Goal: Task Accomplishment & Management: Manage account settings

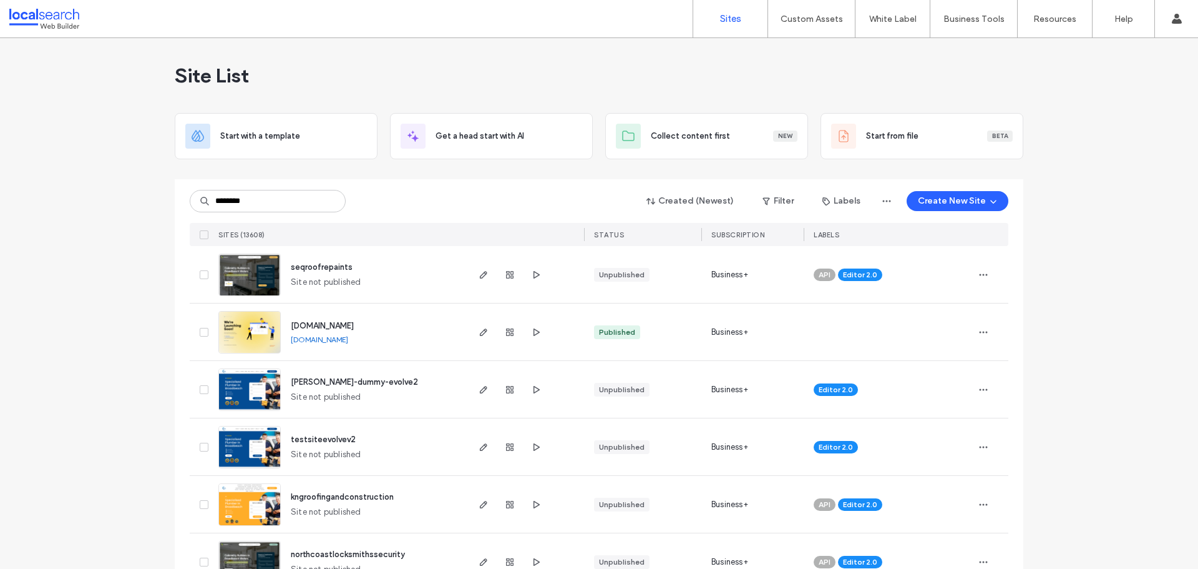
type input "********"
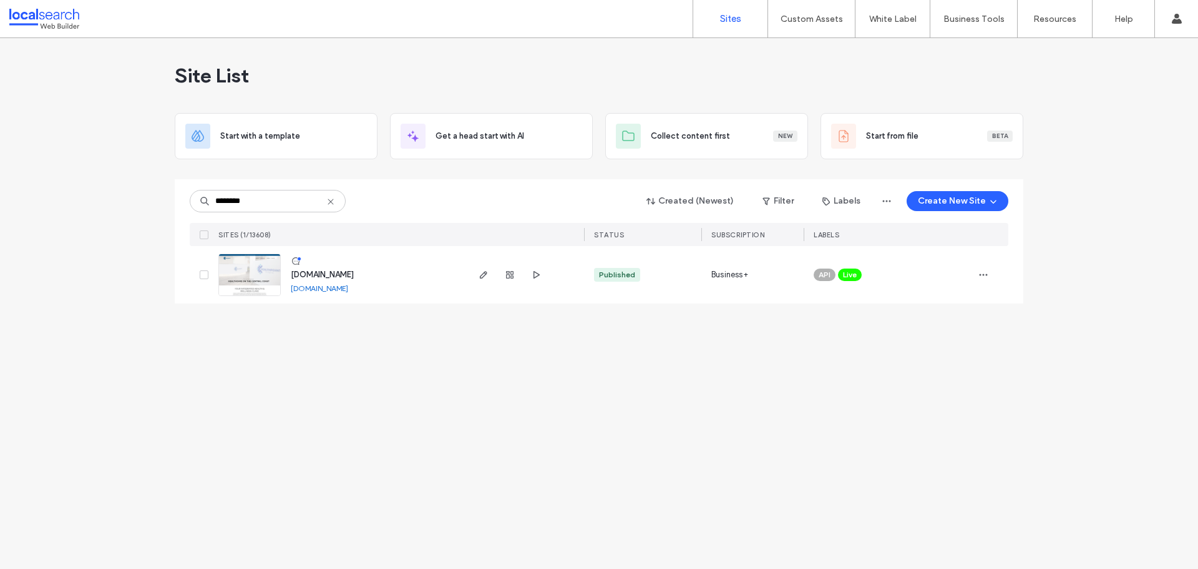
click at [247, 269] on img at bounding box center [249, 296] width 61 height 85
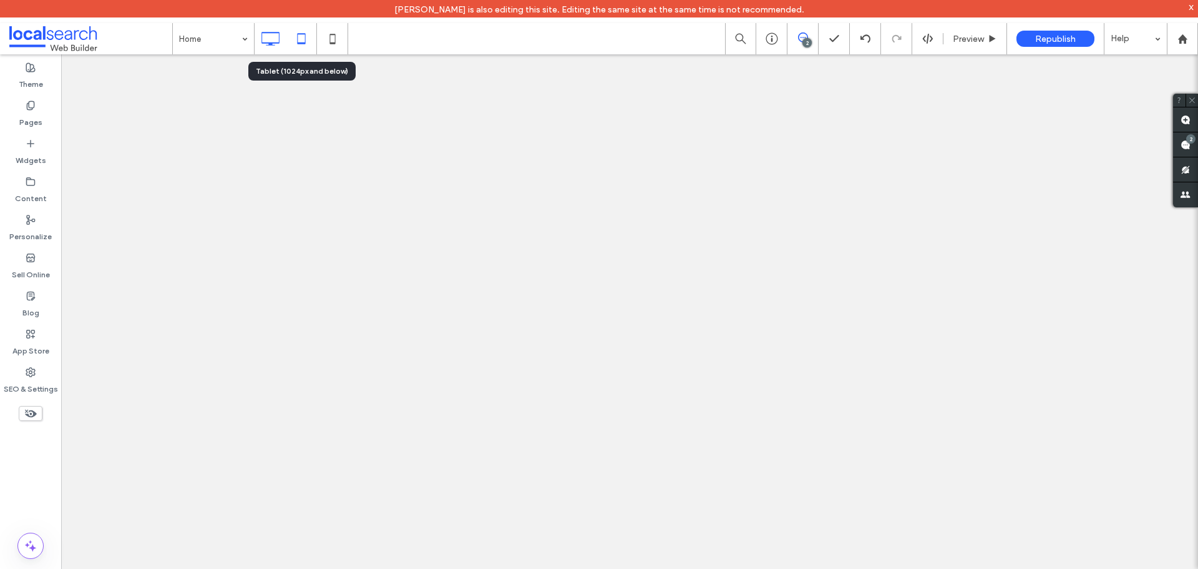
click at [303, 35] on icon at bounding box center [301, 38] width 25 height 25
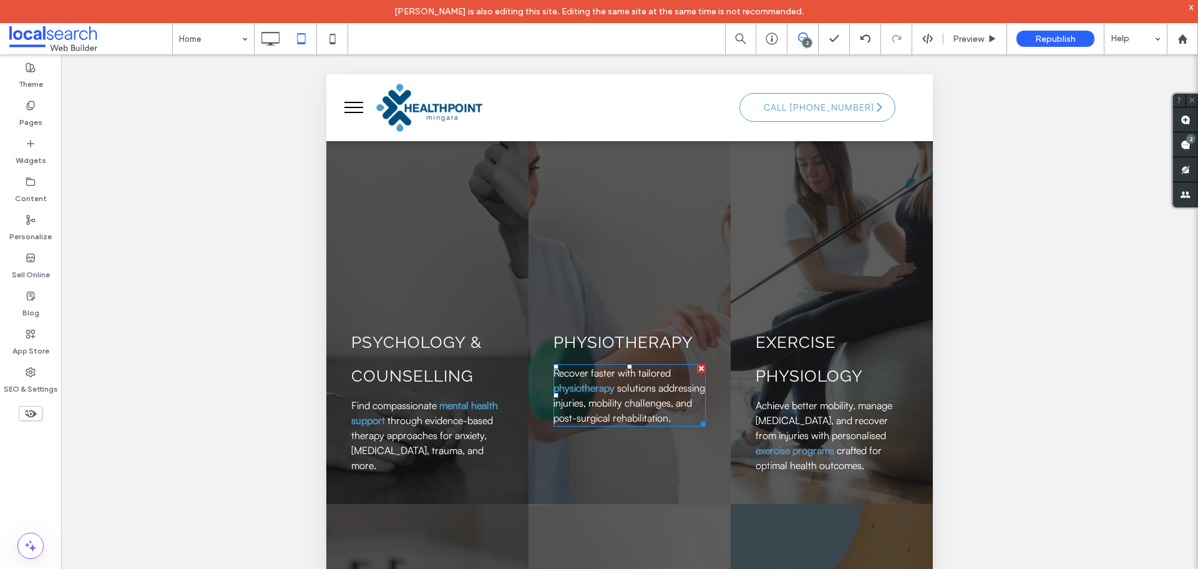
scroll to position [1623, 0]
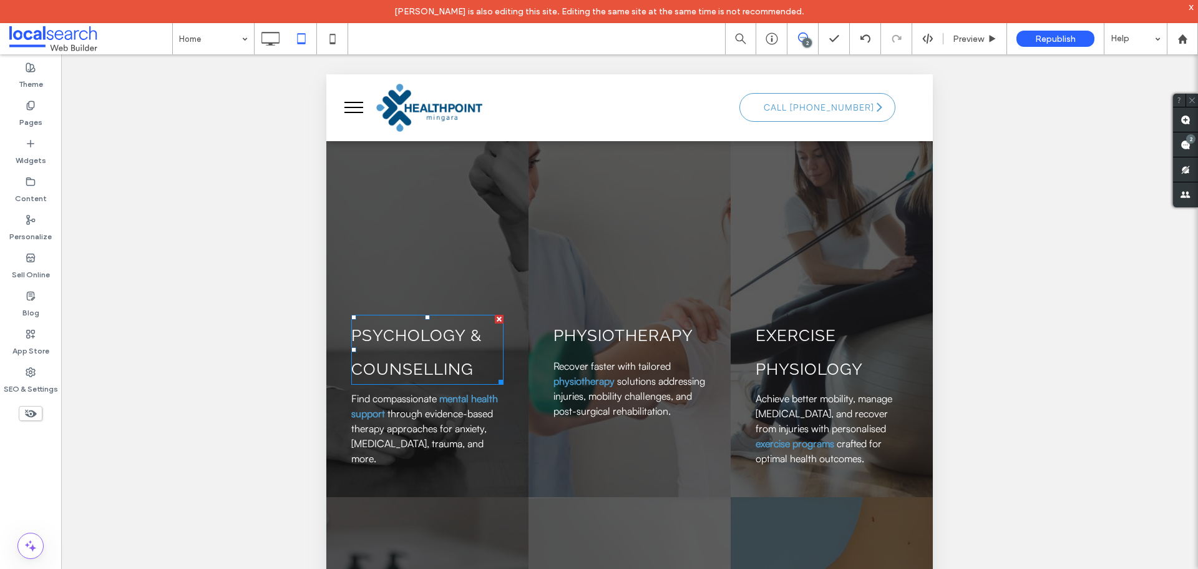
click at [422, 351] on h3 "Psychology & Counselling" at bounding box center [427, 349] width 152 height 67
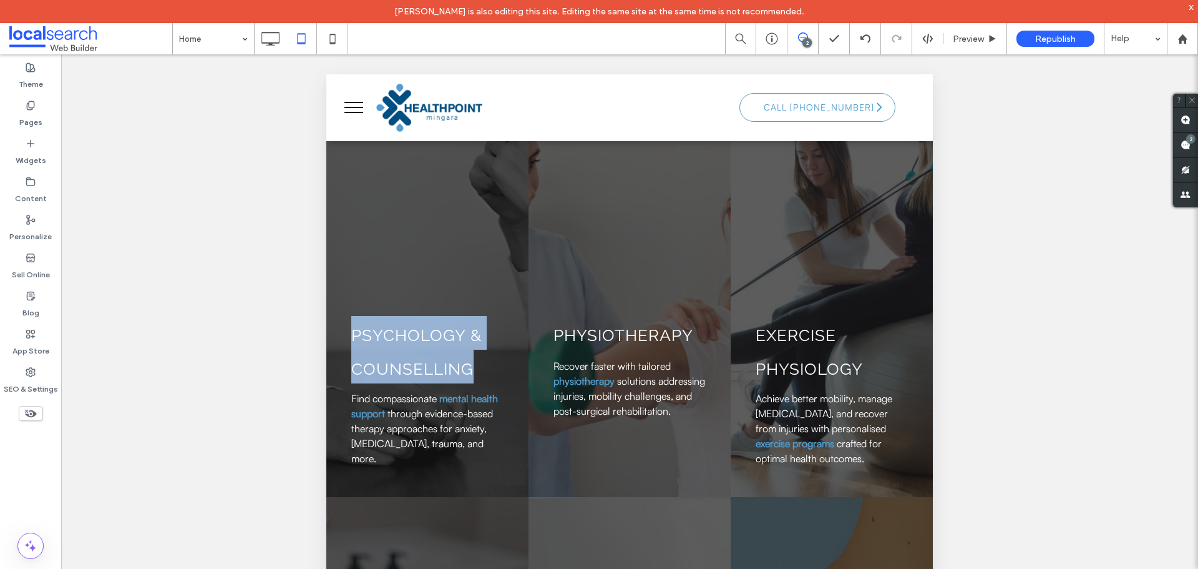
click at [422, 351] on h3 "Psychology & Counselling" at bounding box center [427, 349] width 152 height 67
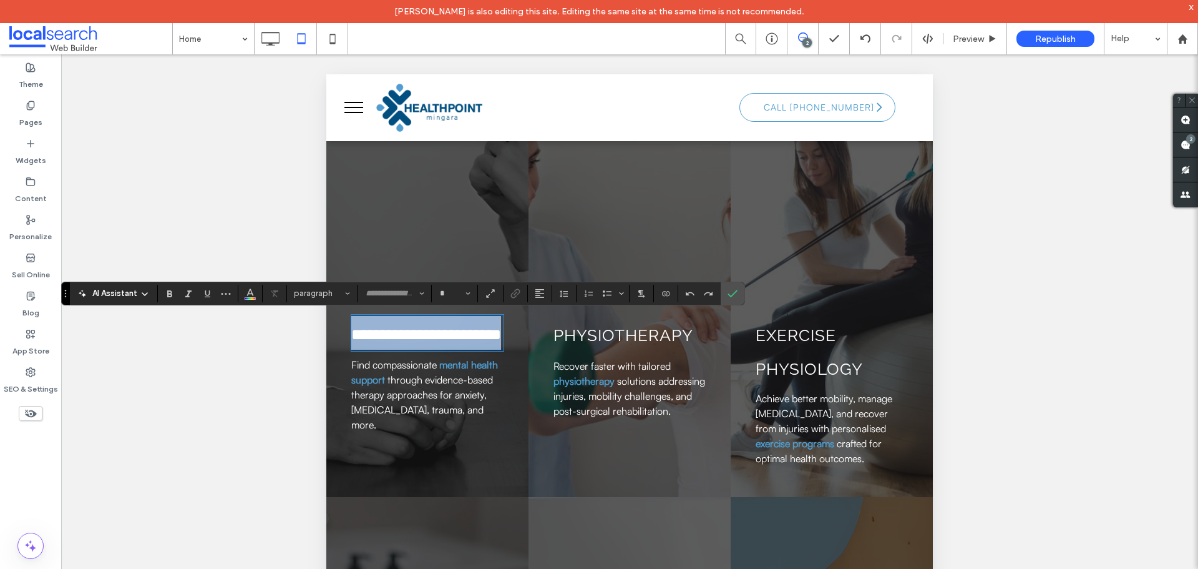
type input "*******"
type input "**"
click at [568, 292] on icon "Line Height" at bounding box center [564, 293] width 10 height 10
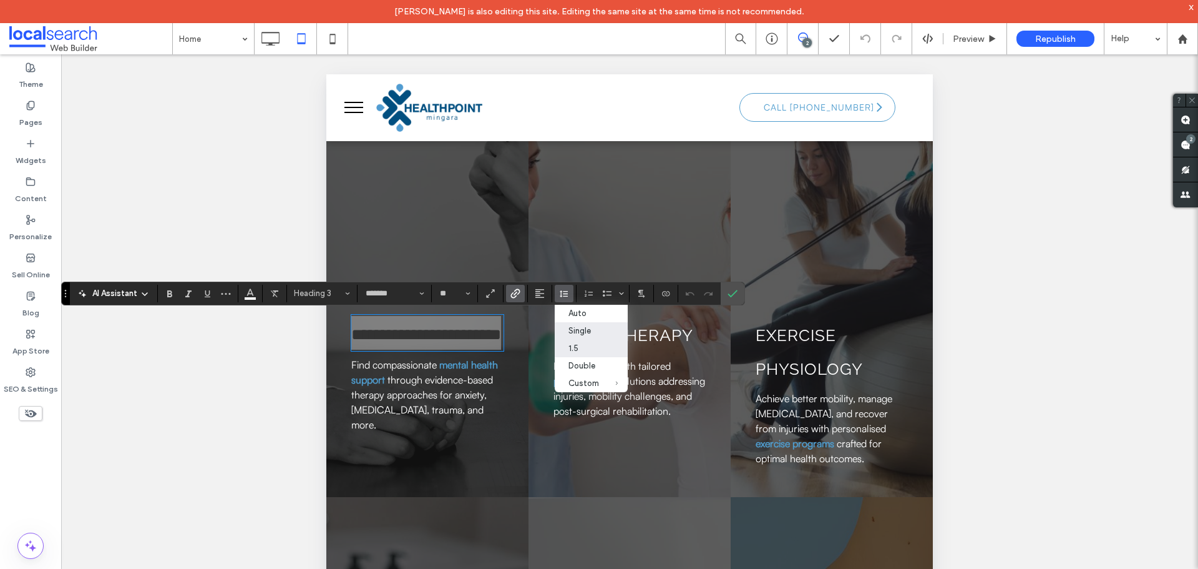
click at [580, 328] on div "Single" at bounding box center [584, 330] width 31 height 9
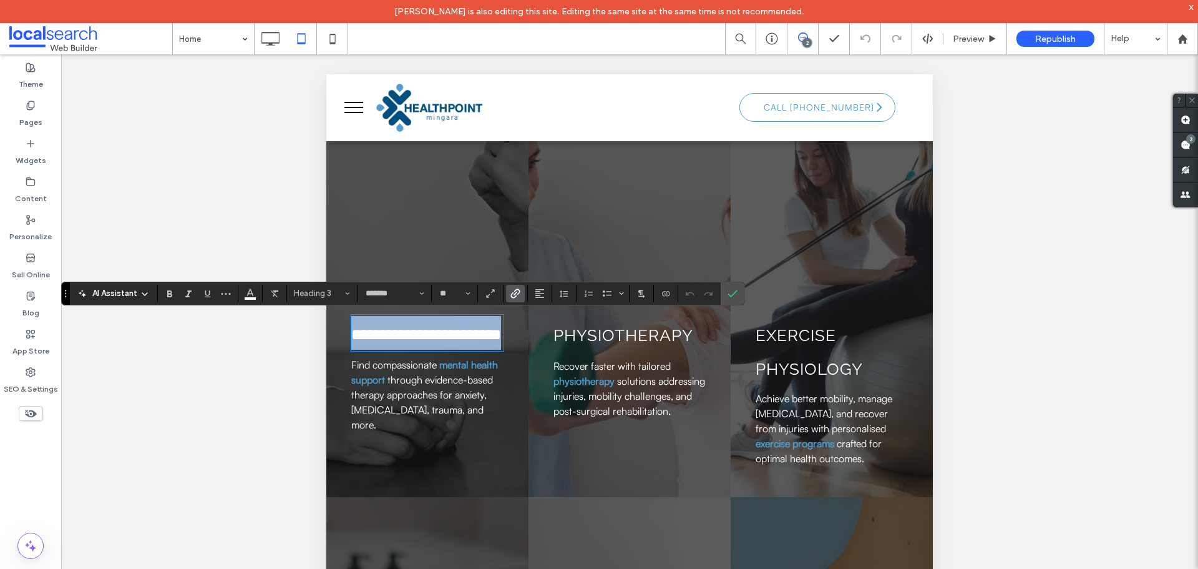
scroll to position [1, 0]
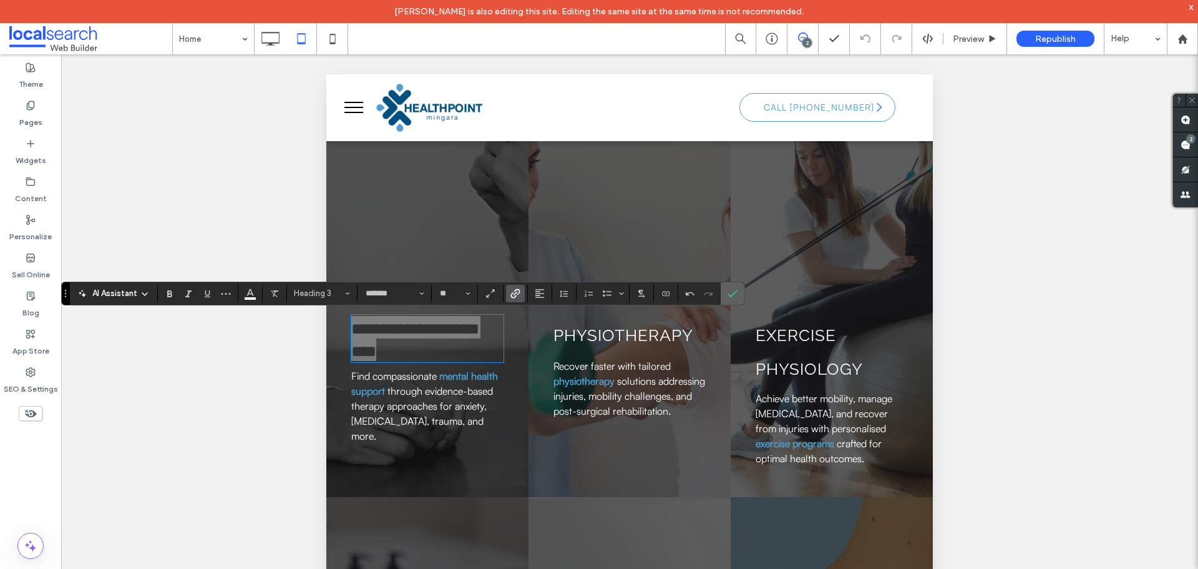
click at [729, 295] on icon "Confirm" at bounding box center [733, 293] width 10 height 10
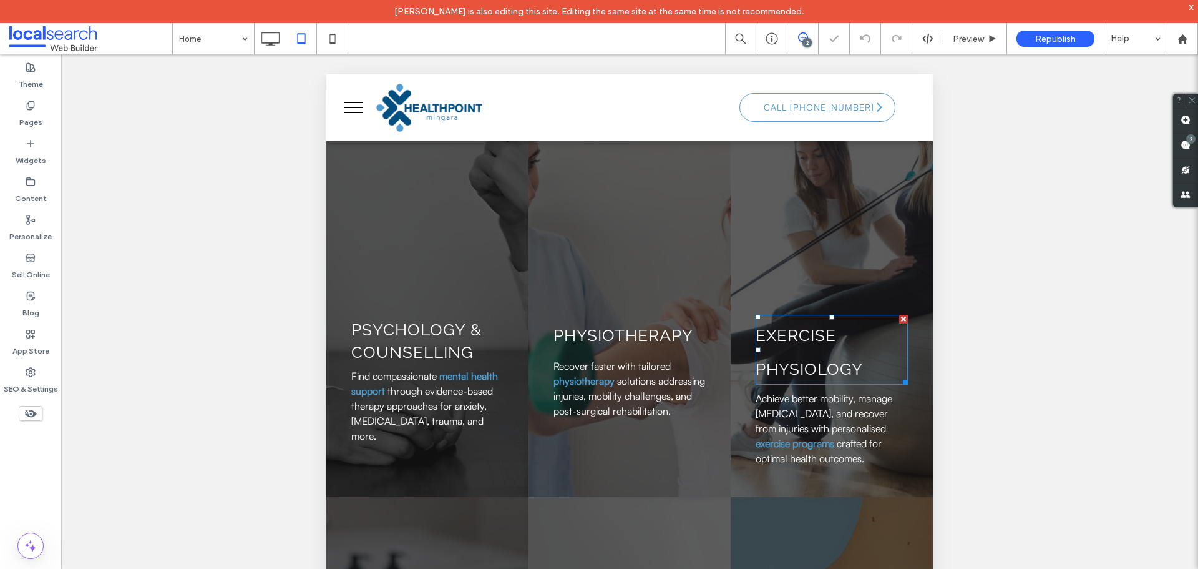
click at [805, 353] on h3 "exercise Physiology" at bounding box center [832, 349] width 152 height 67
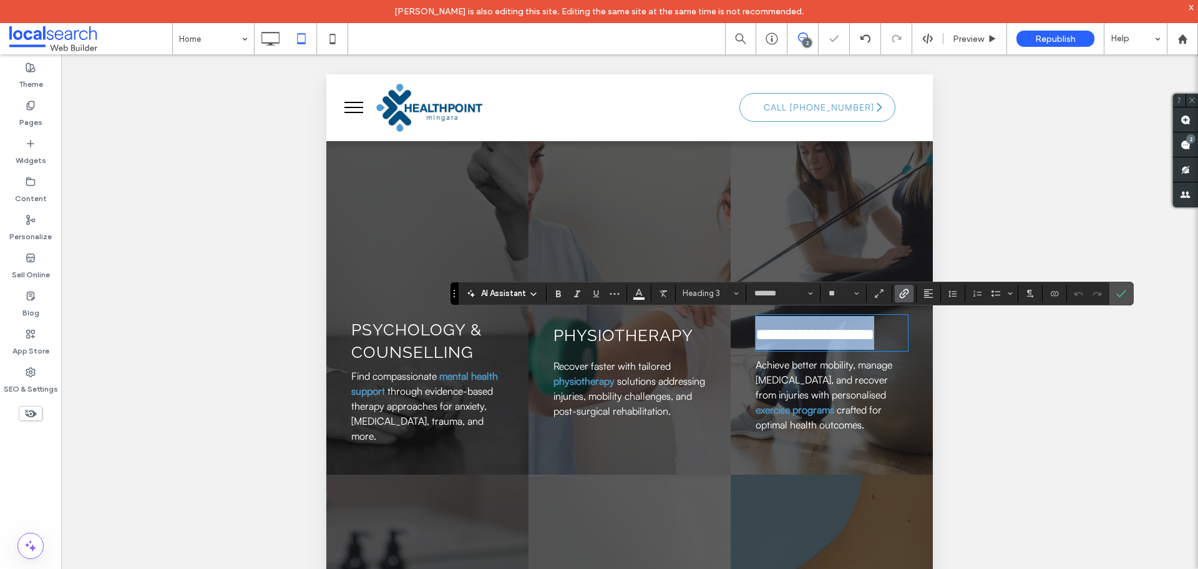
click at [805, 350] on h3 "**********" at bounding box center [832, 333] width 152 height 34
click at [931, 293] on use "Alignment" at bounding box center [928, 293] width 9 height 9
click at [946, 292] on button "Line Height" at bounding box center [953, 293] width 19 height 17
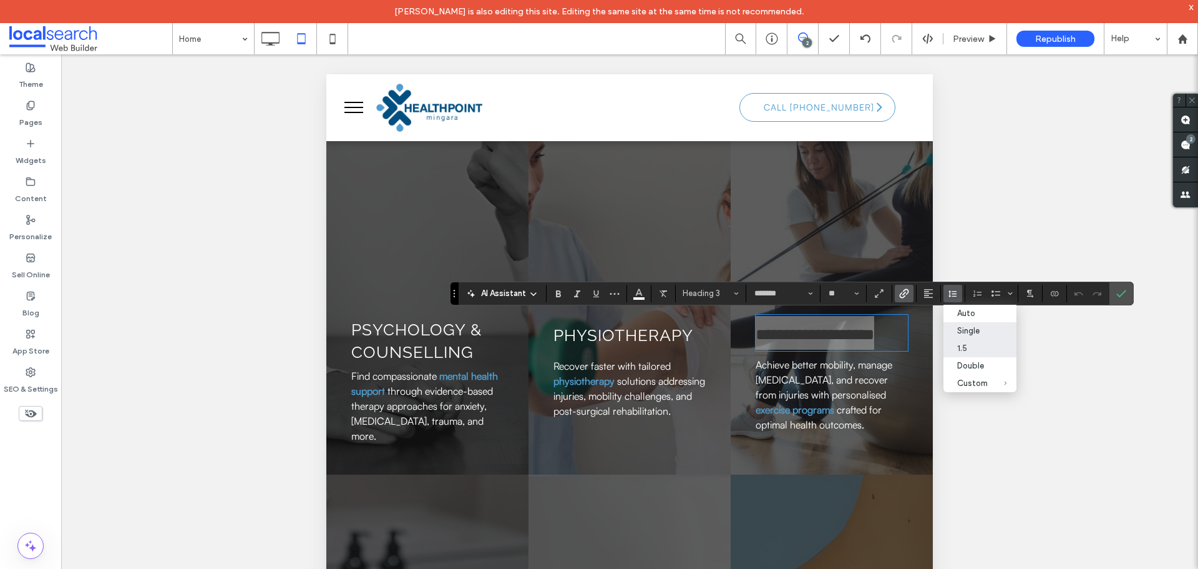
drag, startPoint x: 961, startPoint y: 330, endPoint x: 599, endPoint y: 275, distance: 366.1
click at [961, 330] on div "Single" at bounding box center [972, 330] width 31 height 9
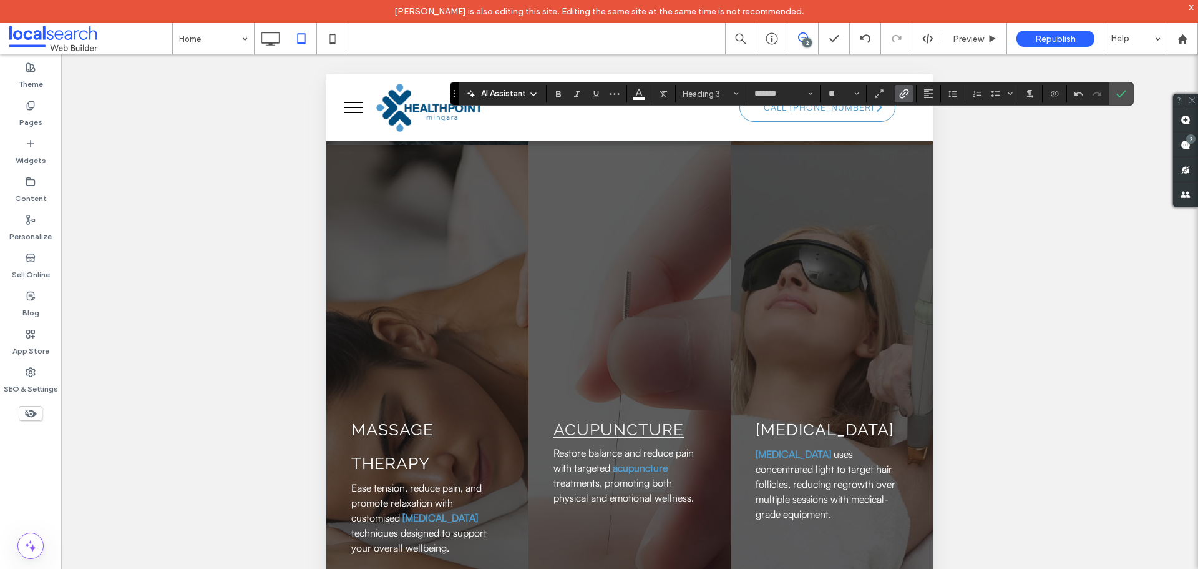
scroll to position [2372, 0]
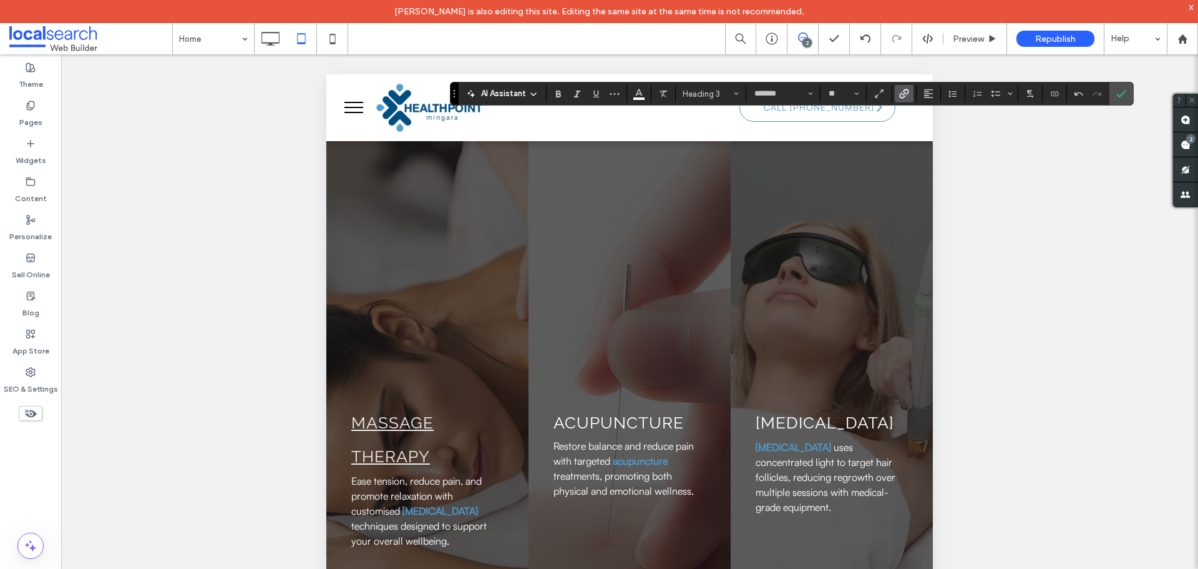
click at [406, 444] on link "Massage therapy" at bounding box center [392, 439] width 82 height 52
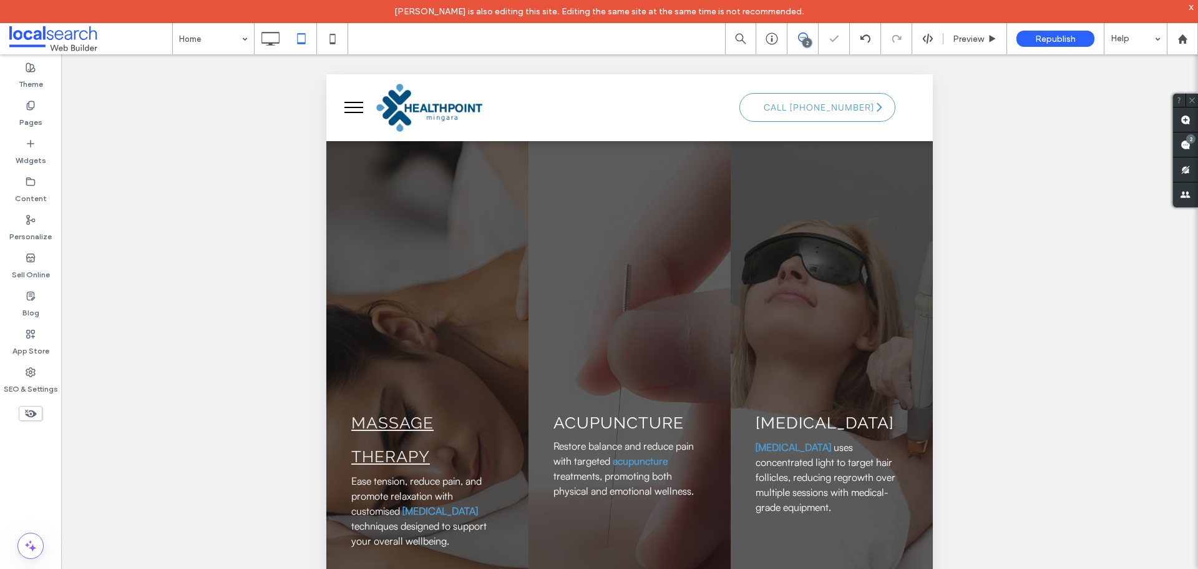
click at [406, 444] on link "Massage therapy" at bounding box center [392, 439] width 82 height 52
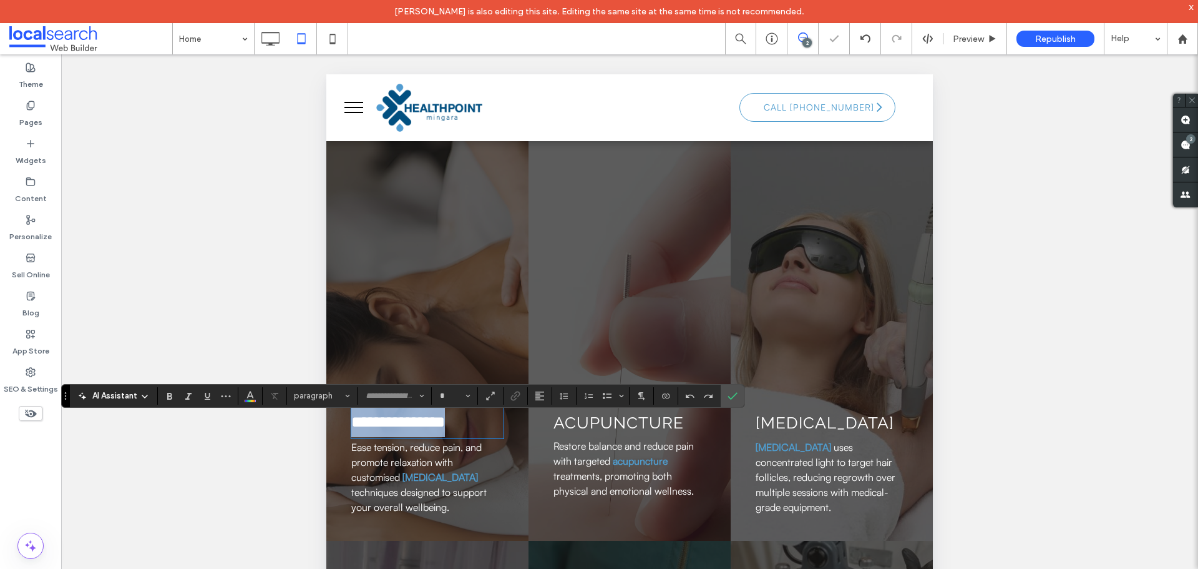
type input "*******"
type input "**"
click at [406, 429] on link "**********" at bounding box center [398, 422] width 94 height 16
drag, startPoint x: 562, startPoint y: 395, endPoint x: 562, endPoint y: 406, distance: 11.3
click at [562, 395] on icon "Line Height" at bounding box center [564, 396] width 10 height 10
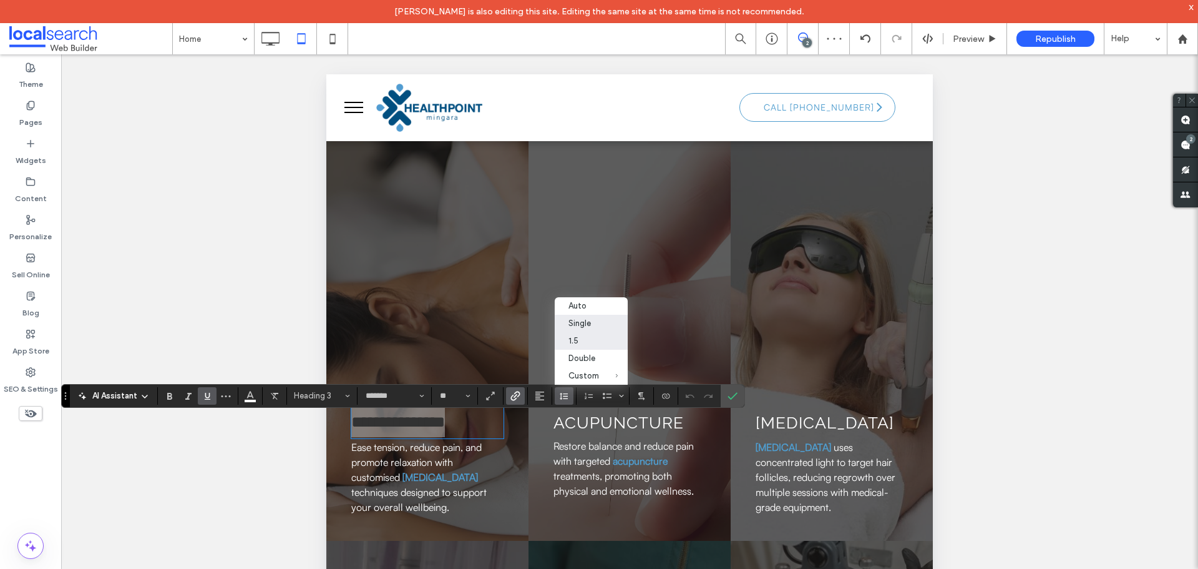
click at [577, 321] on div "Single" at bounding box center [584, 322] width 31 height 9
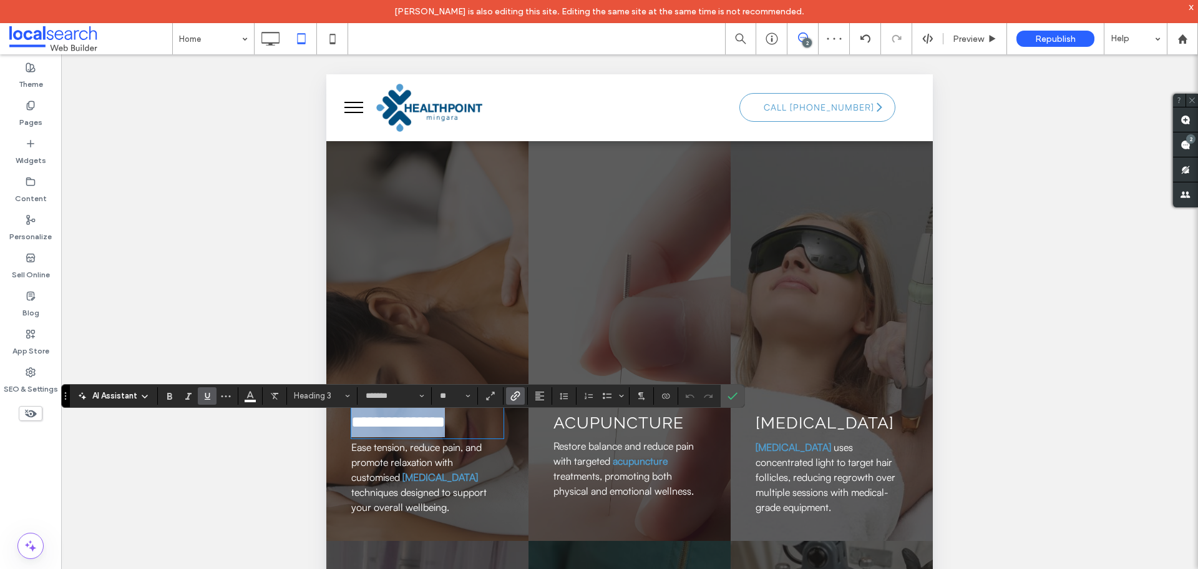
scroll to position [1, 0]
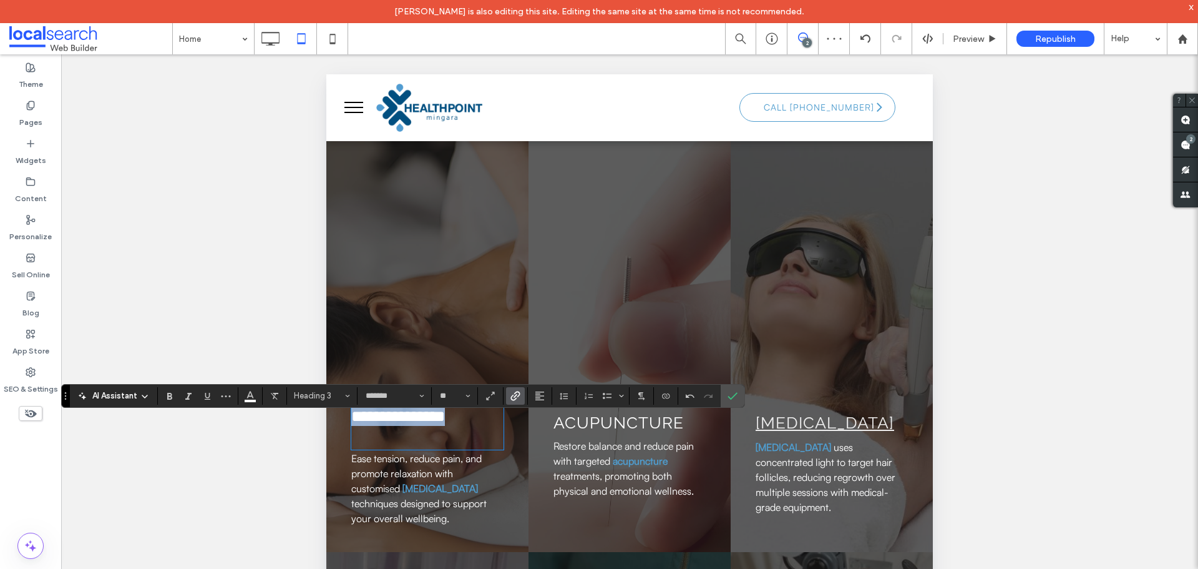
click at [792, 432] on link "[MEDICAL_DATA]" at bounding box center [825, 422] width 139 height 19
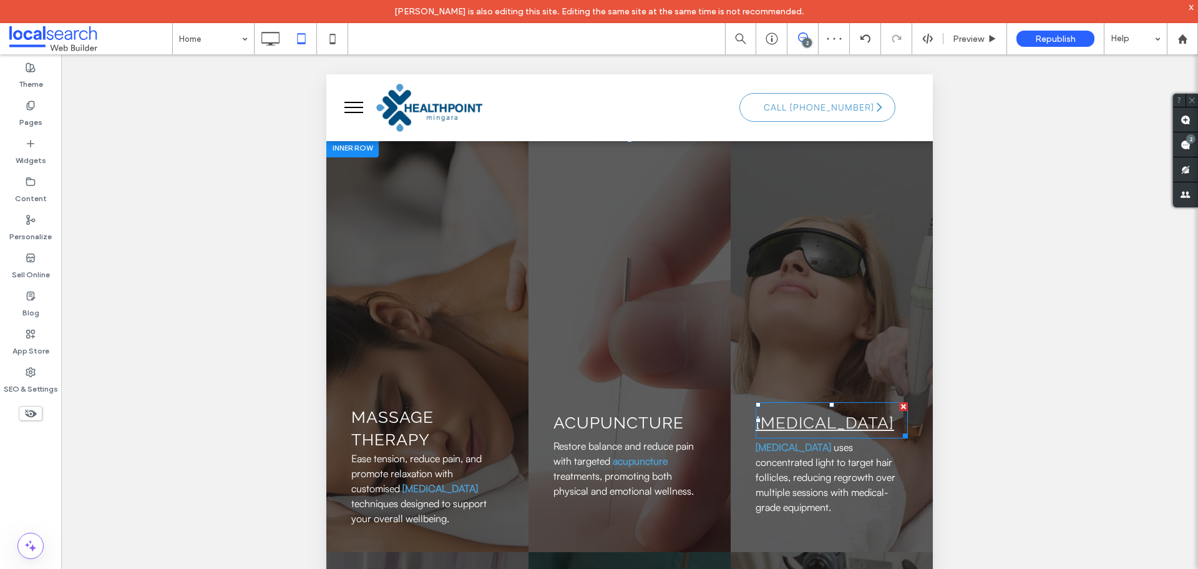
click at [792, 432] on link "[MEDICAL_DATA]" at bounding box center [825, 422] width 139 height 19
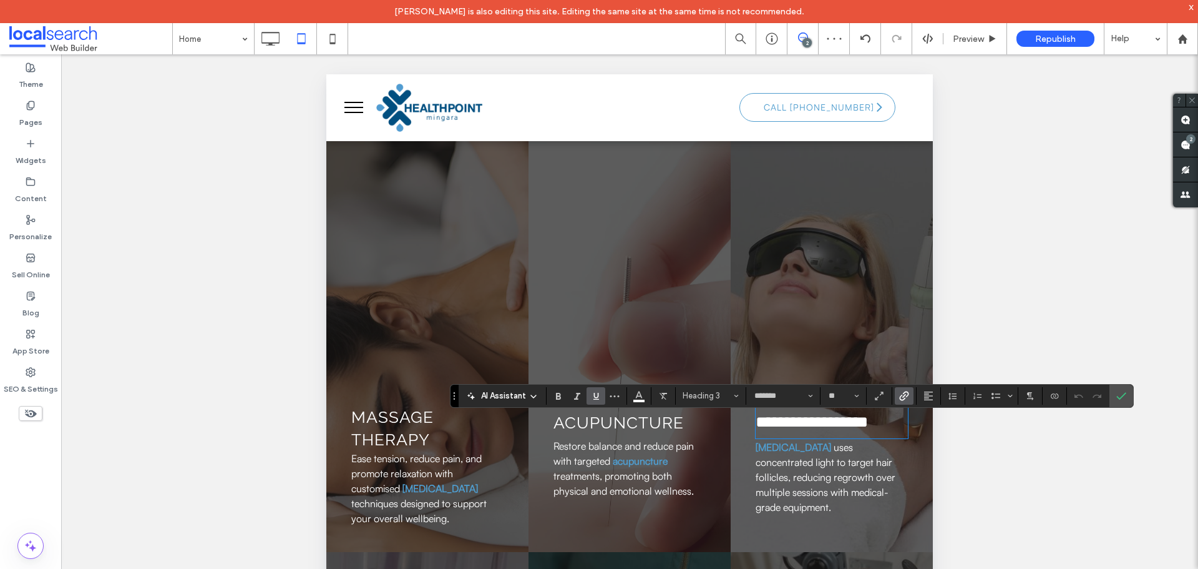
click at [792, 429] on link "**********" at bounding box center [812, 422] width 112 height 16
click at [954, 399] on icon "Line Height" at bounding box center [953, 396] width 10 height 10
click at [974, 323] on div "Single" at bounding box center [972, 322] width 31 height 9
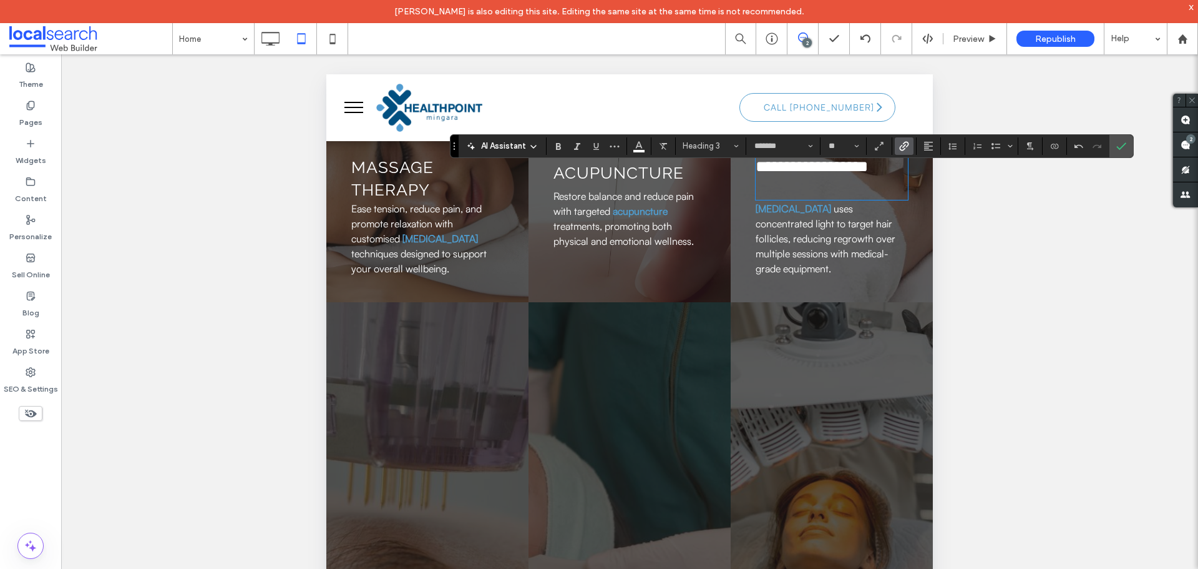
scroll to position [2809, 0]
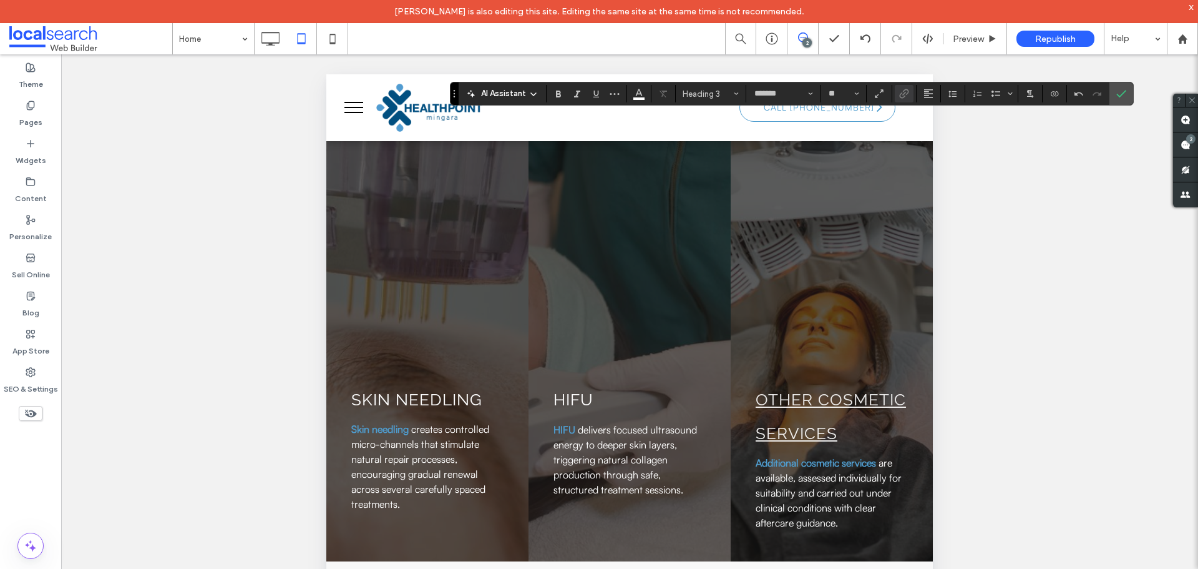
click at [808, 441] on link "Other Cosmetic Services" at bounding box center [831, 416] width 150 height 52
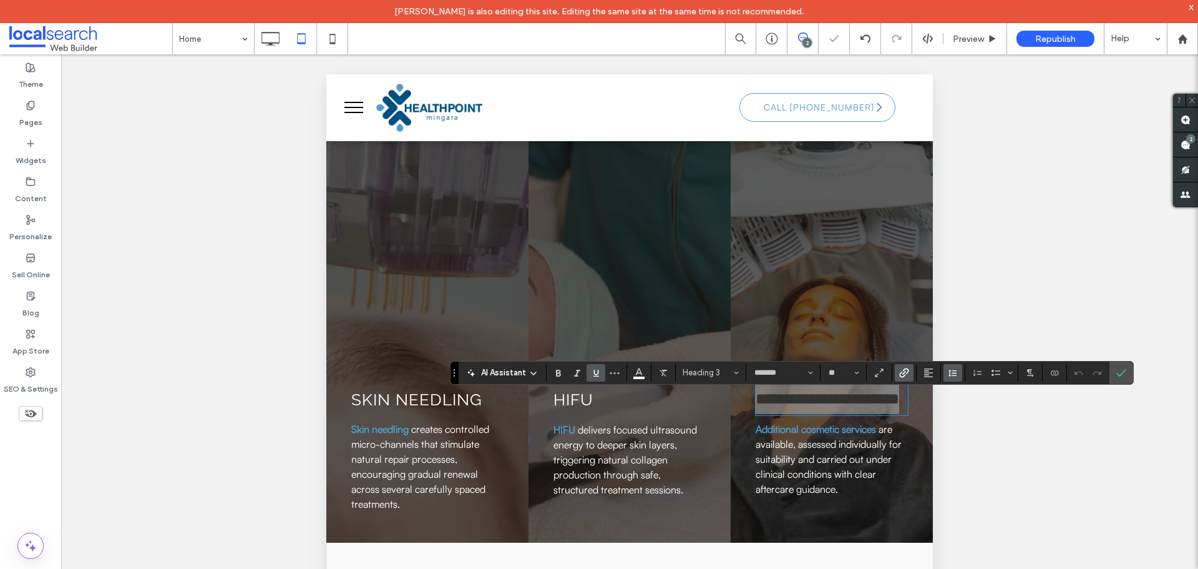
click at [958, 374] on button "Line Height" at bounding box center [953, 372] width 19 height 17
click at [972, 300] on div "Single" at bounding box center [972, 299] width 31 height 9
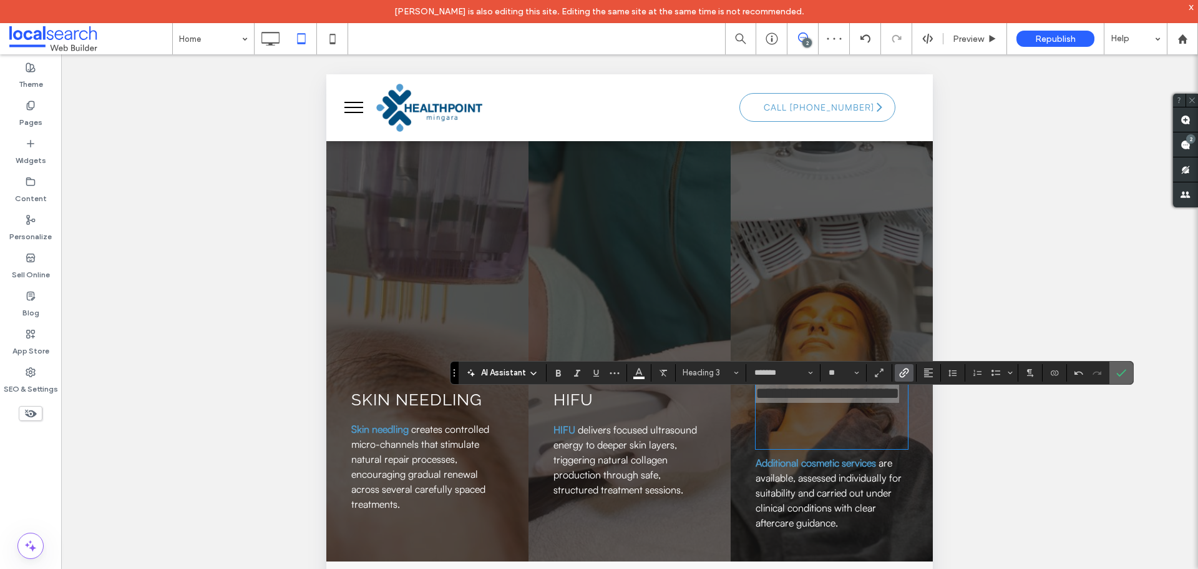
click at [1122, 370] on icon "Confirm" at bounding box center [1122, 373] width 10 height 10
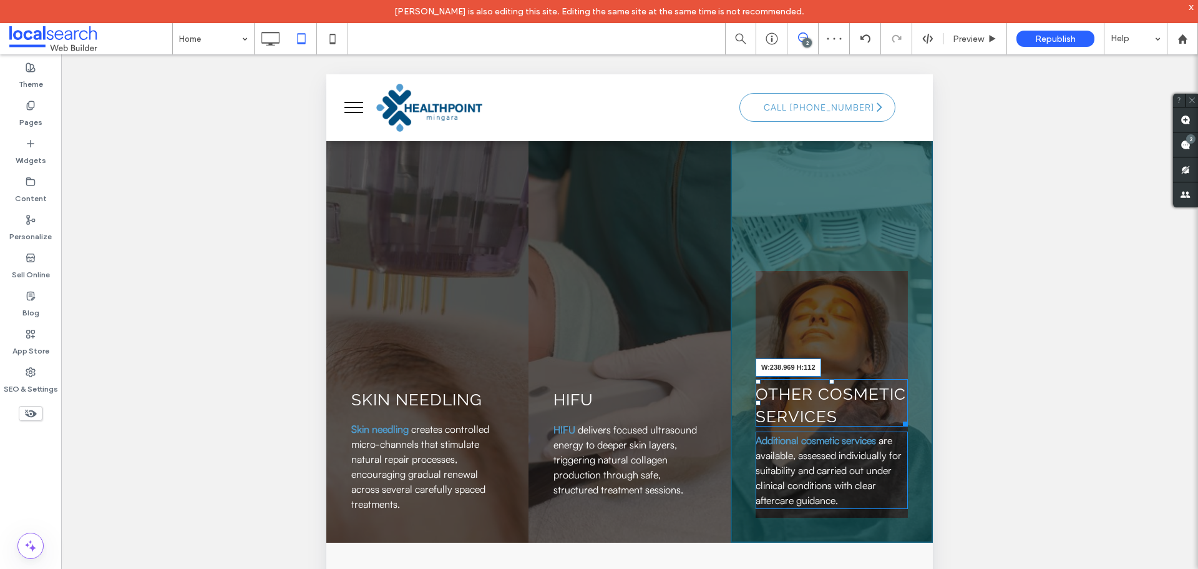
drag, startPoint x: 896, startPoint y: 462, endPoint x: 923, endPoint y: 456, distance: 28.0
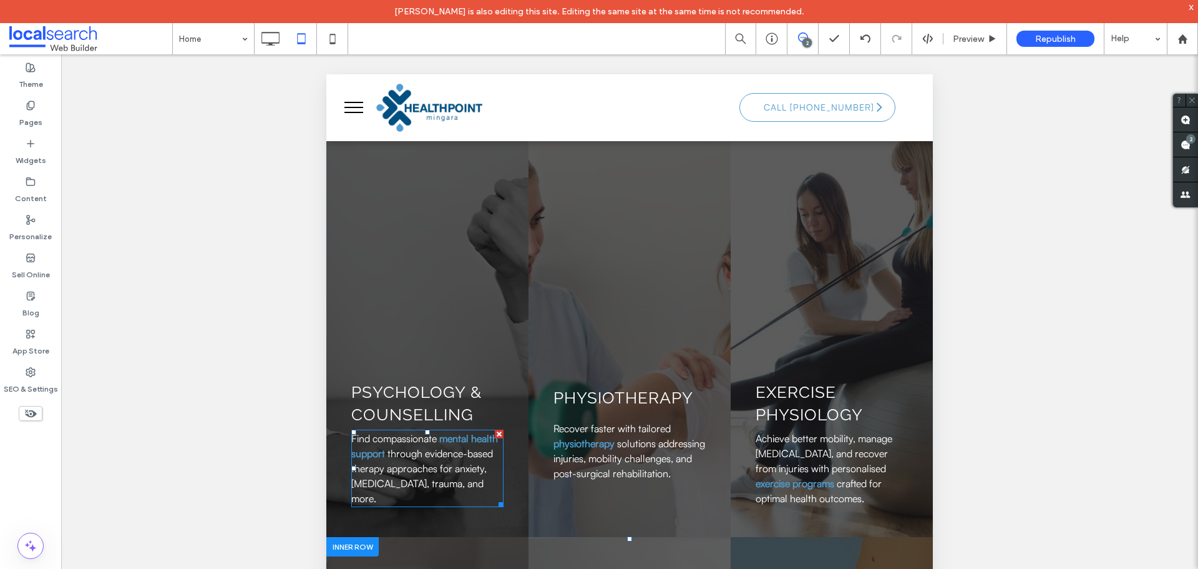
scroll to position [1685, 0]
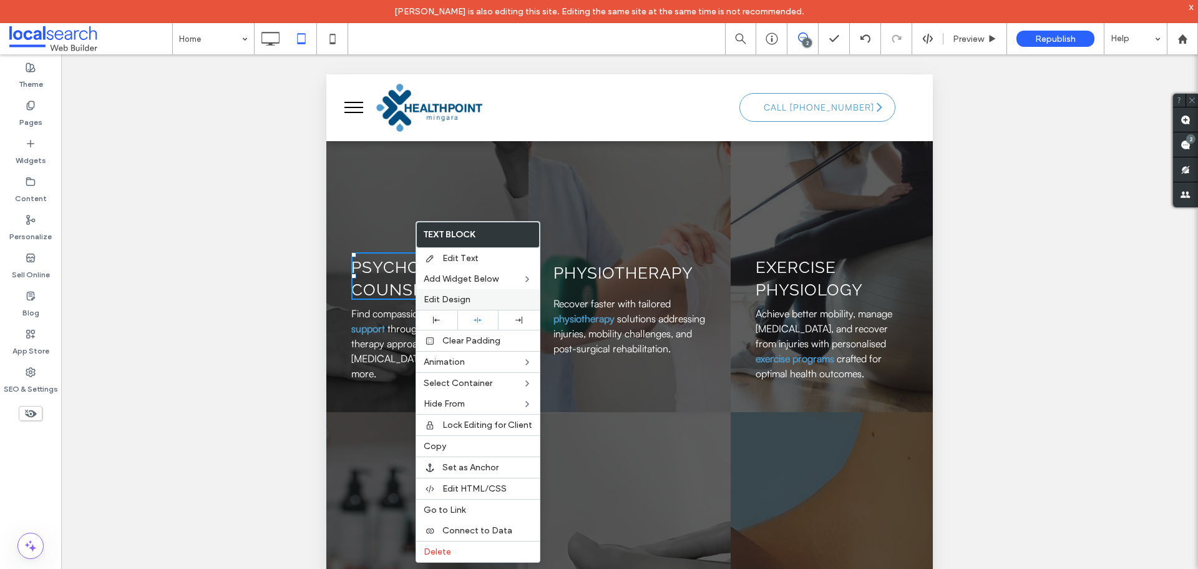
click at [444, 298] on span "Edit Design" at bounding box center [447, 299] width 47 height 11
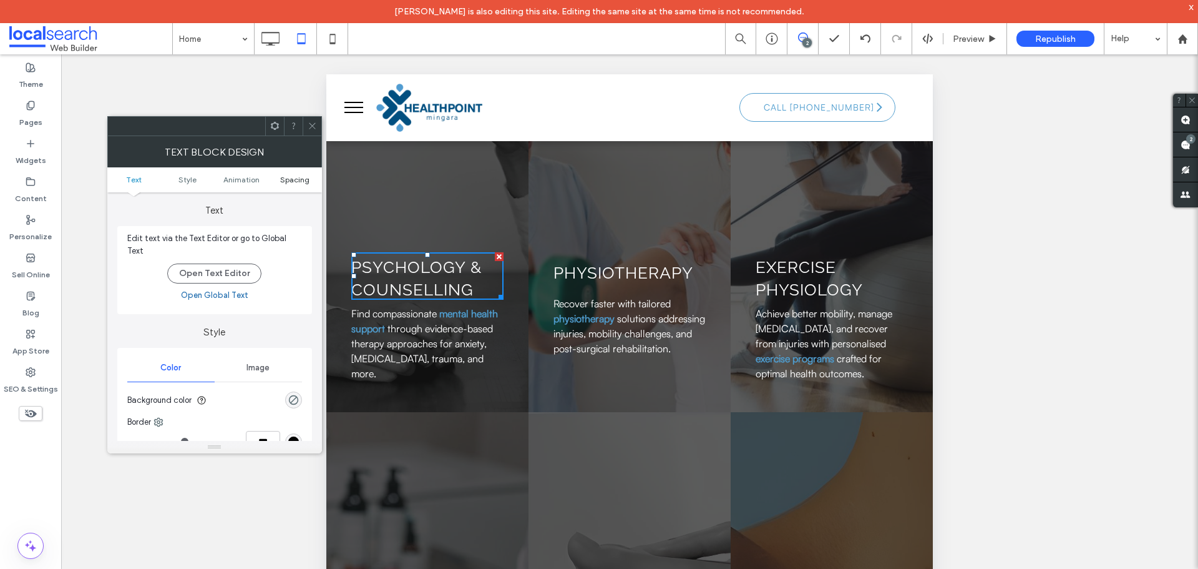
click at [290, 181] on span "Spacing" at bounding box center [294, 179] width 29 height 9
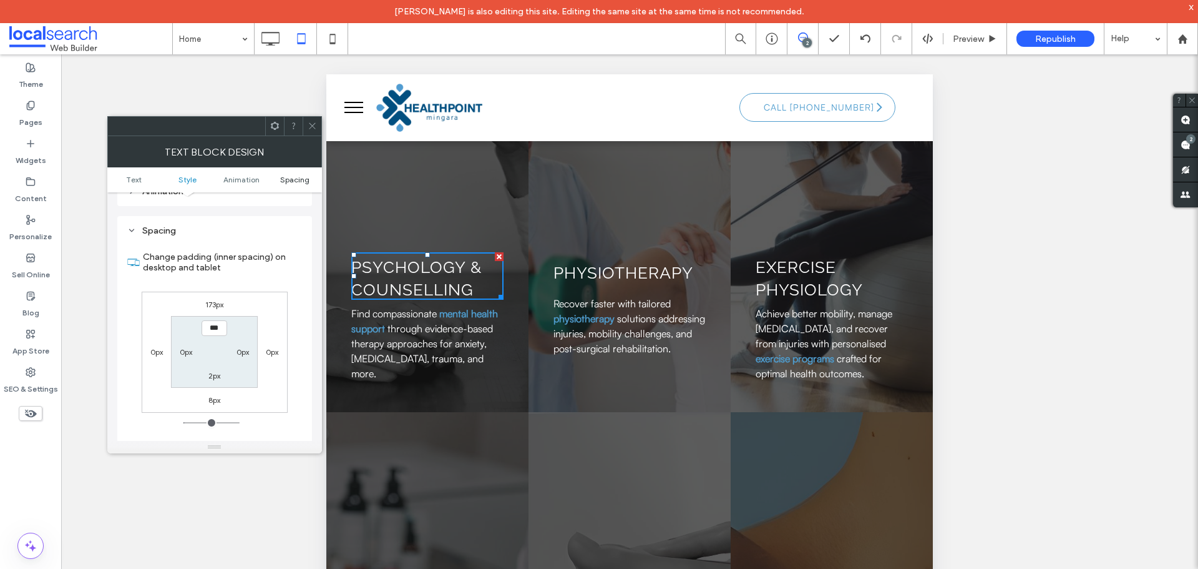
scroll to position [351, 0]
drag, startPoint x: 306, startPoint y: 129, endPoint x: 316, endPoint y: 130, distance: 10.2
click at [308, 129] on div at bounding box center [312, 126] width 19 height 19
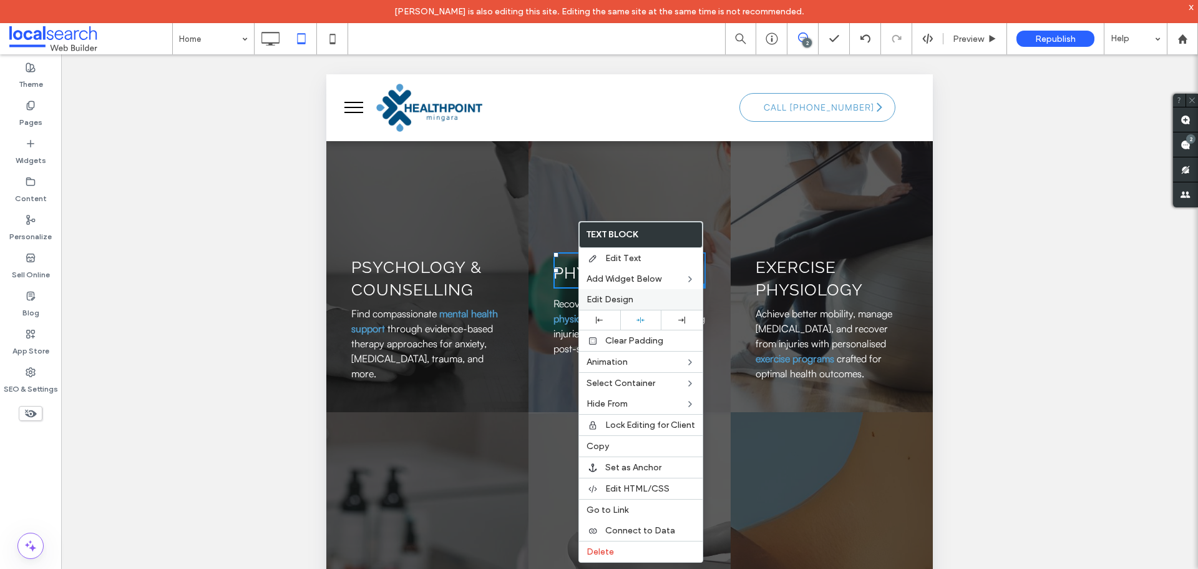
click at [602, 297] on span "Edit Design" at bounding box center [610, 299] width 47 height 11
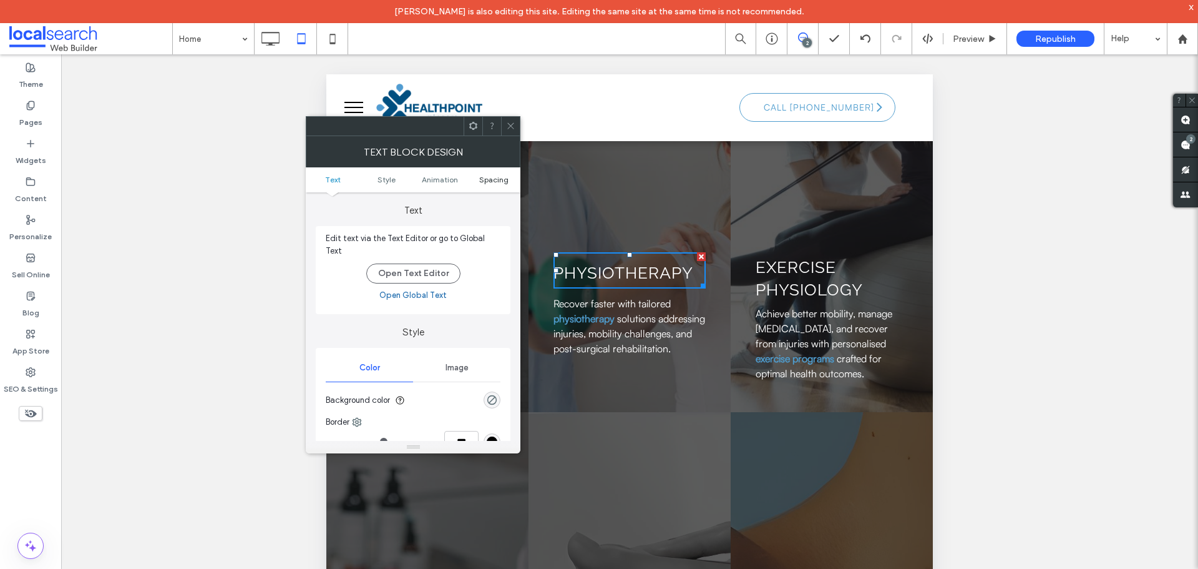
click at [499, 181] on span "Spacing" at bounding box center [493, 179] width 29 height 9
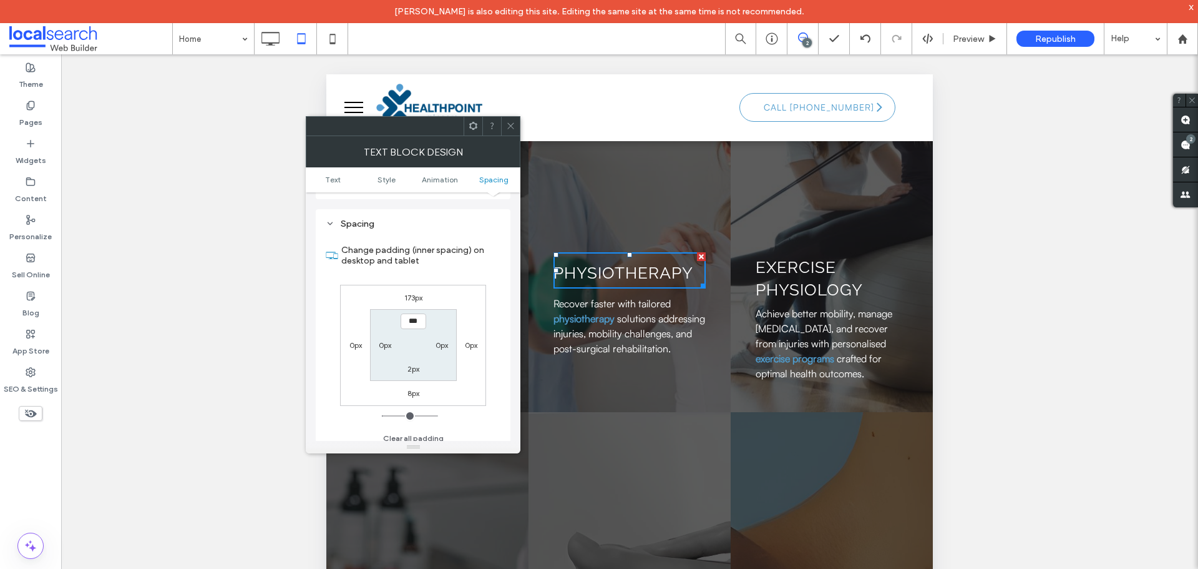
click at [506, 120] on span at bounding box center [510, 126] width 9 height 19
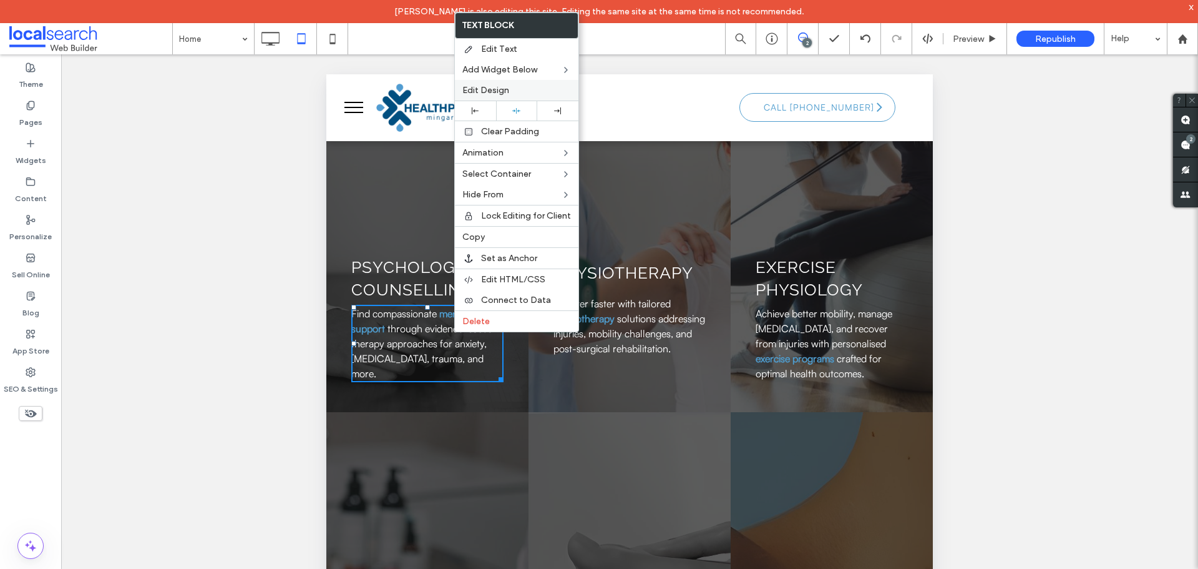
click at [525, 94] on label "Edit Design" at bounding box center [517, 90] width 109 height 11
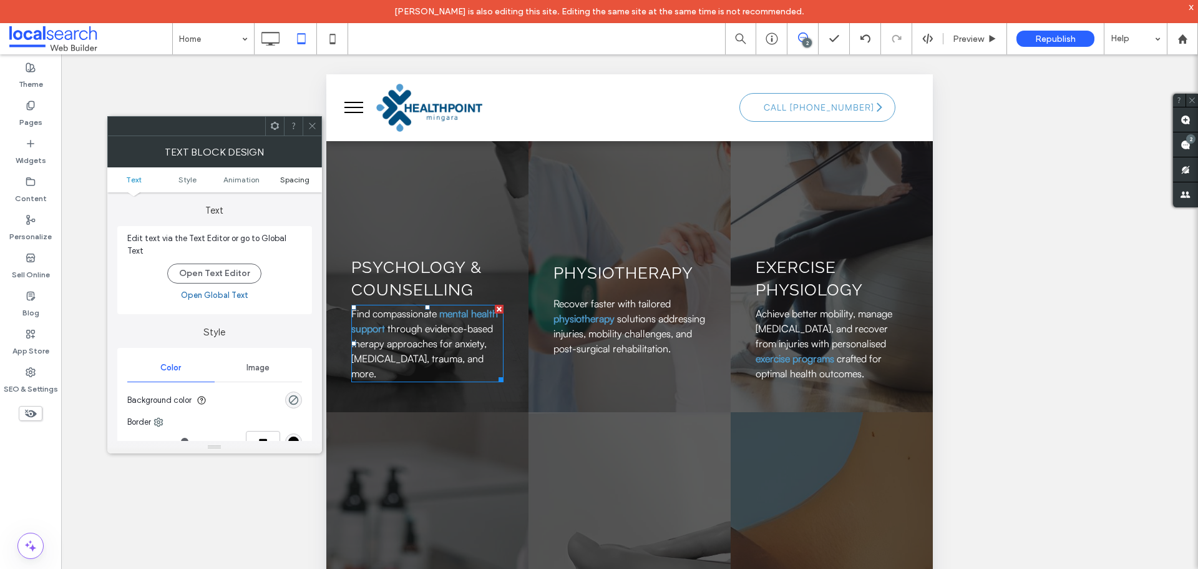
click at [291, 179] on span "Spacing" at bounding box center [294, 179] width 29 height 9
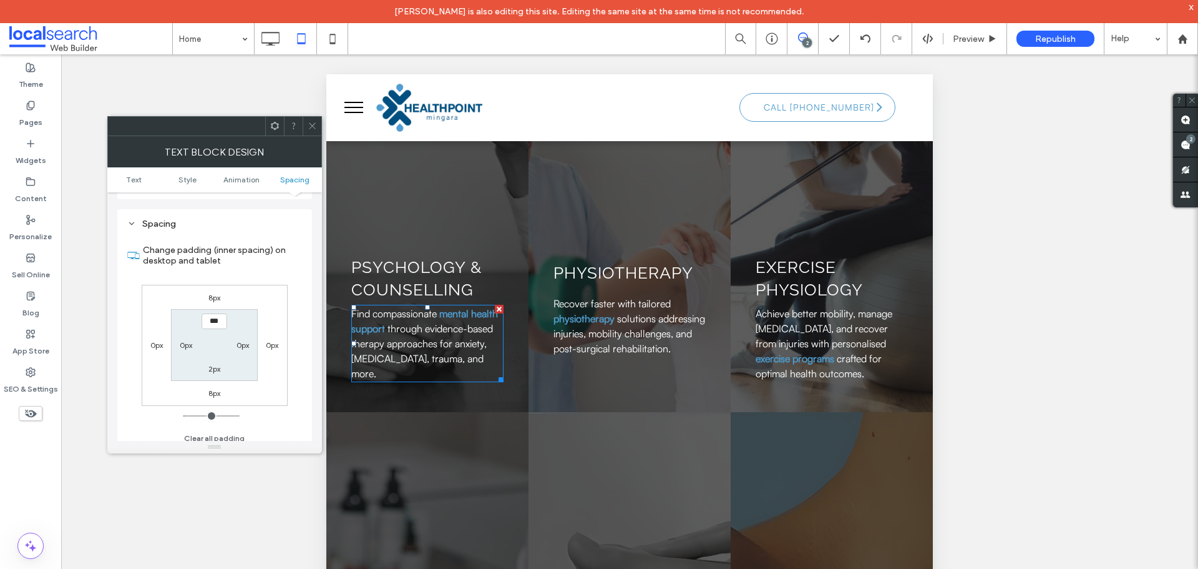
drag, startPoint x: 311, startPoint y: 128, endPoint x: 318, endPoint y: 142, distance: 15.4
click at [310, 128] on icon at bounding box center [312, 125] width 9 height 9
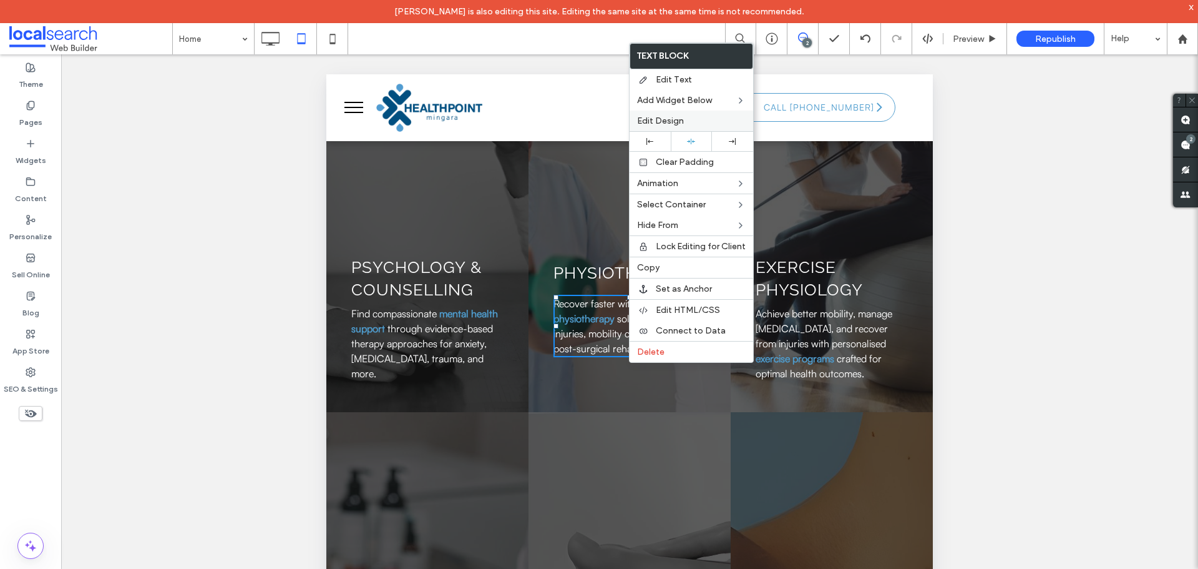
click at [672, 115] on div "Edit Design" at bounding box center [692, 120] width 124 height 21
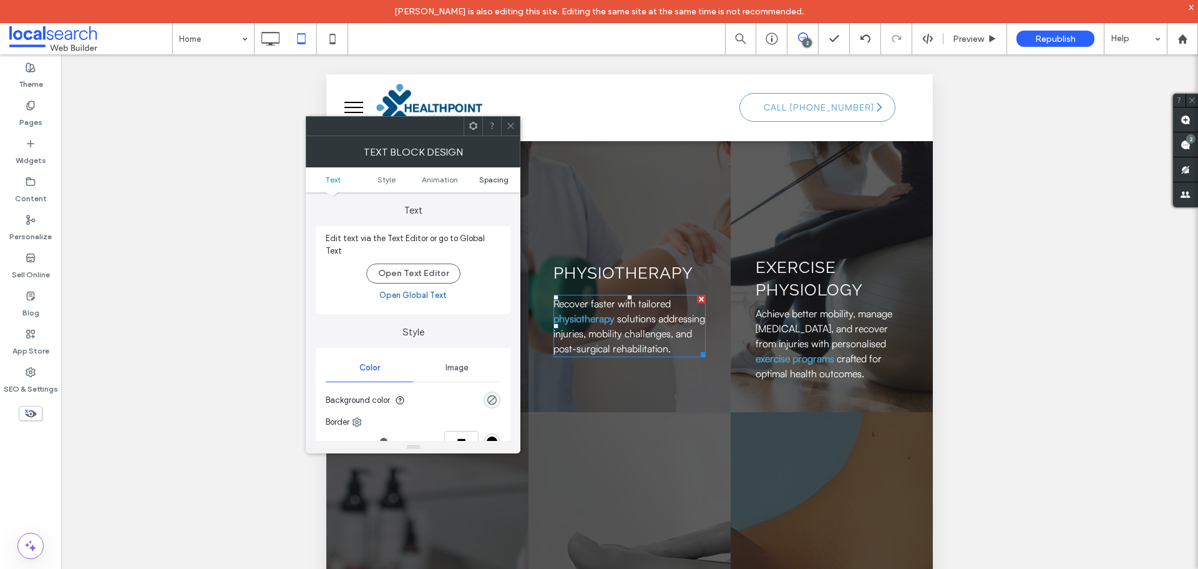
click at [489, 180] on span "Spacing" at bounding box center [493, 179] width 29 height 9
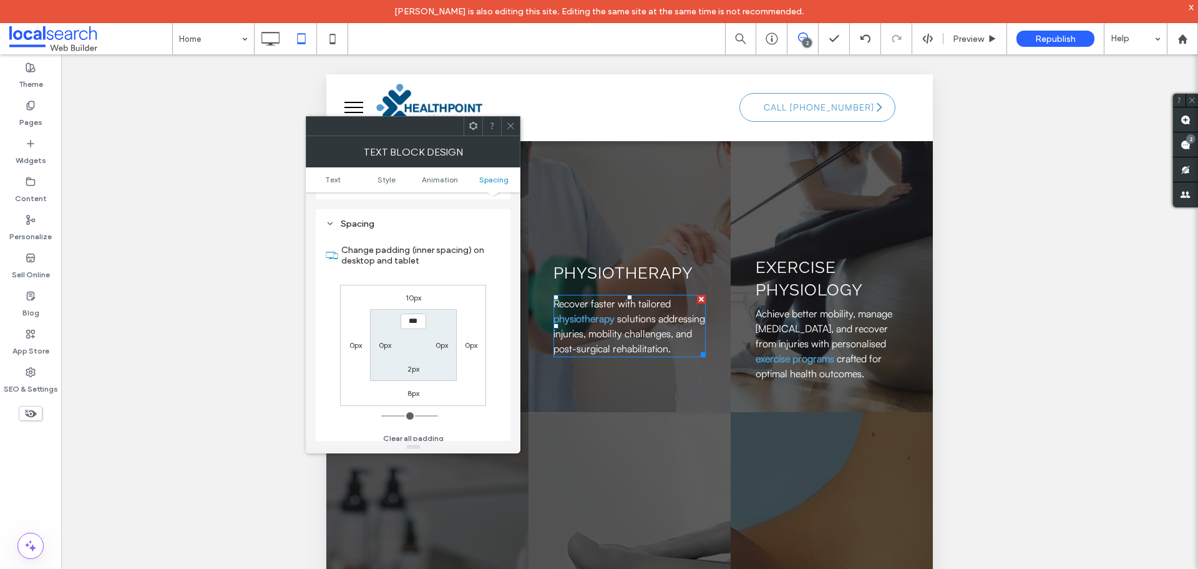
click at [506, 125] on div at bounding box center [510, 126] width 19 height 19
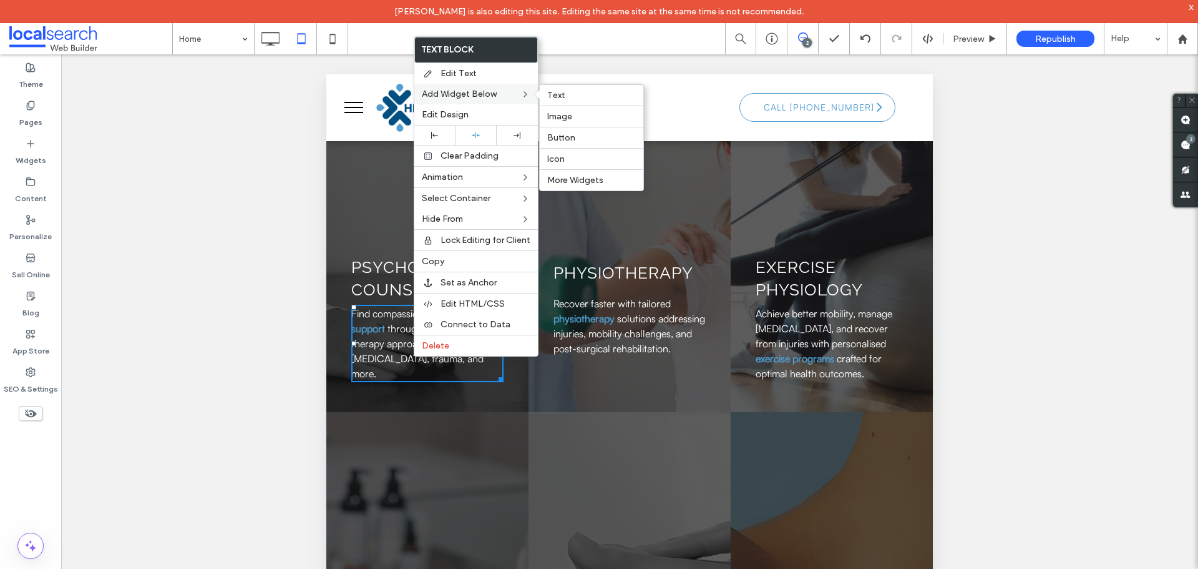
click at [456, 103] on div "Add Widget Below Text Image Button Icon More Widgets" at bounding box center [476, 94] width 124 height 21
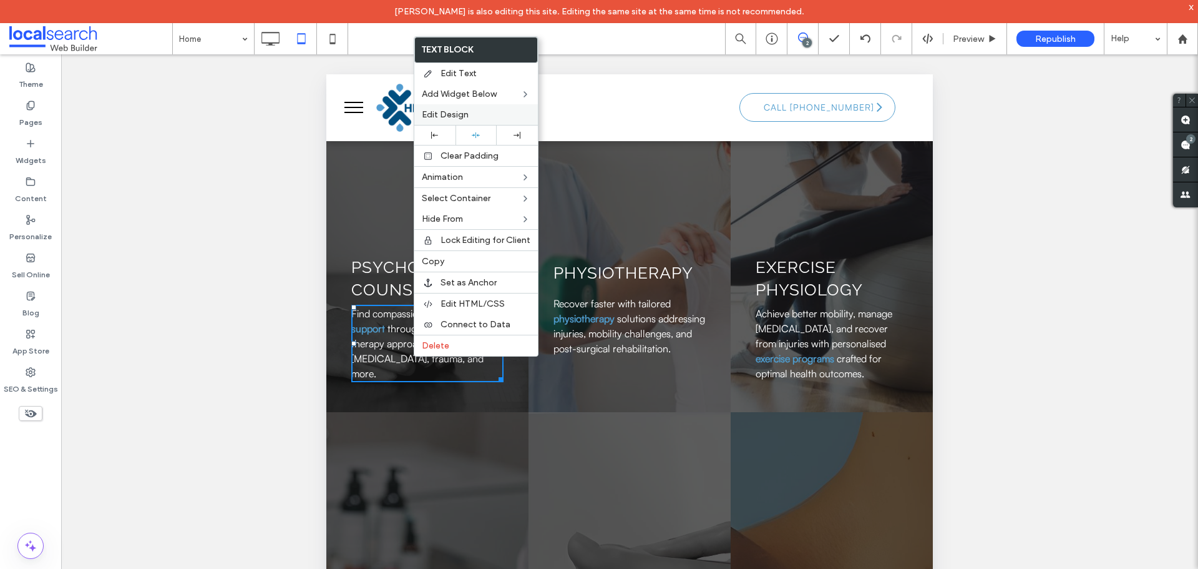
click at [458, 111] on span "Edit Design" at bounding box center [445, 114] width 47 height 11
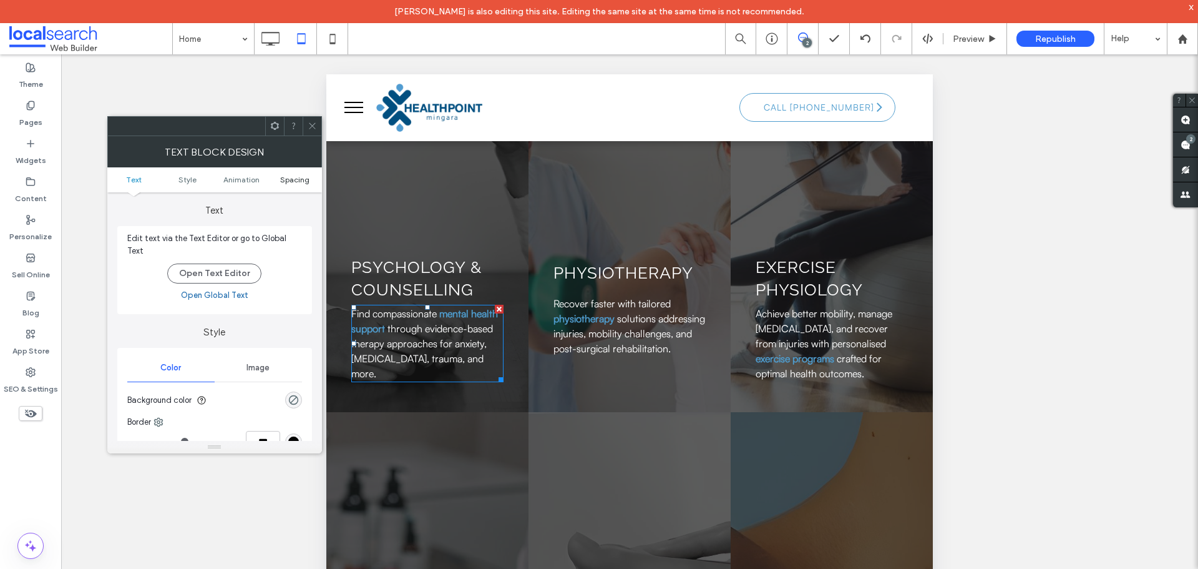
click at [301, 176] on span "Spacing" at bounding box center [294, 179] width 29 height 9
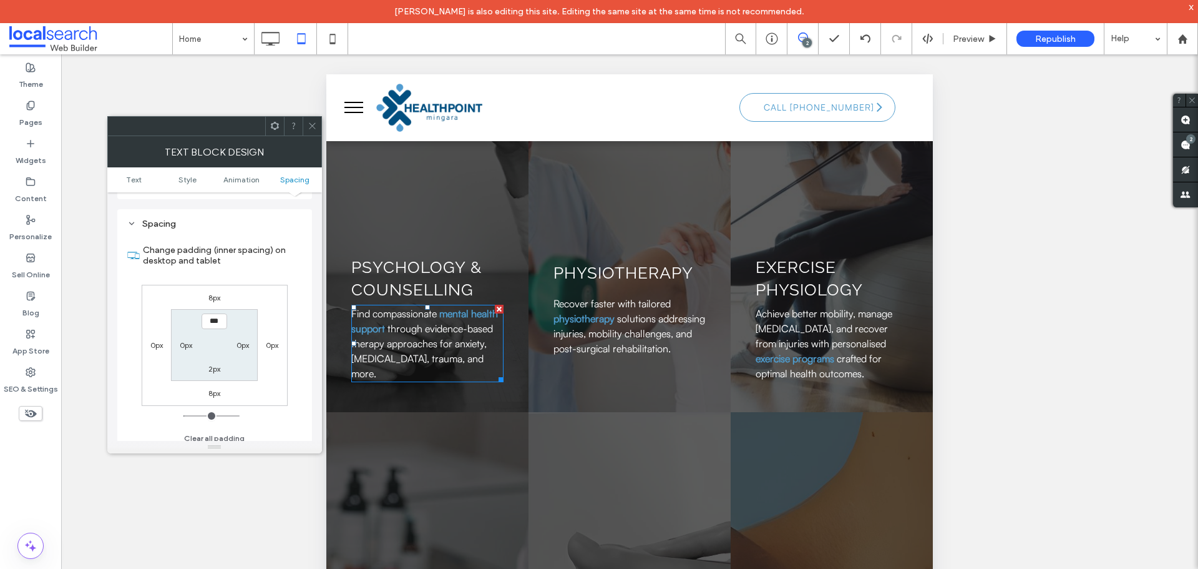
drag, startPoint x: 225, startPoint y: 288, endPoint x: 217, endPoint y: 288, distance: 8.1
click at [221, 291] on div "8px" at bounding box center [214, 297] width 29 height 12
click at [215, 293] on label "8px" at bounding box center [214, 297] width 12 height 9
type input "*"
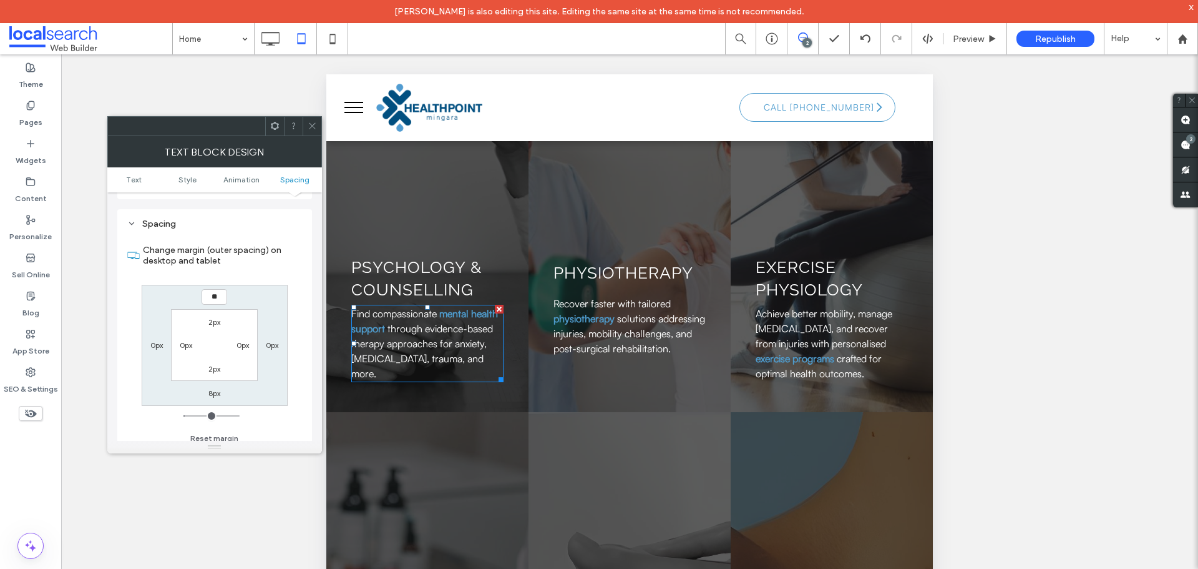
type input "**"
type input "****"
drag, startPoint x: 309, startPoint y: 125, endPoint x: 317, endPoint y: 120, distance: 9.5
click at [310, 124] on icon at bounding box center [312, 125] width 9 height 9
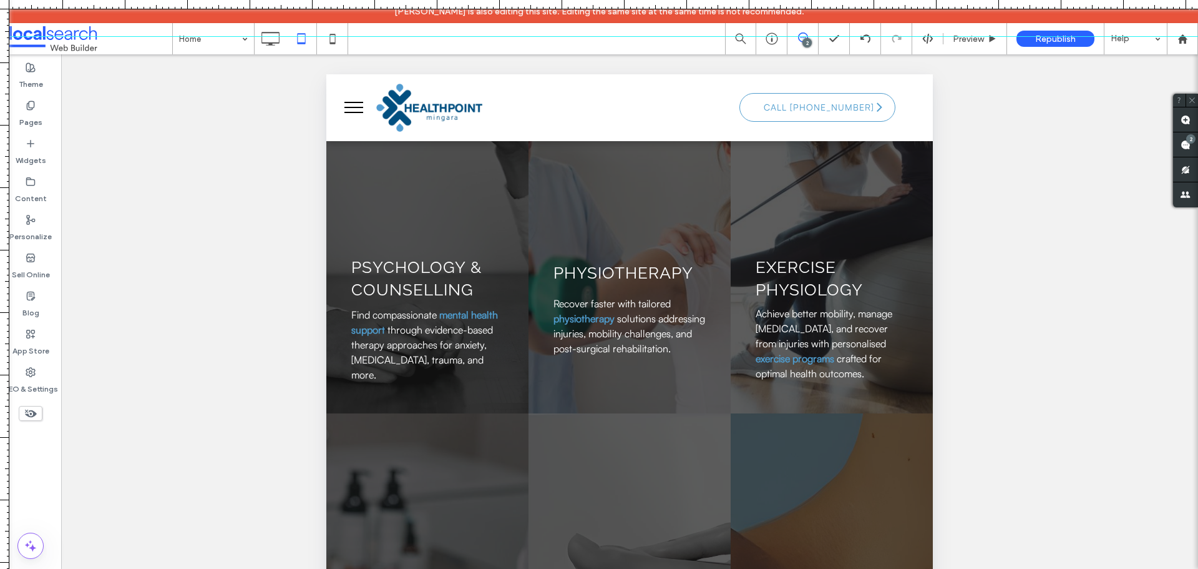
drag, startPoint x: 488, startPoint y: 7, endPoint x: 597, endPoint y: -47, distance: 122.0
click at [597, 0] on html "Reinzel Nete is also editing this site. Editing the same site at the same time …" at bounding box center [599, 284] width 1198 height 569
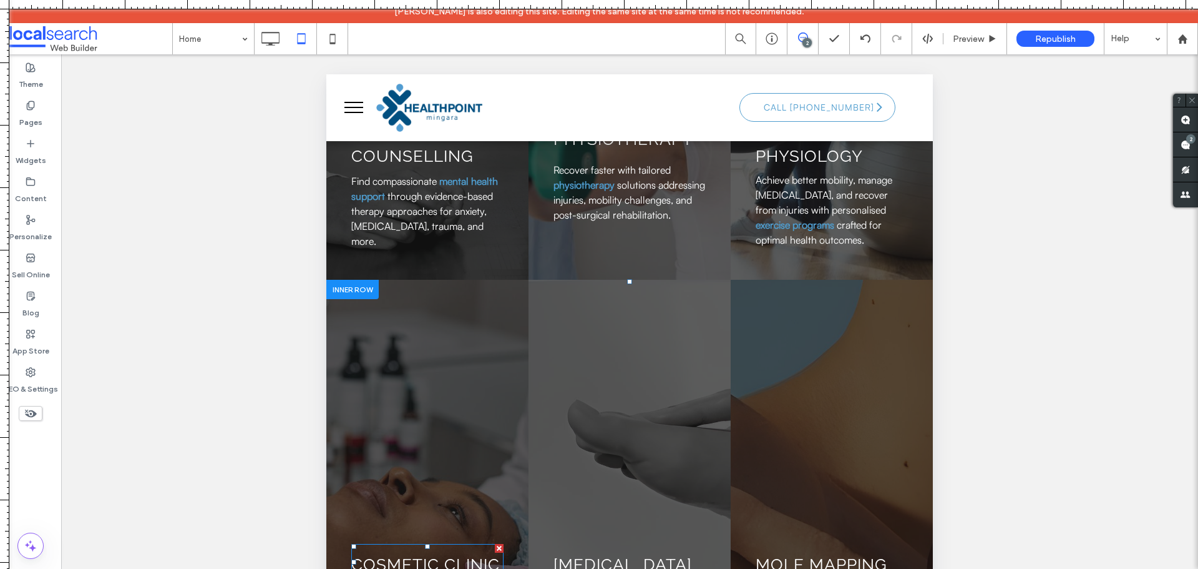
scroll to position [1997, 0]
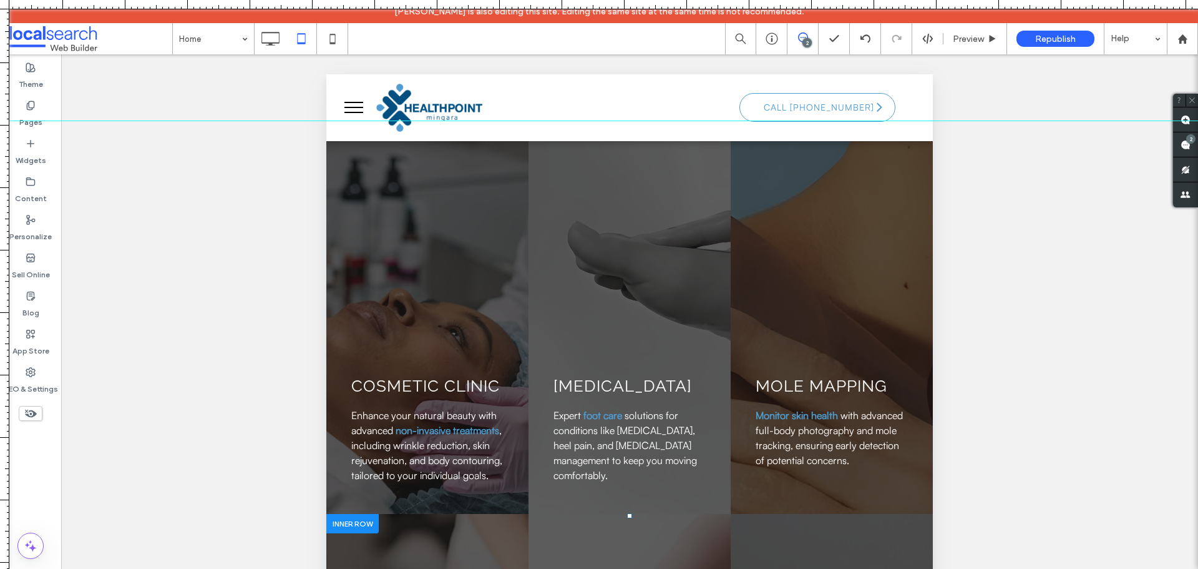
drag, startPoint x: 615, startPoint y: 1, endPoint x: 641, endPoint y: 16, distance: 29.9
click at [641, 568] on div at bounding box center [599, 569] width 1198 height 0
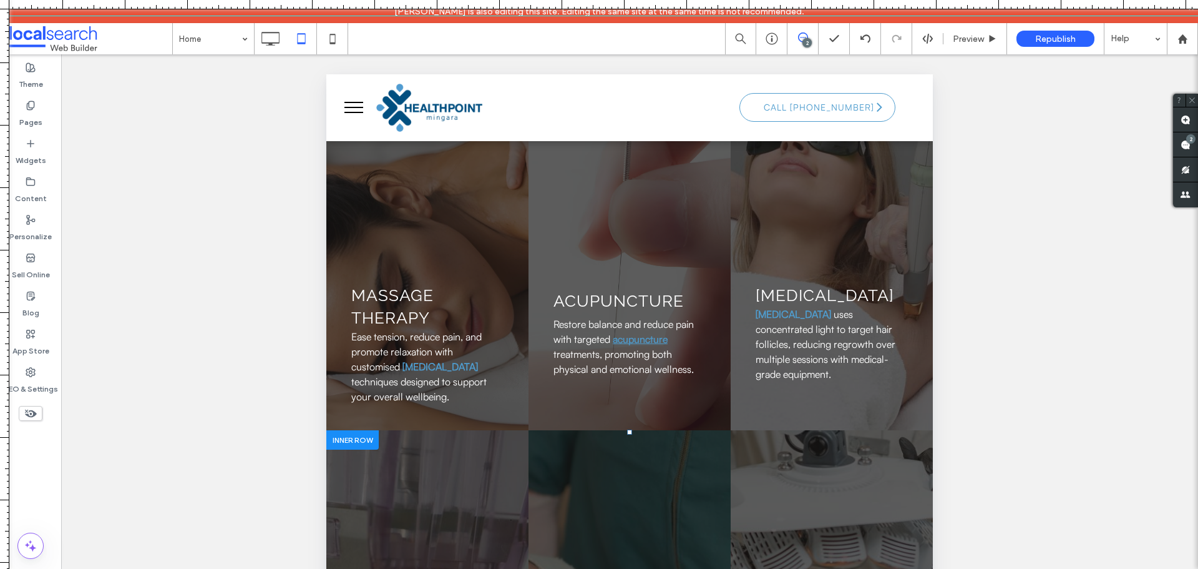
scroll to position [2497, 0]
drag, startPoint x: 588, startPoint y: 15, endPoint x: 643, endPoint y: -56, distance: 89.4
click at [643, 0] on html "Reinzel Nete is also editing this site. Editing the same site at the same time …" at bounding box center [599, 284] width 1198 height 569
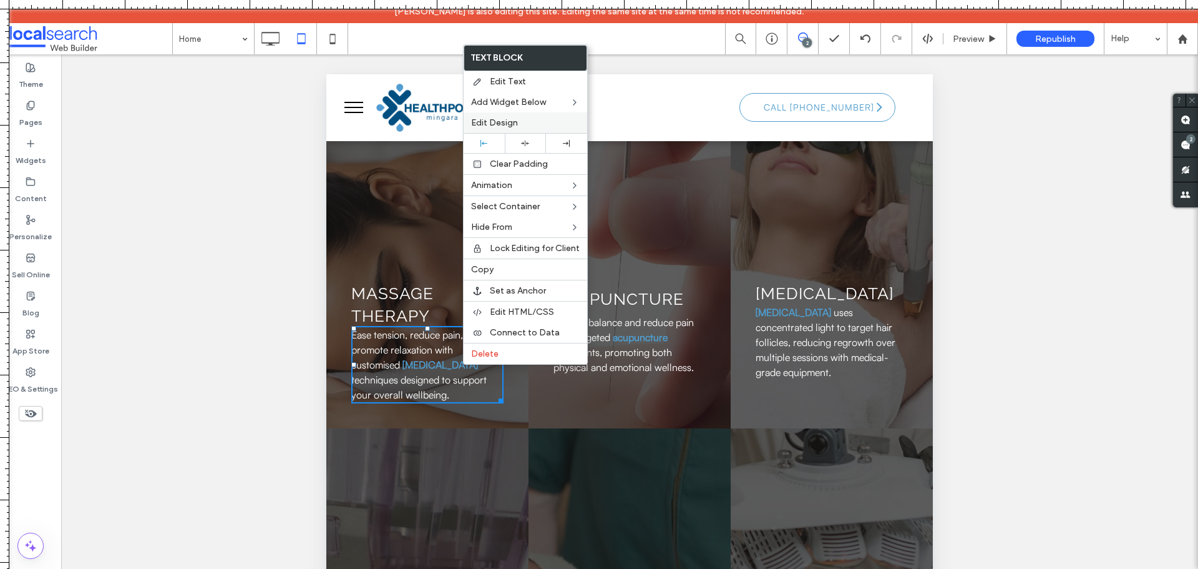
click at [498, 119] on span "Edit Design" at bounding box center [494, 122] width 47 height 11
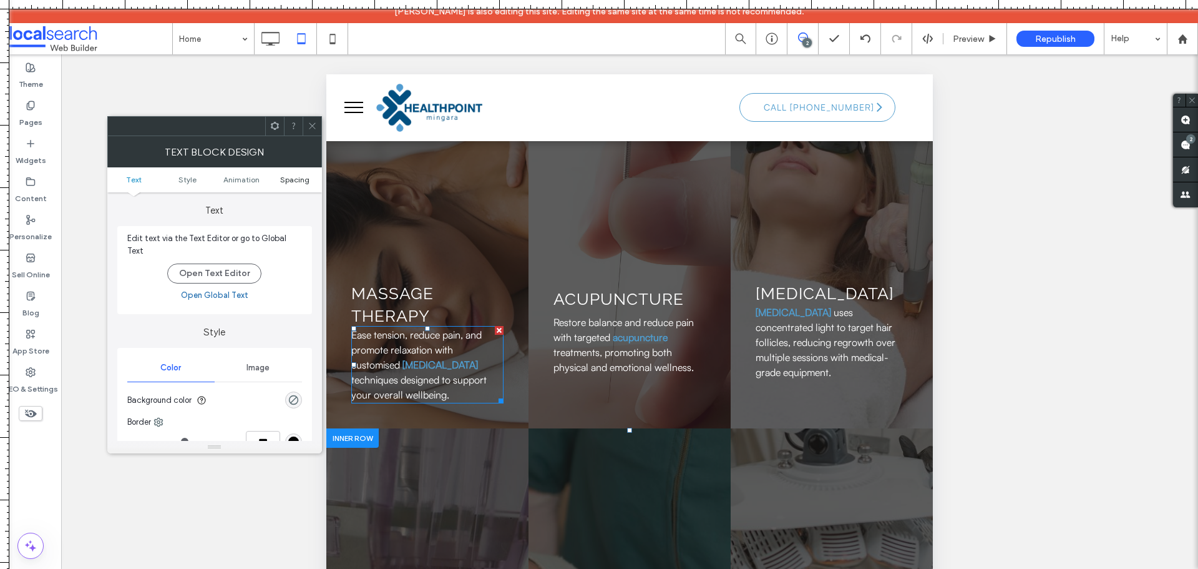
click at [280, 179] on link "Spacing" at bounding box center [295, 179] width 54 height 9
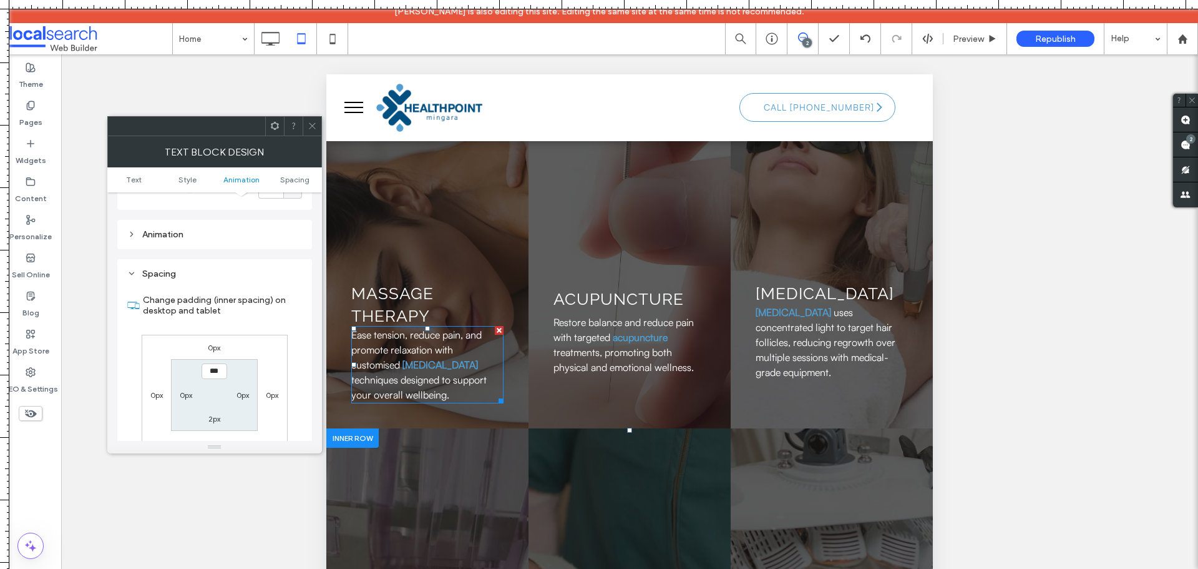
scroll to position [351, 0]
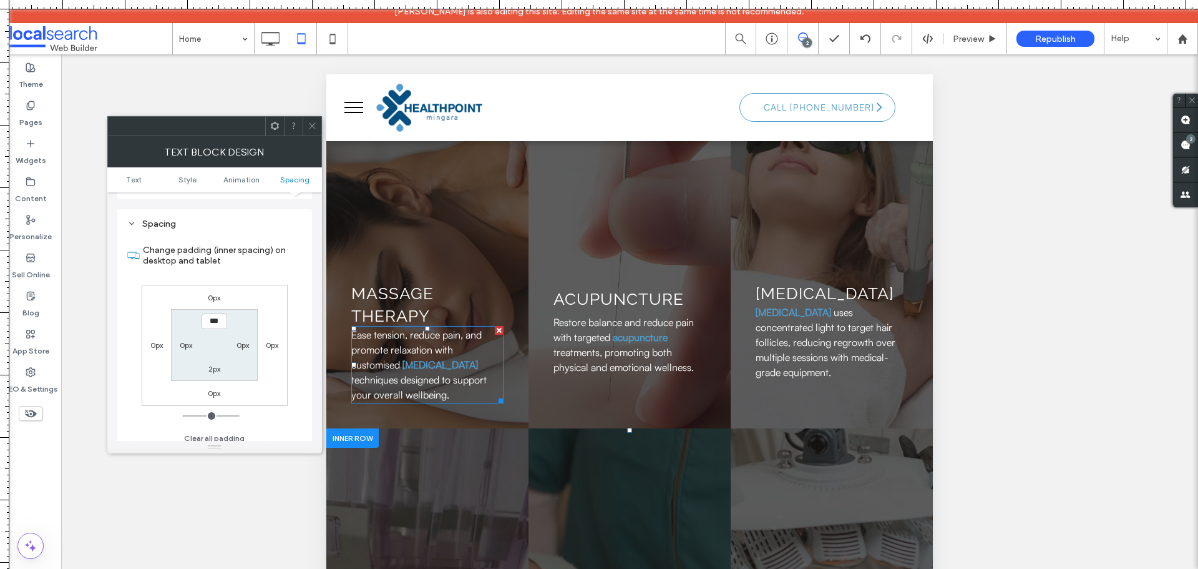
click at [217, 293] on label "0px" at bounding box center [214, 297] width 12 height 9
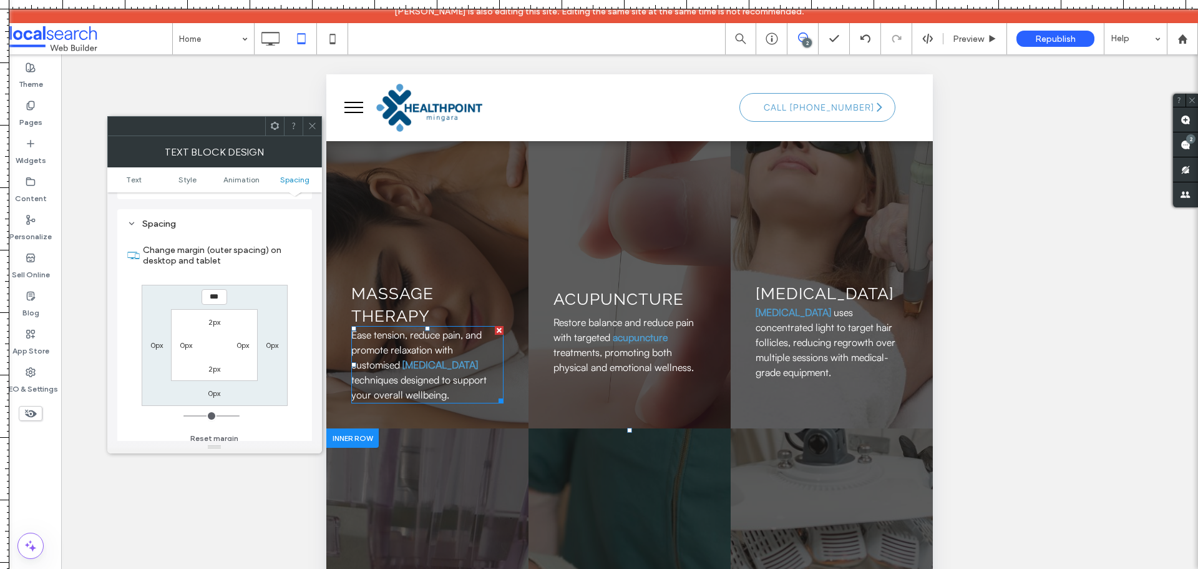
type input "*"
type input "**"
type input "****"
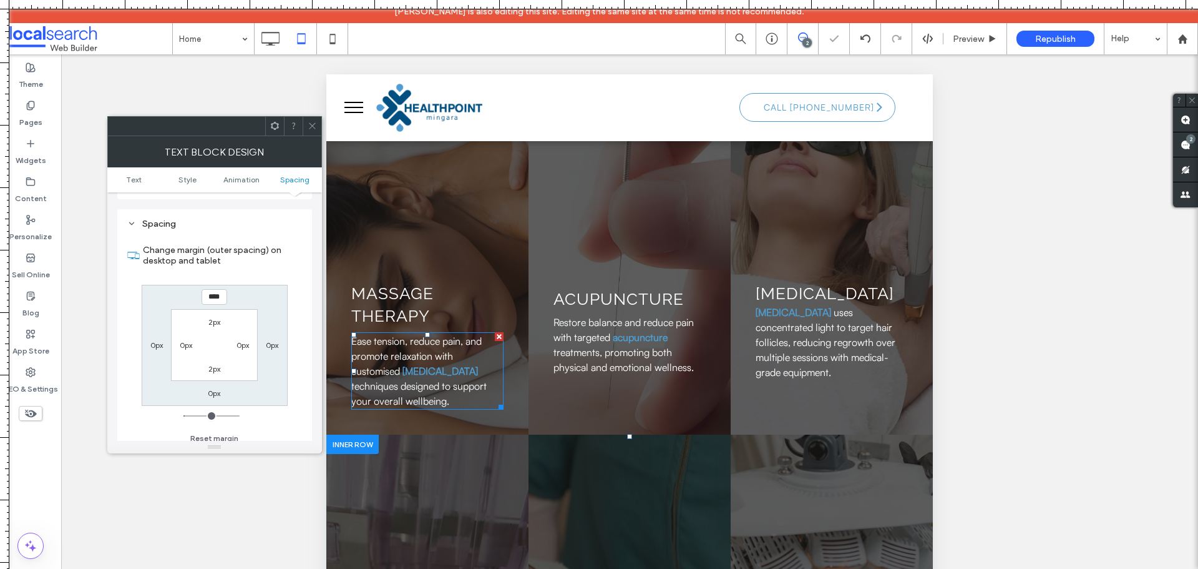
click at [315, 119] on span at bounding box center [312, 126] width 9 height 19
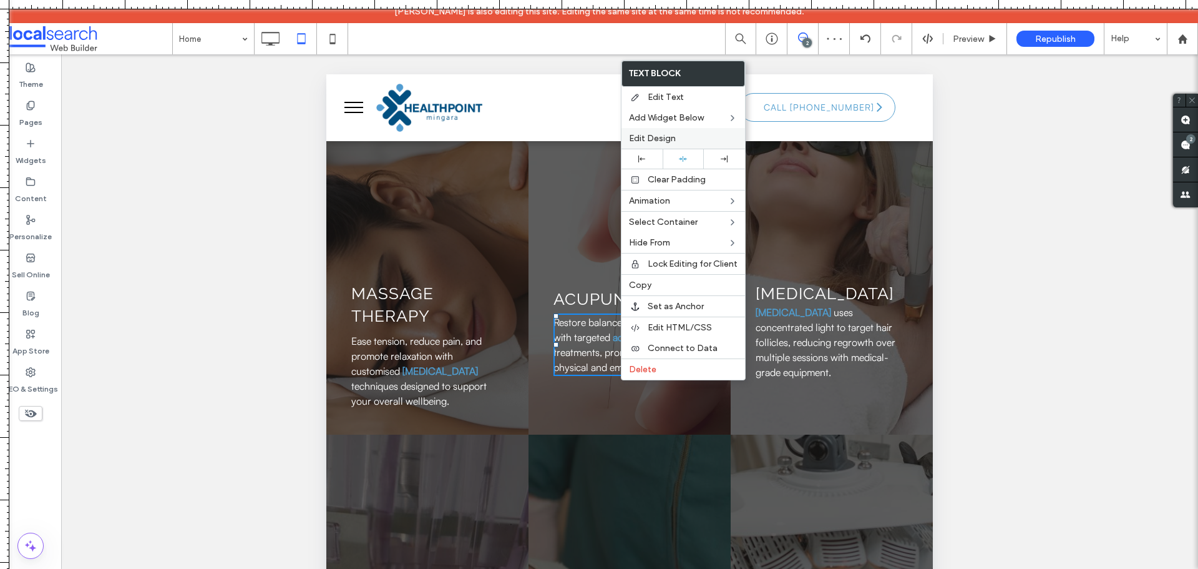
click at [640, 140] on span "Edit Design" at bounding box center [652, 138] width 47 height 11
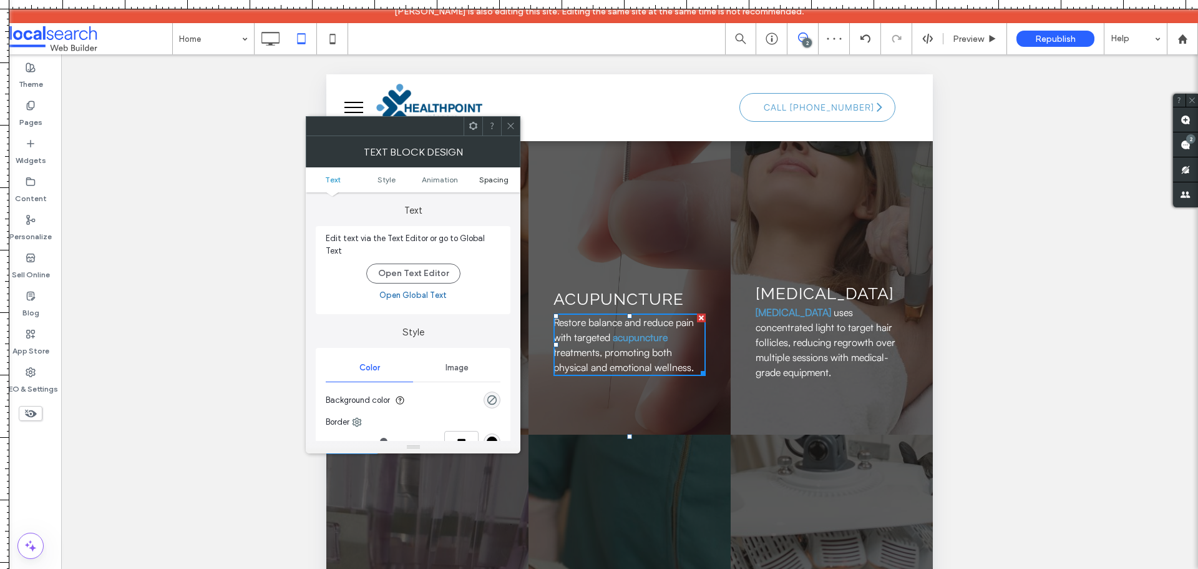
click at [494, 179] on span "Spacing" at bounding box center [493, 179] width 29 height 9
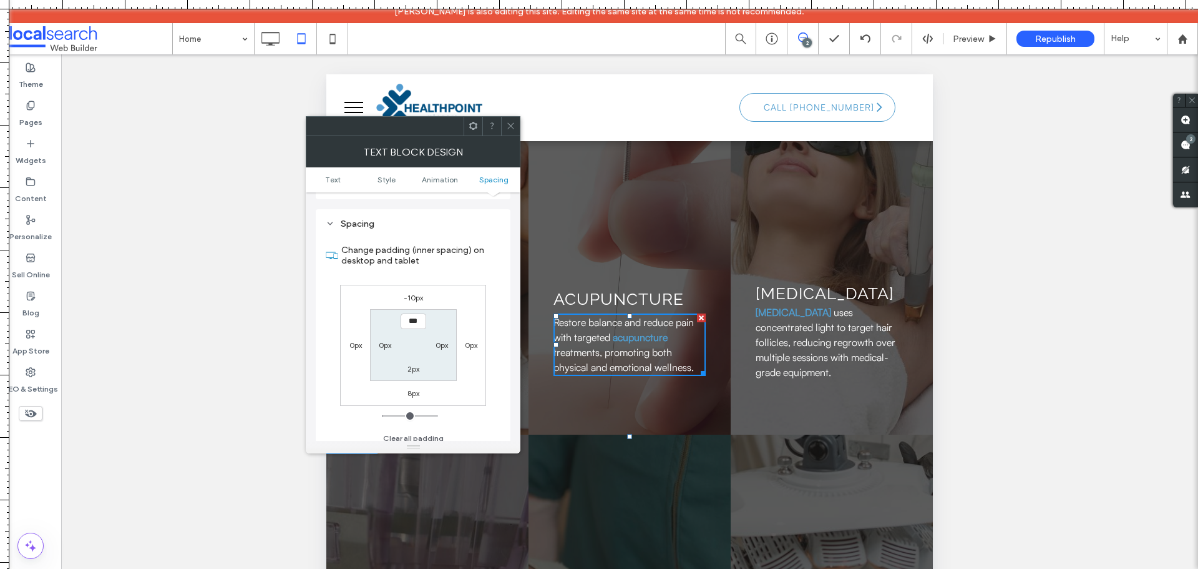
click at [413, 293] on label "-10px" at bounding box center [413, 297] width 19 height 9
type input "*"
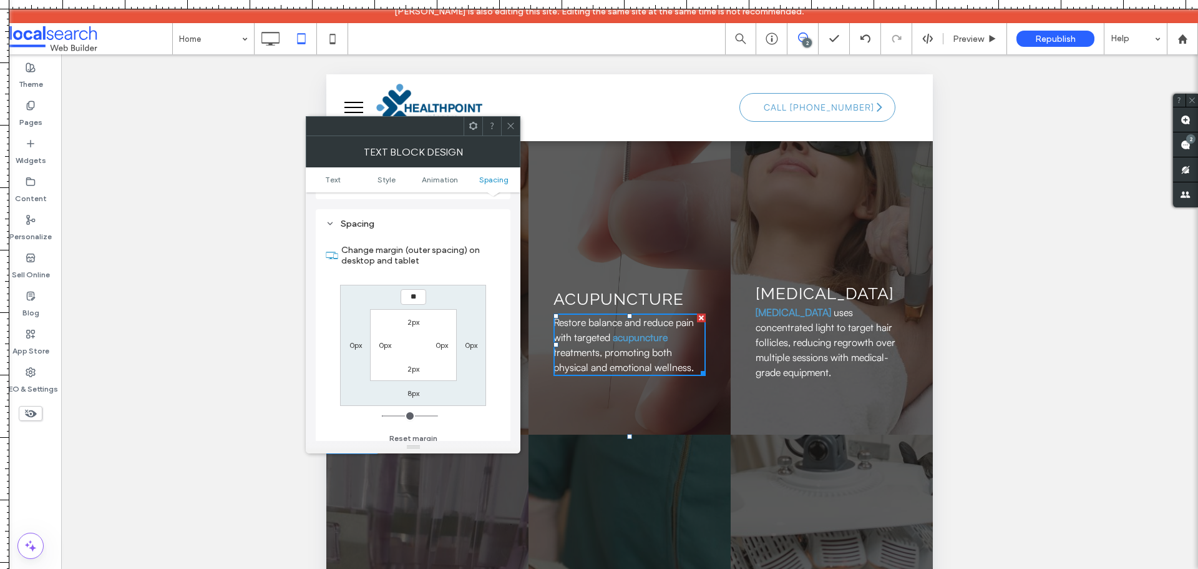
type input "**"
type input "****"
click at [511, 129] on icon at bounding box center [510, 125] width 9 height 9
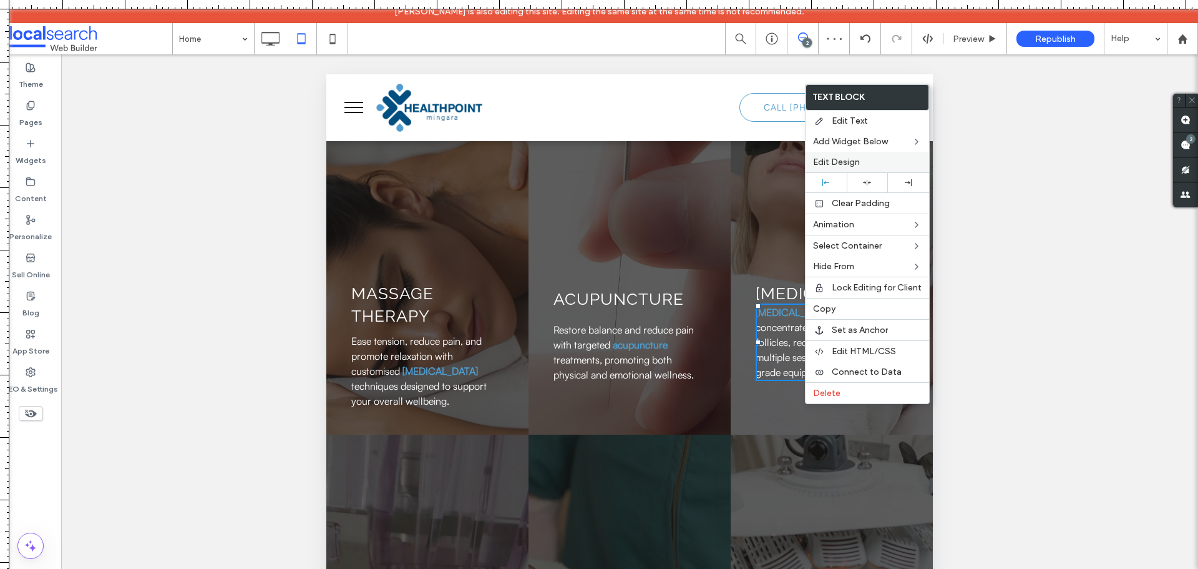
click at [835, 163] on span "Edit Design" at bounding box center [836, 162] width 47 height 11
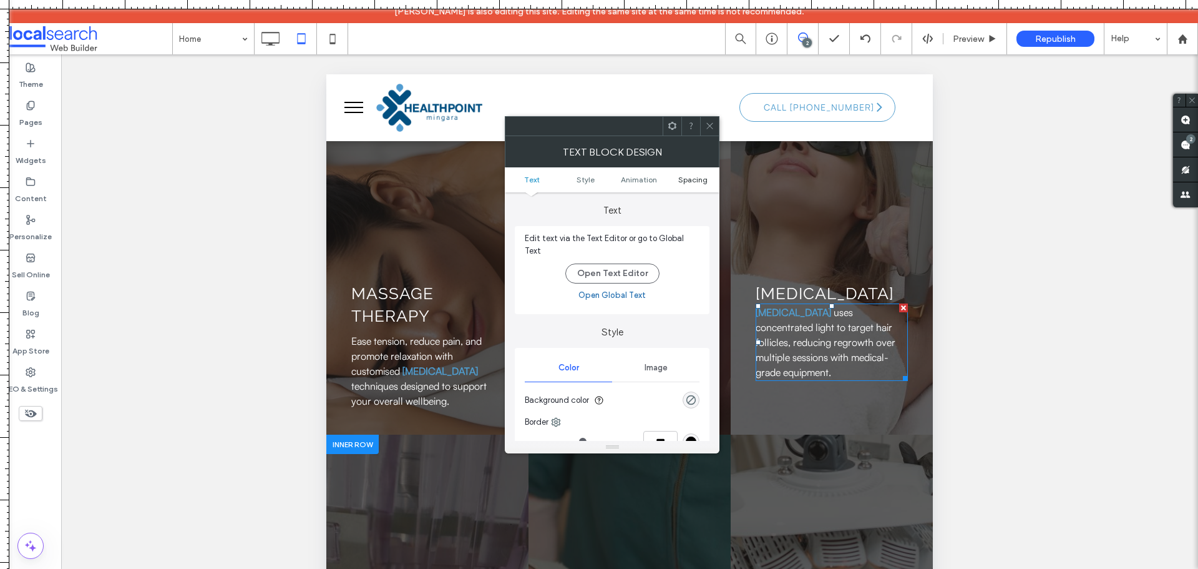
click at [685, 181] on span "Spacing" at bounding box center [692, 179] width 29 height 9
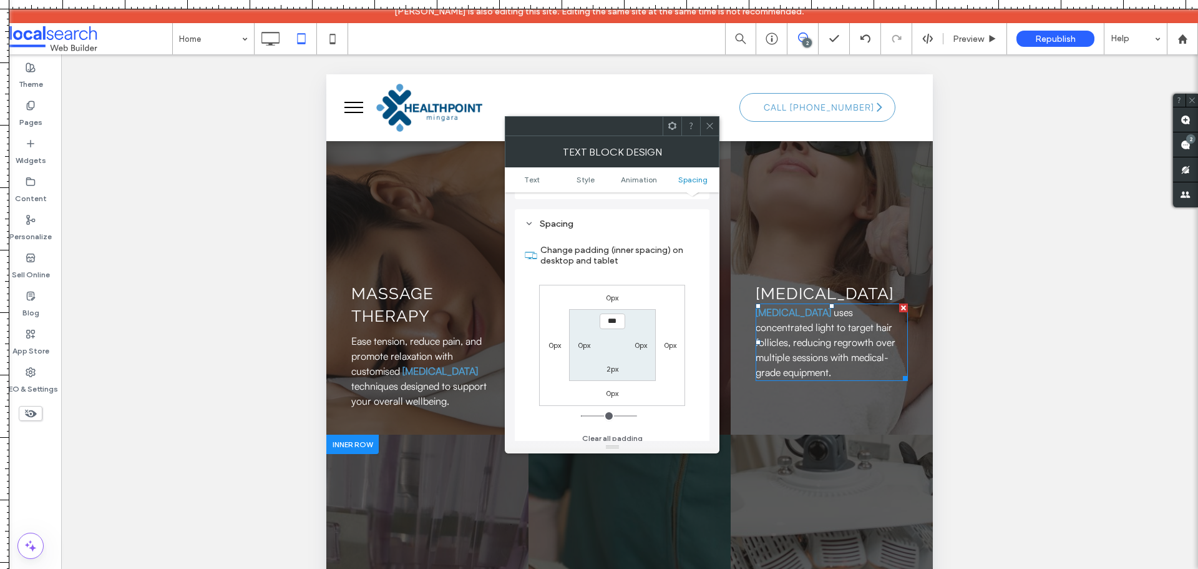
click at [614, 293] on label "0px" at bounding box center [612, 297] width 12 height 9
type input "*"
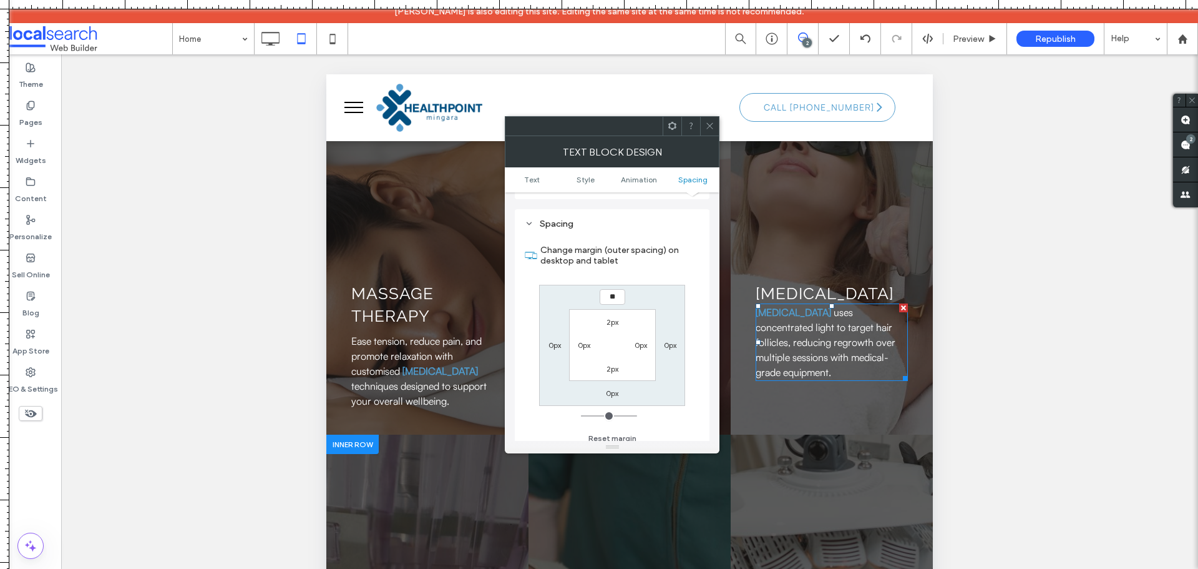
type input "**"
type input "****"
click at [707, 128] on icon at bounding box center [709, 125] width 9 height 9
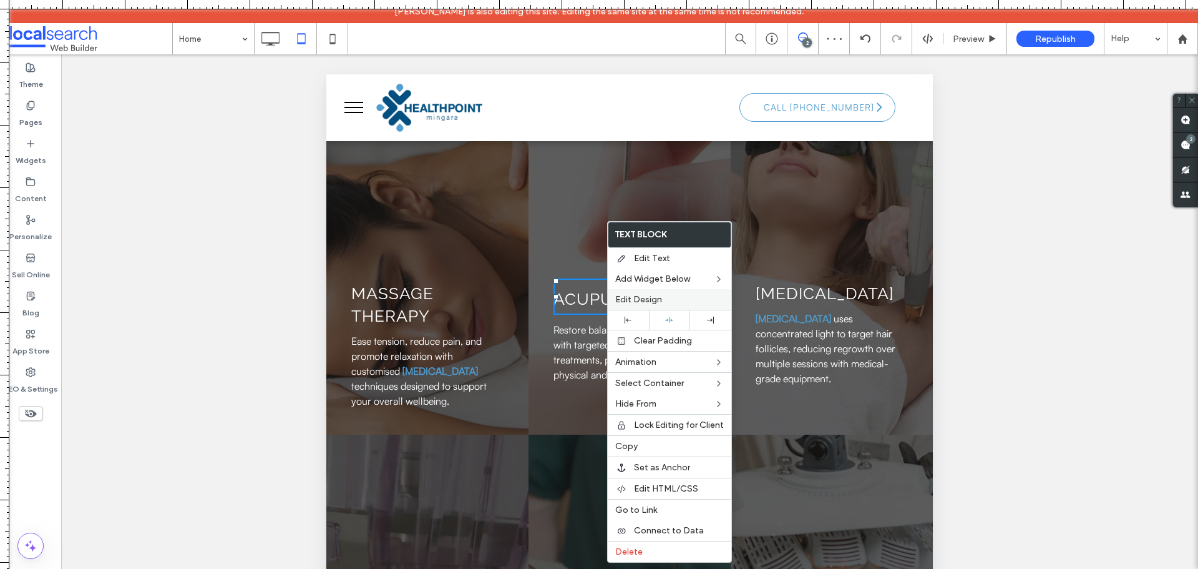
click at [670, 298] on label "Edit Design" at bounding box center [669, 299] width 109 height 11
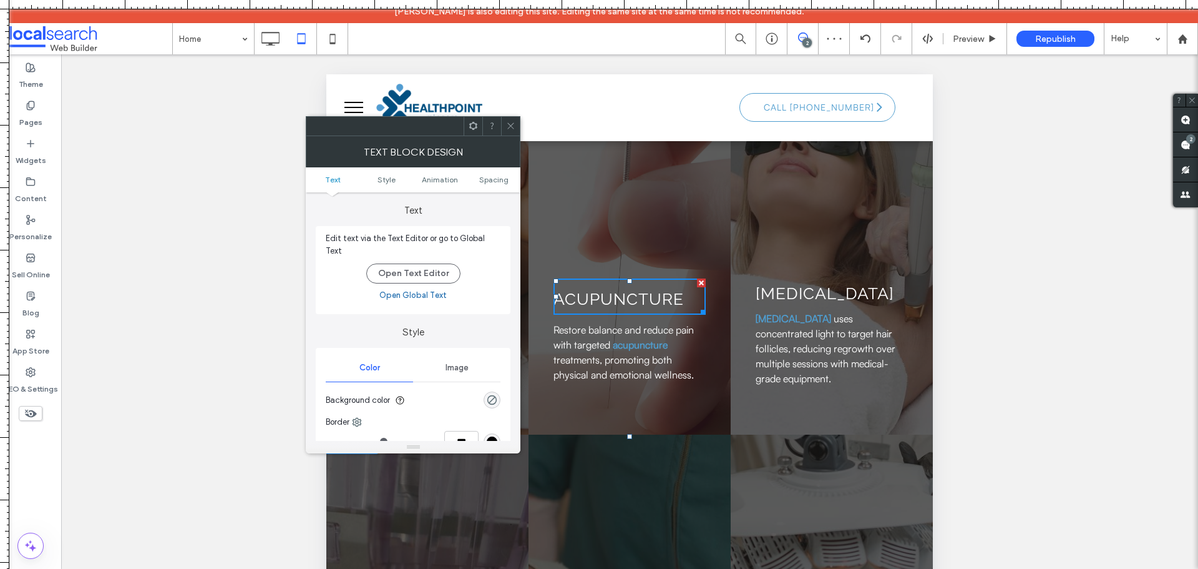
click at [484, 187] on ul "Text Style Animation Spacing" at bounding box center [413, 179] width 215 height 25
drag, startPoint x: 485, startPoint y: 183, endPoint x: 519, endPoint y: 140, distance: 54.6
click at [485, 182] on span "Spacing" at bounding box center [493, 179] width 29 height 9
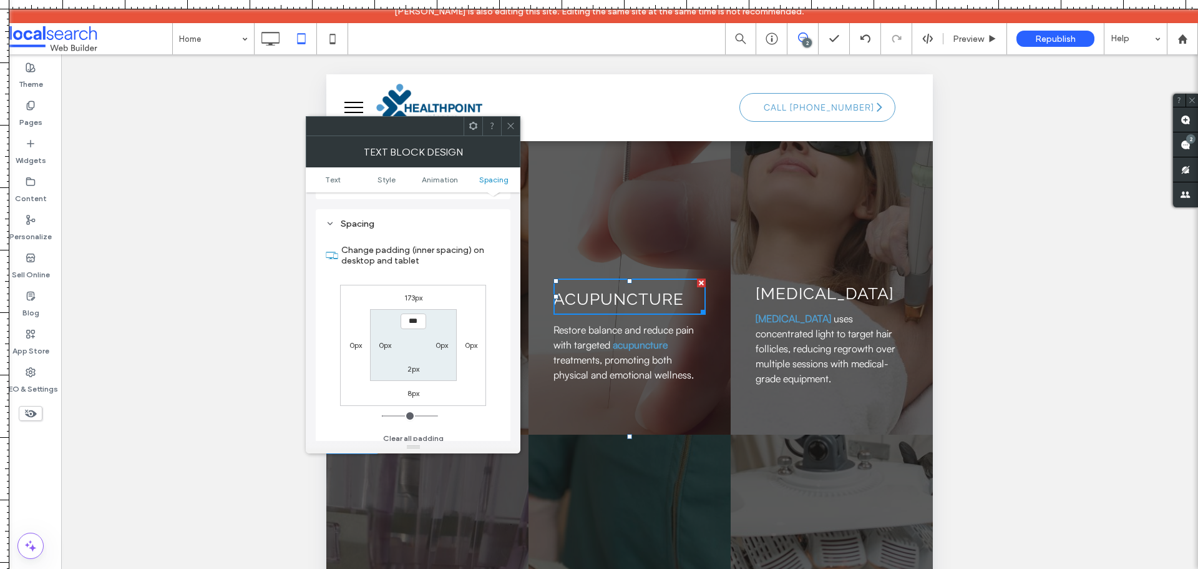
drag, startPoint x: 512, startPoint y: 126, endPoint x: 506, endPoint y: 134, distance: 10.2
click at [512, 126] on icon at bounding box center [510, 125] width 9 height 9
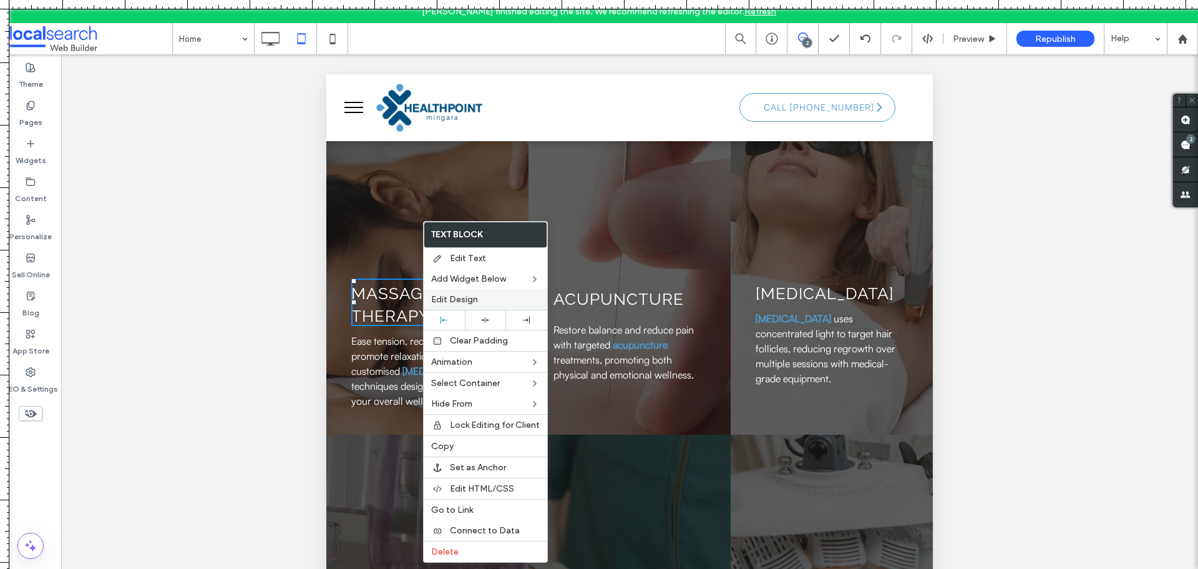
click at [486, 300] on label "Edit Design" at bounding box center [485, 299] width 109 height 11
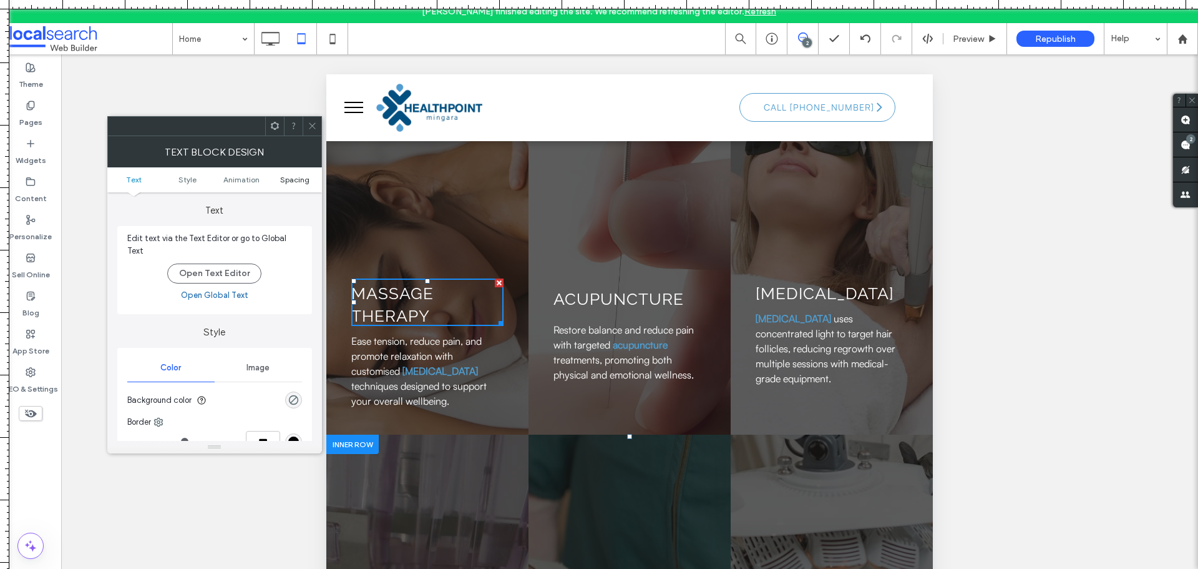
click at [296, 179] on span "Spacing" at bounding box center [294, 179] width 29 height 9
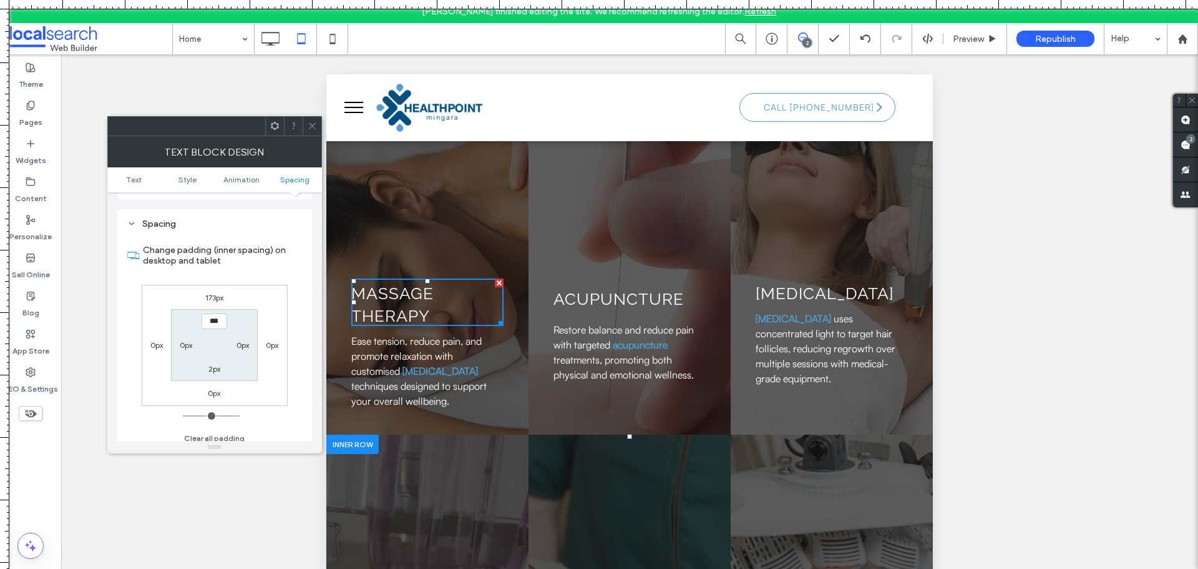
click at [210, 389] on label "0px" at bounding box center [214, 392] width 12 height 9
type input "*"
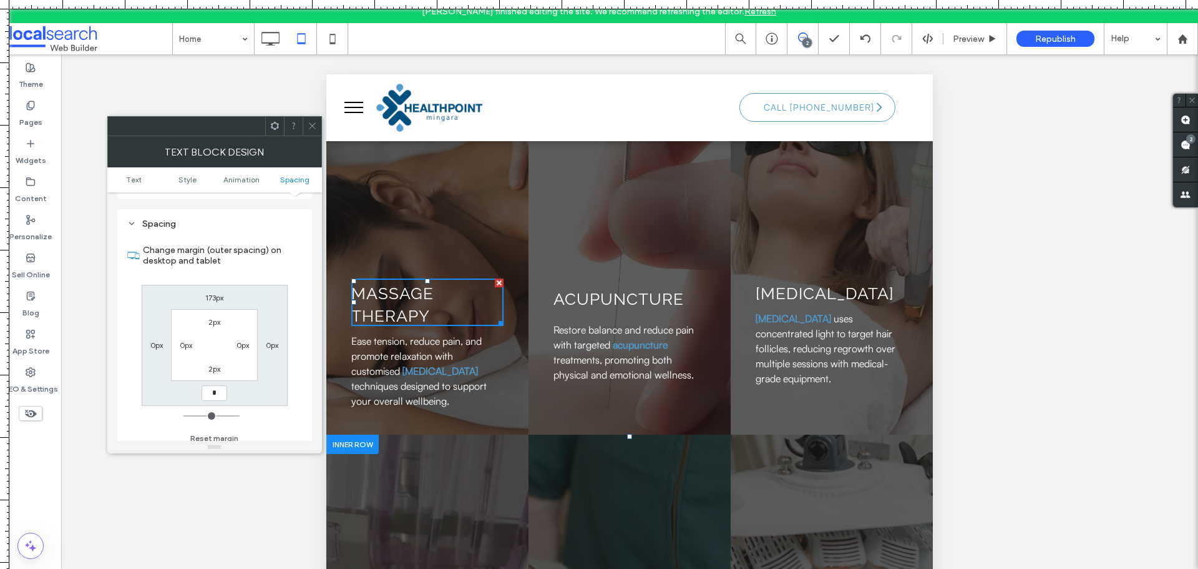
type input "*"
type input "***"
click at [315, 125] on icon at bounding box center [312, 125] width 9 height 9
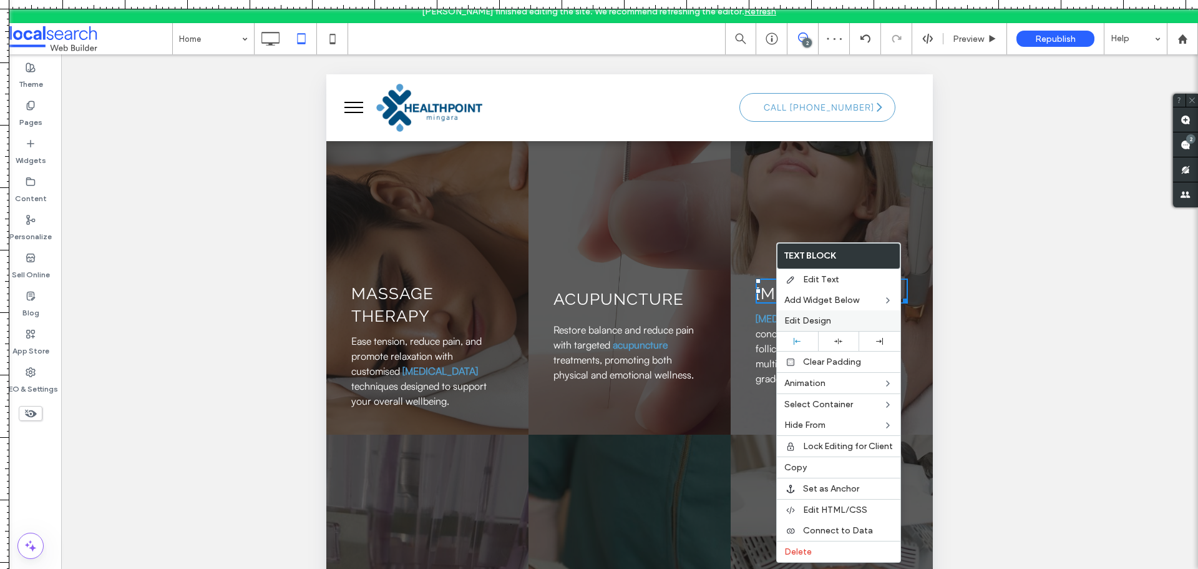
click at [811, 319] on span "Edit Design" at bounding box center [808, 320] width 47 height 11
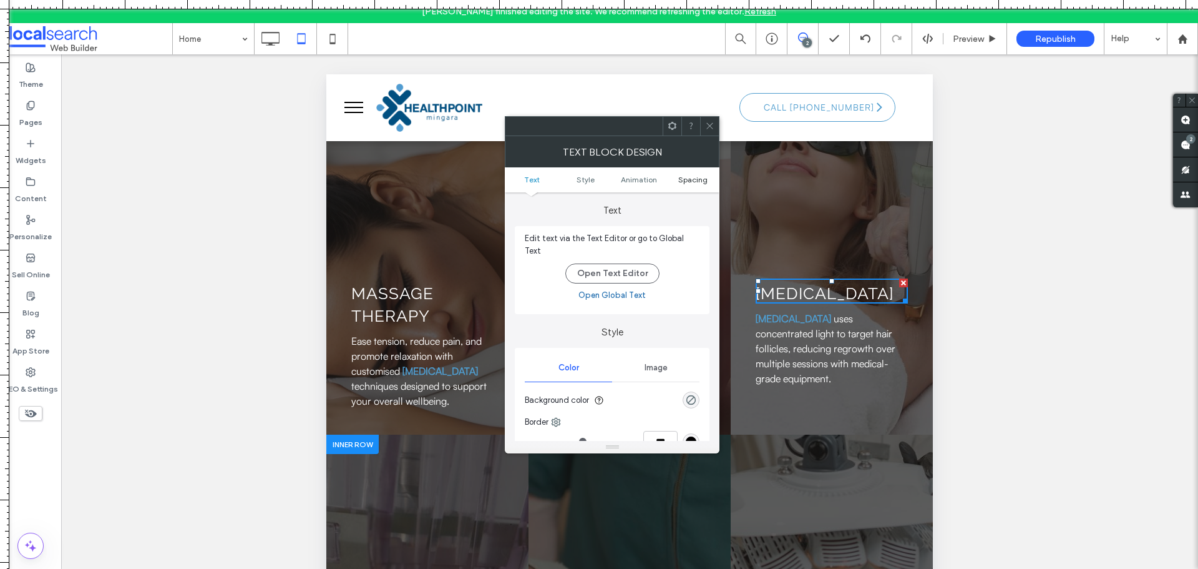
click at [678, 175] on link "Spacing" at bounding box center [693, 179] width 54 height 9
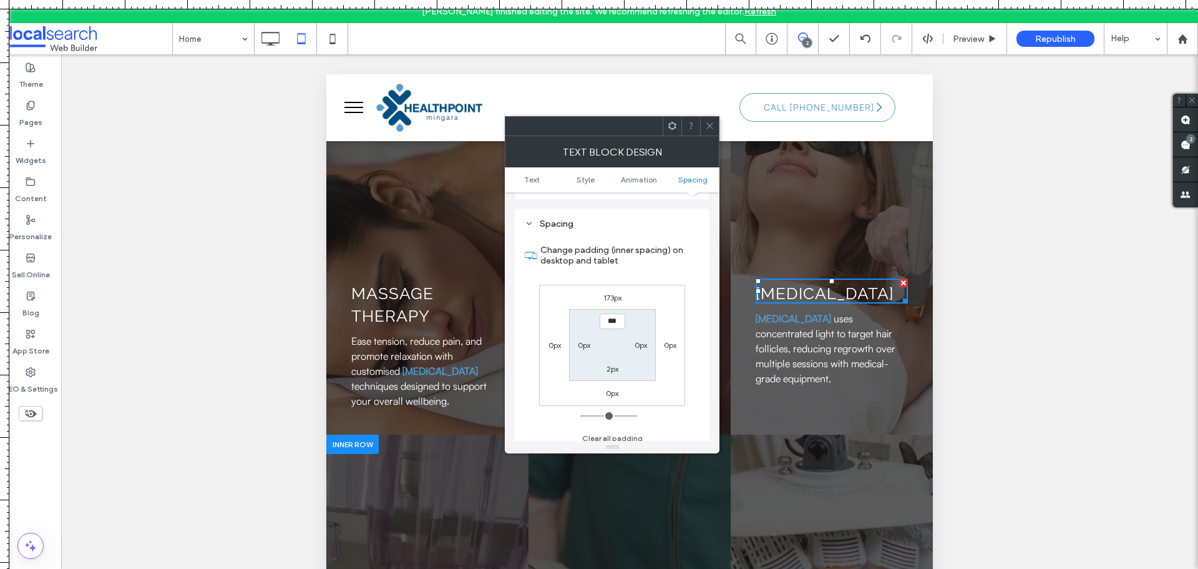
click at [617, 391] on label "0px" at bounding box center [612, 392] width 12 height 9
type input "*"
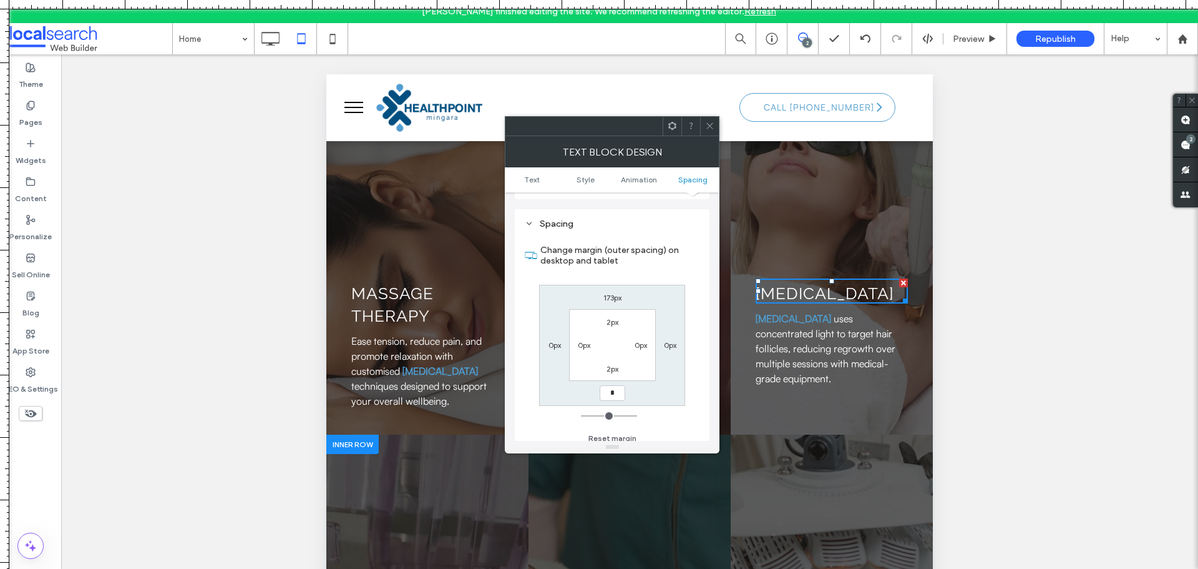
type input "*"
type input "***"
click at [707, 120] on span at bounding box center [709, 126] width 9 height 19
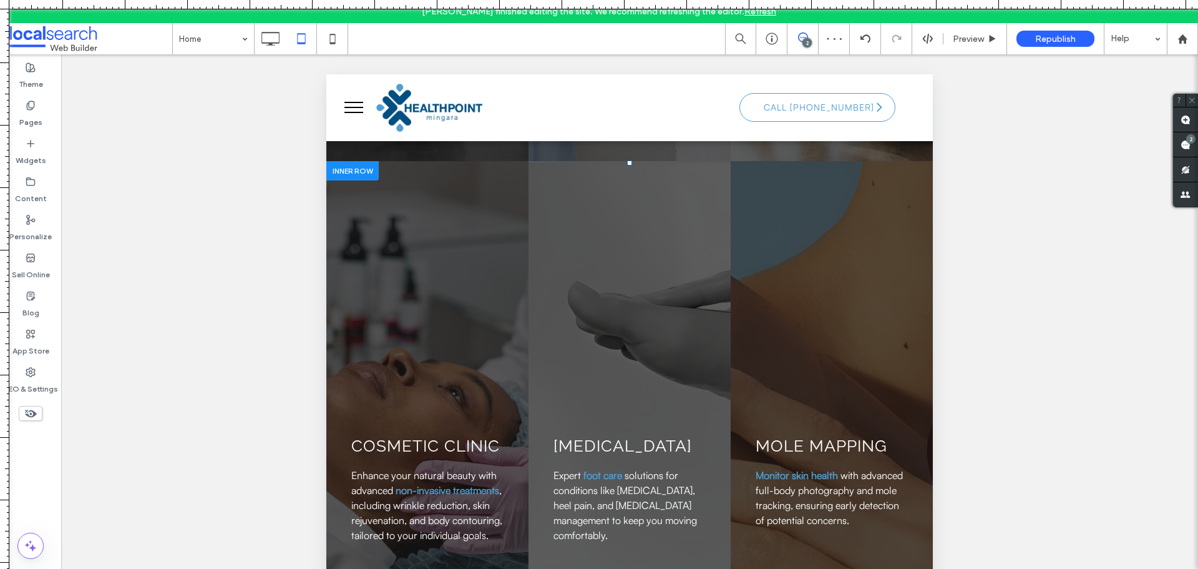
scroll to position [1935, 0]
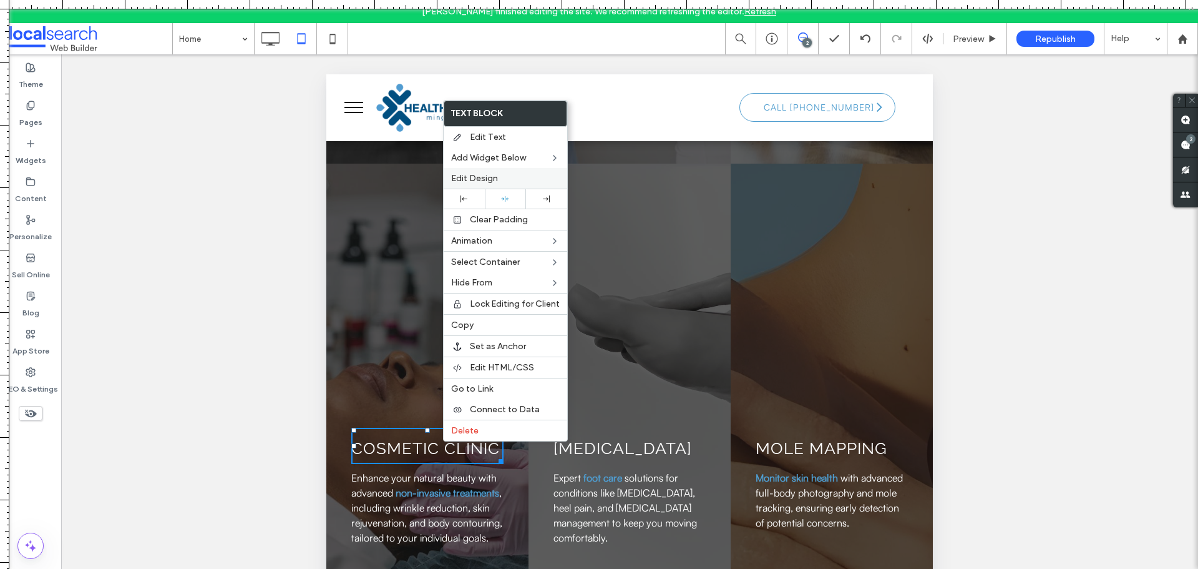
drag, startPoint x: 481, startPoint y: 171, endPoint x: 82, endPoint y: 97, distance: 405.1
click at [481, 171] on div "Edit Design" at bounding box center [506, 178] width 124 height 21
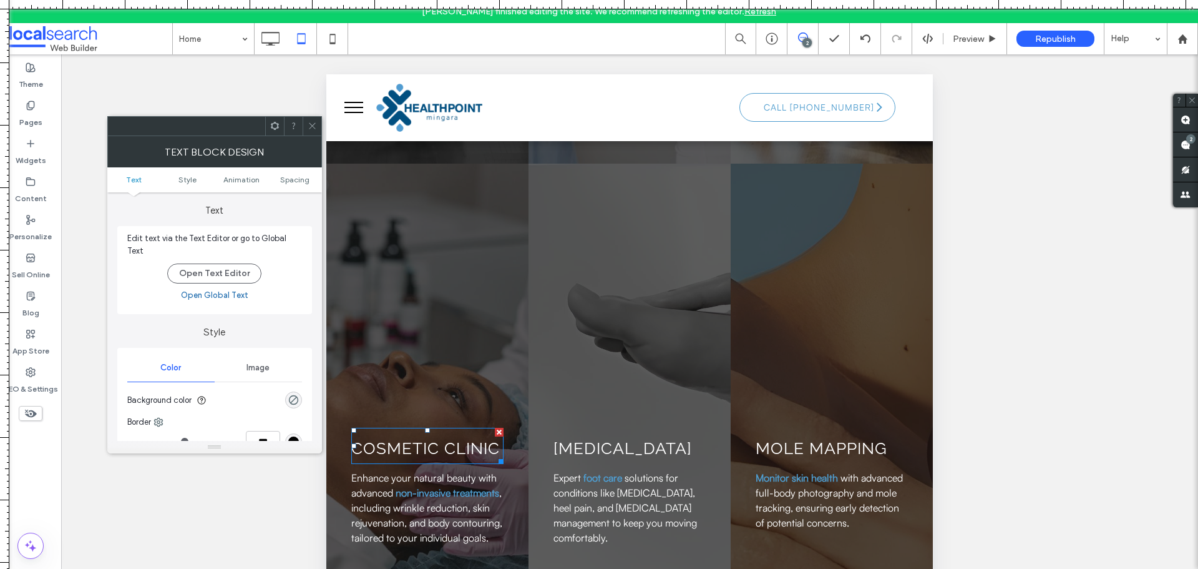
drag, startPoint x: 296, startPoint y: 181, endPoint x: 297, endPoint y: 118, distance: 63.0
click at [296, 180] on span "Spacing" at bounding box center [294, 179] width 29 height 9
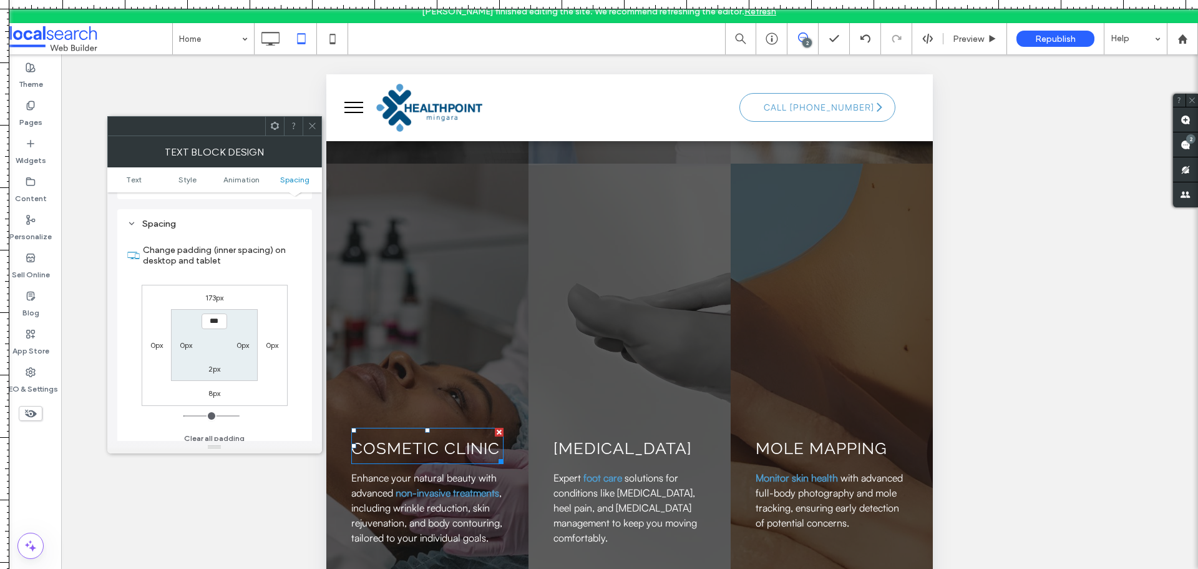
scroll to position [351, 0]
click at [305, 124] on div at bounding box center [312, 126] width 19 height 19
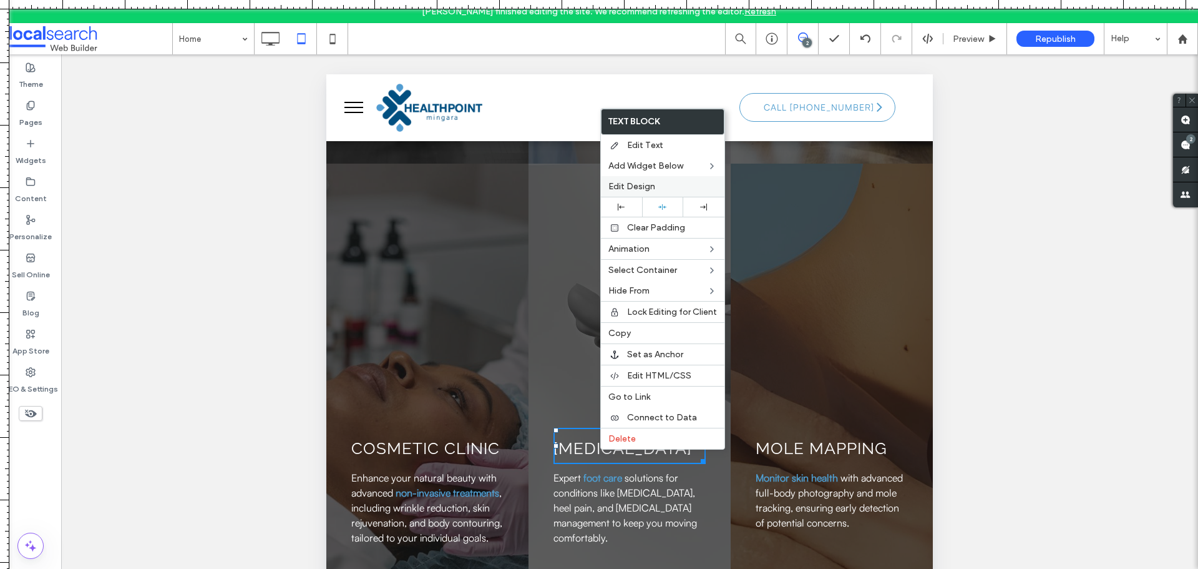
click at [632, 186] on span "Edit Design" at bounding box center [632, 186] width 47 height 11
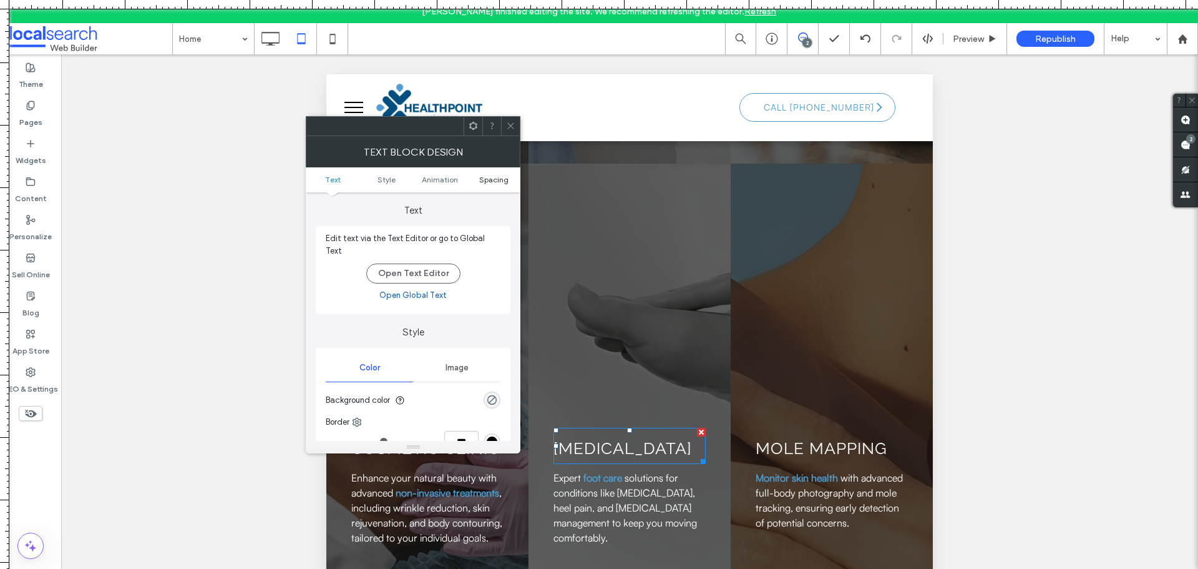
drag, startPoint x: 489, startPoint y: 180, endPoint x: 491, endPoint y: 169, distance: 11.4
click at [489, 179] on span "Spacing" at bounding box center [493, 179] width 29 height 9
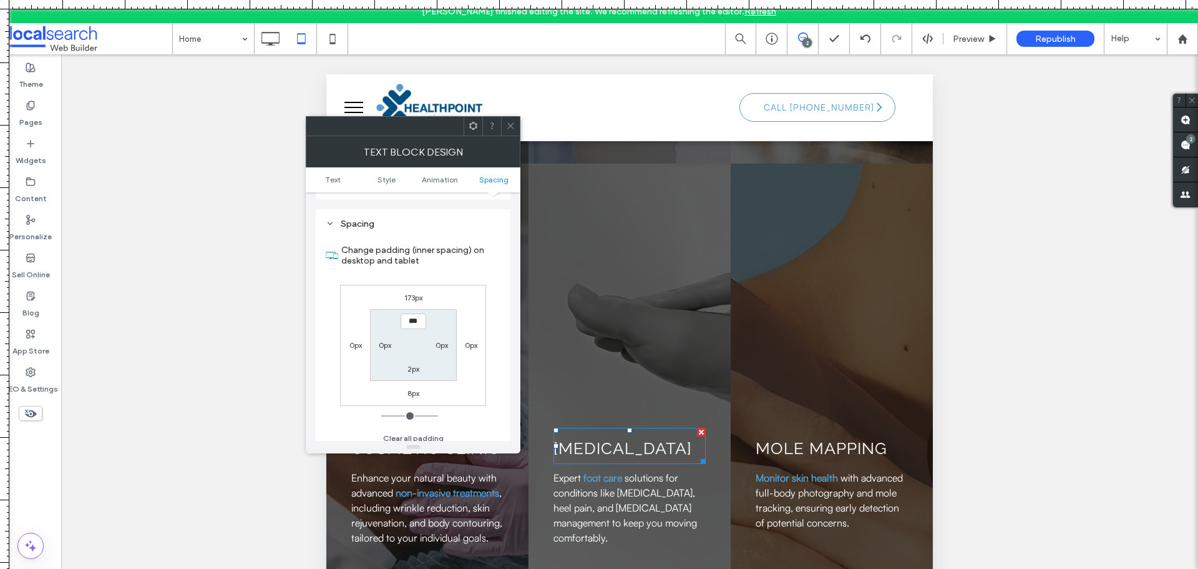
drag, startPoint x: 508, startPoint y: 118, endPoint x: 515, endPoint y: 128, distance: 12.1
click at [509, 120] on span at bounding box center [510, 126] width 9 height 19
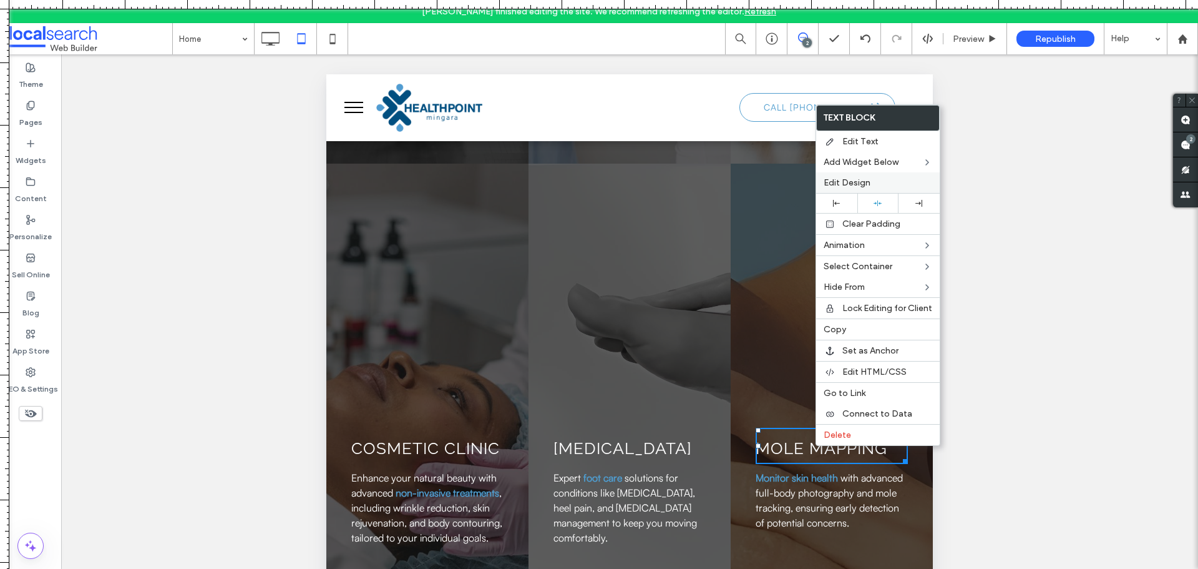
drag, startPoint x: 836, startPoint y: 183, endPoint x: 451, endPoint y: 124, distance: 389.7
click at [836, 183] on span "Edit Design" at bounding box center [847, 182] width 47 height 11
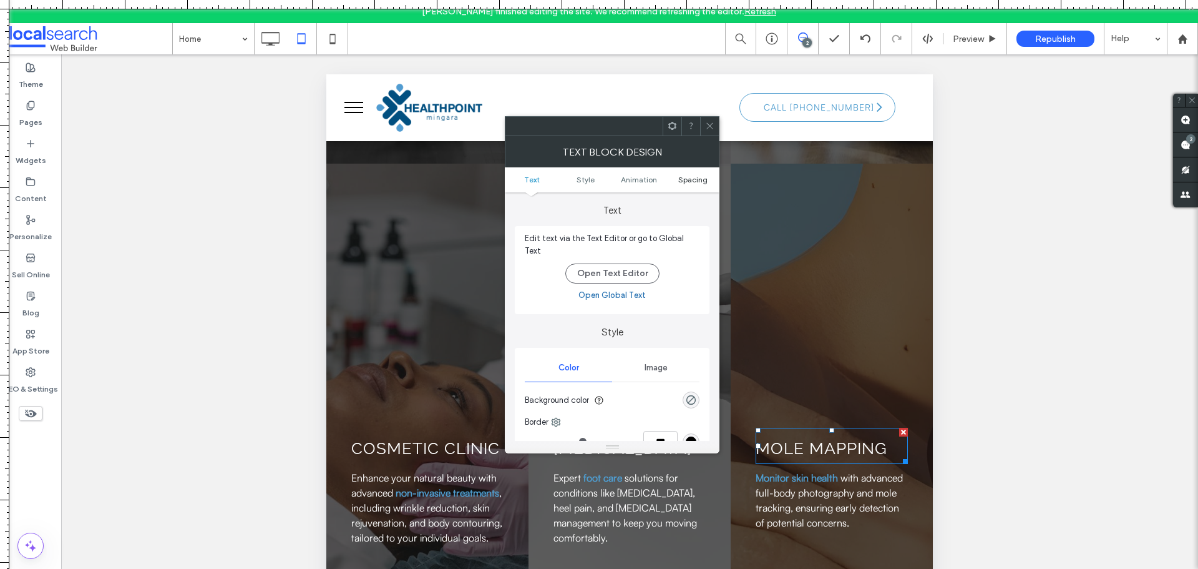
click at [698, 183] on span "Spacing" at bounding box center [692, 179] width 29 height 9
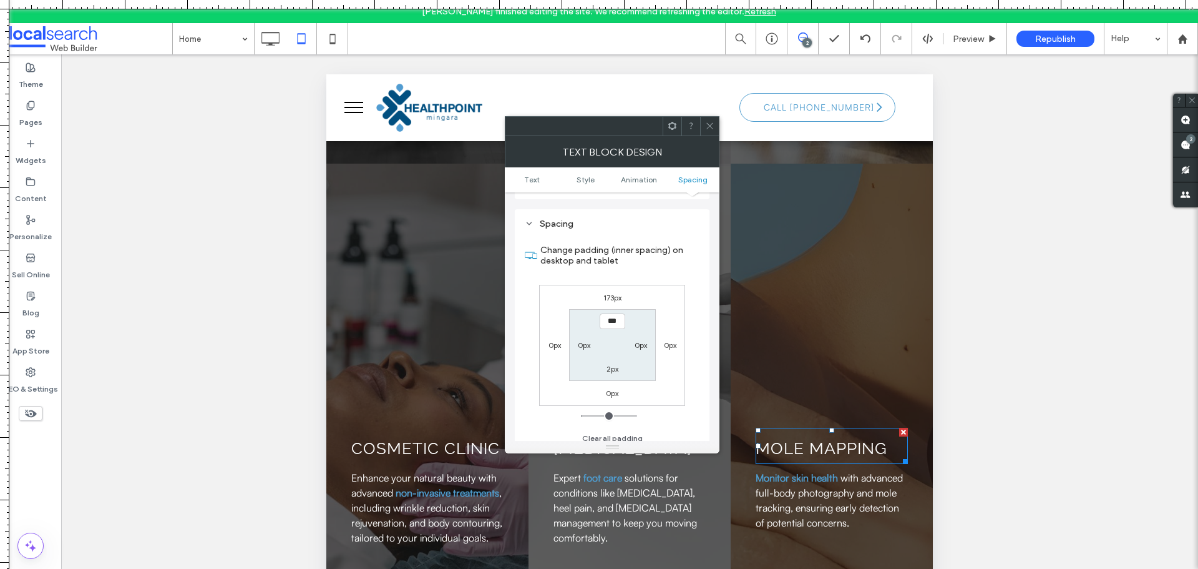
click at [605, 390] on div "0px" at bounding box center [612, 392] width 29 height 12
click at [609, 388] on label "0px" at bounding box center [612, 392] width 12 height 9
type input "*"
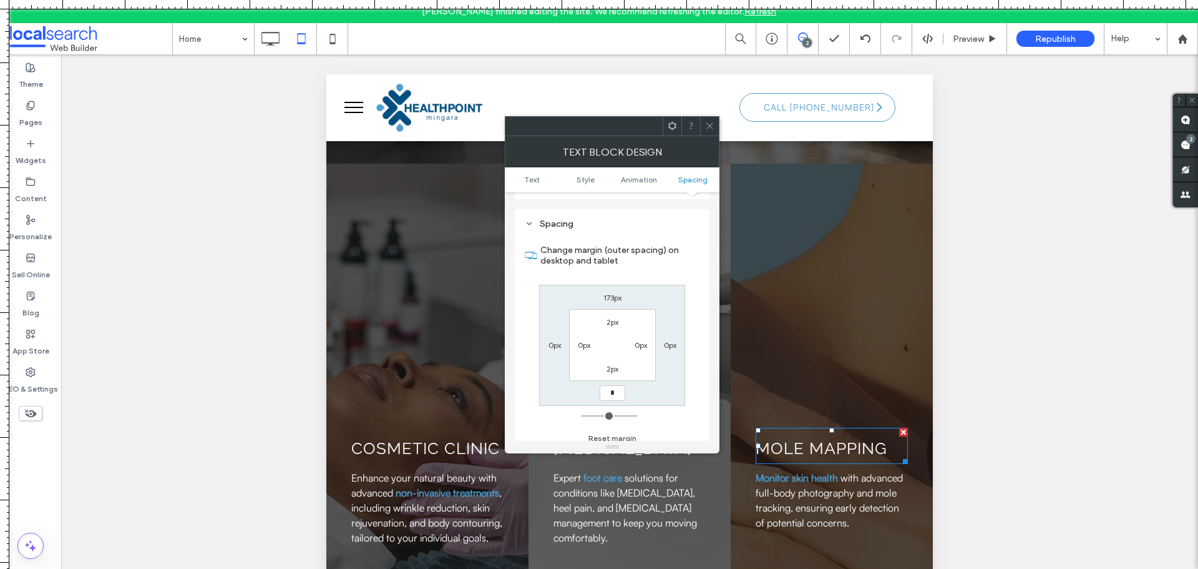
type input "*"
type input "***"
click at [704, 126] on div at bounding box center [709, 126] width 19 height 19
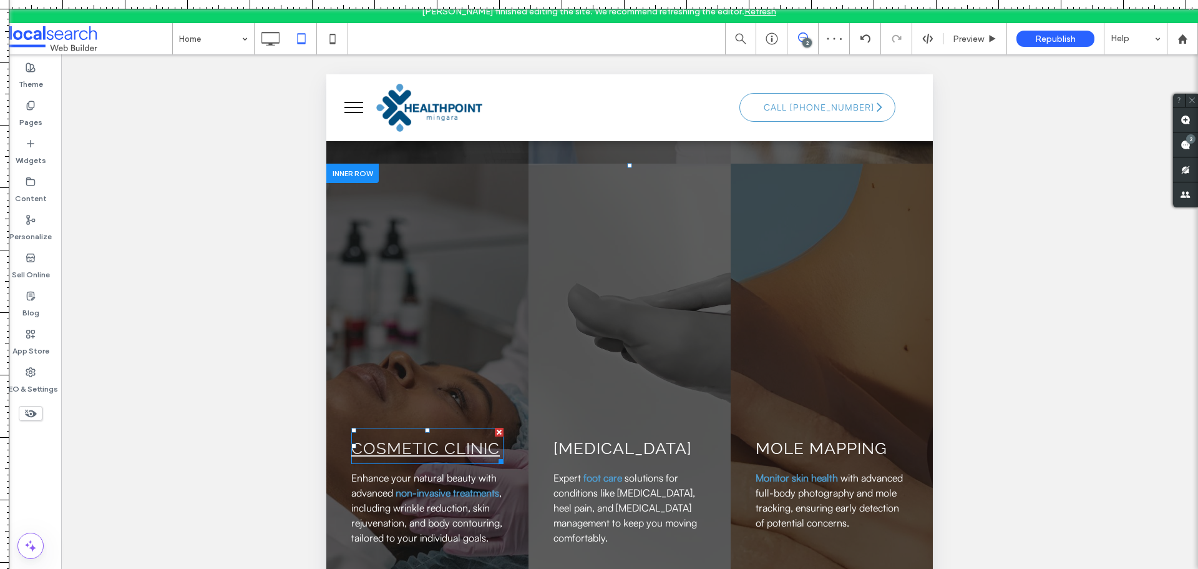
click at [442, 450] on link "Cosmetic Clinic" at bounding box center [425, 448] width 149 height 19
type input "*******"
type input "**"
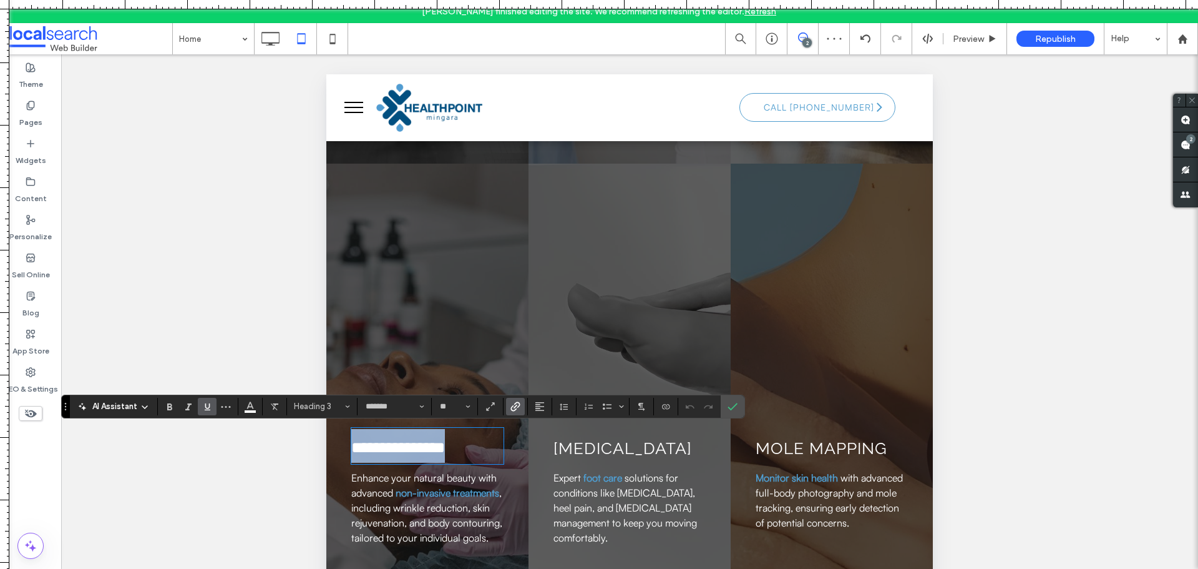
click at [442, 450] on link "**********" at bounding box center [398, 447] width 94 height 16
click at [567, 407] on icon "Line Height" at bounding box center [564, 406] width 10 height 10
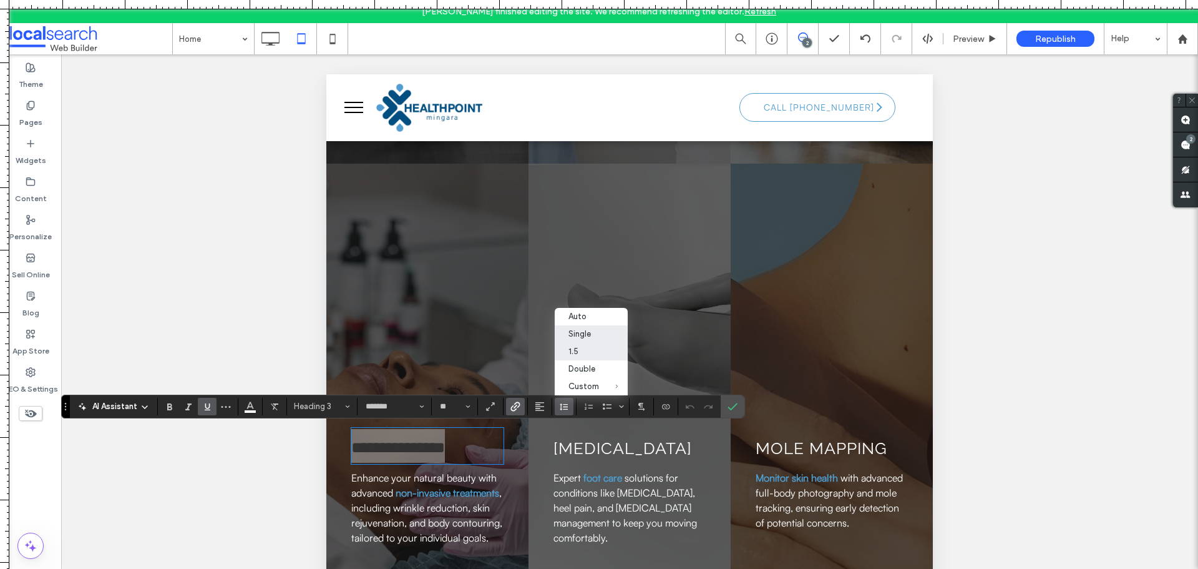
drag, startPoint x: 587, startPoint y: 335, endPoint x: 266, endPoint y: 262, distance: 329.8
click at [587, 335] on div "Single" at bounding box center [584, 333] width 31 height 9
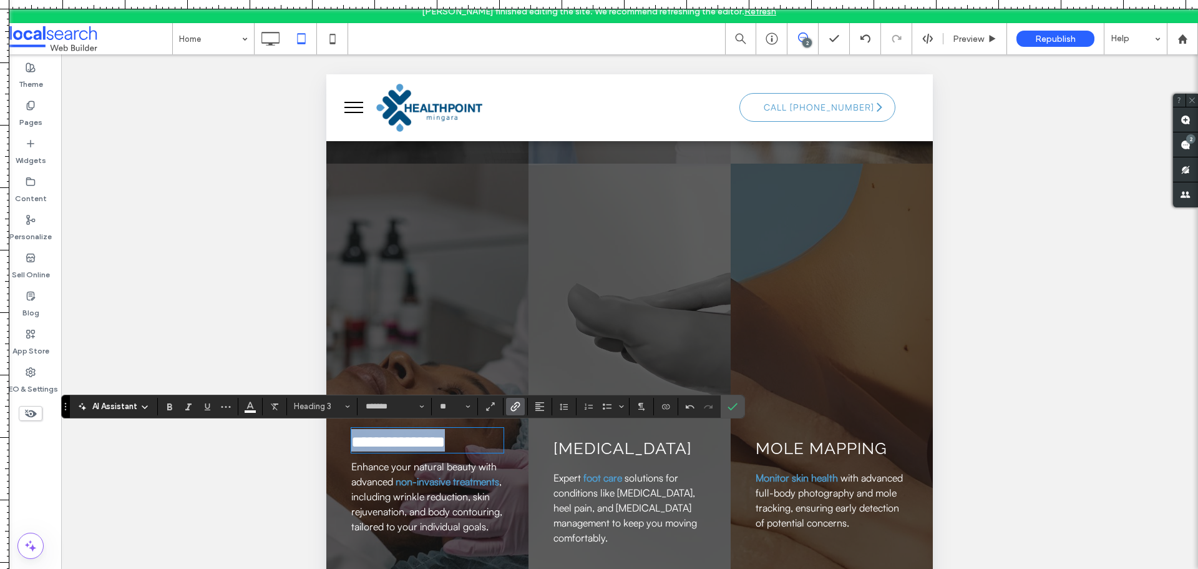
scroll to position [1, 0]
click at [725, 403] on label "Confirm" at bounding box center [732, 406] width 19 height 22
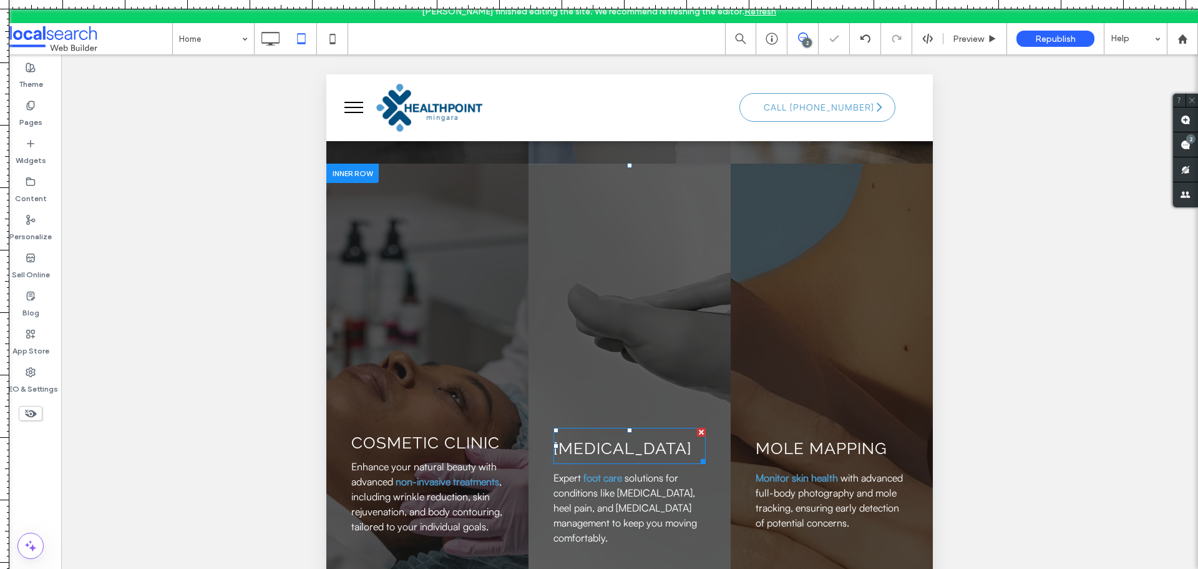
click at [605, 458] on h3 "[MEDICAL_DATA]" at bounding box center [630, 446] width 152 height 34
type input "*******"
type input "**"
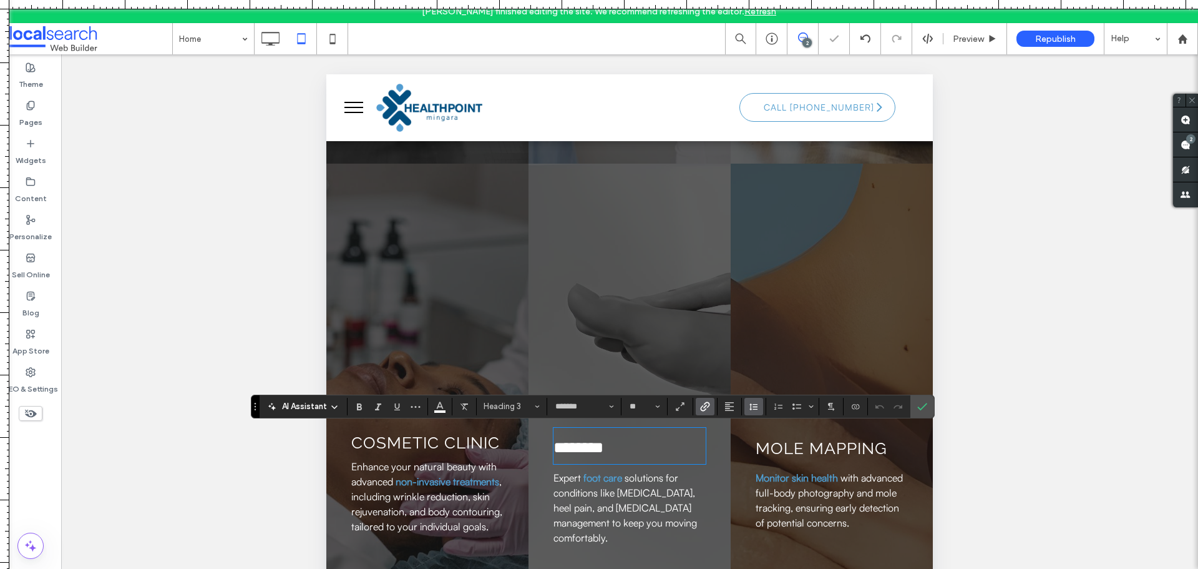
click at [755, 409] on icon "Line Height" at bounding box center [754, 406] width 10 height 10
click at [780, 330] on div "Single" at bounding box center [773, 333] width 31 height 9
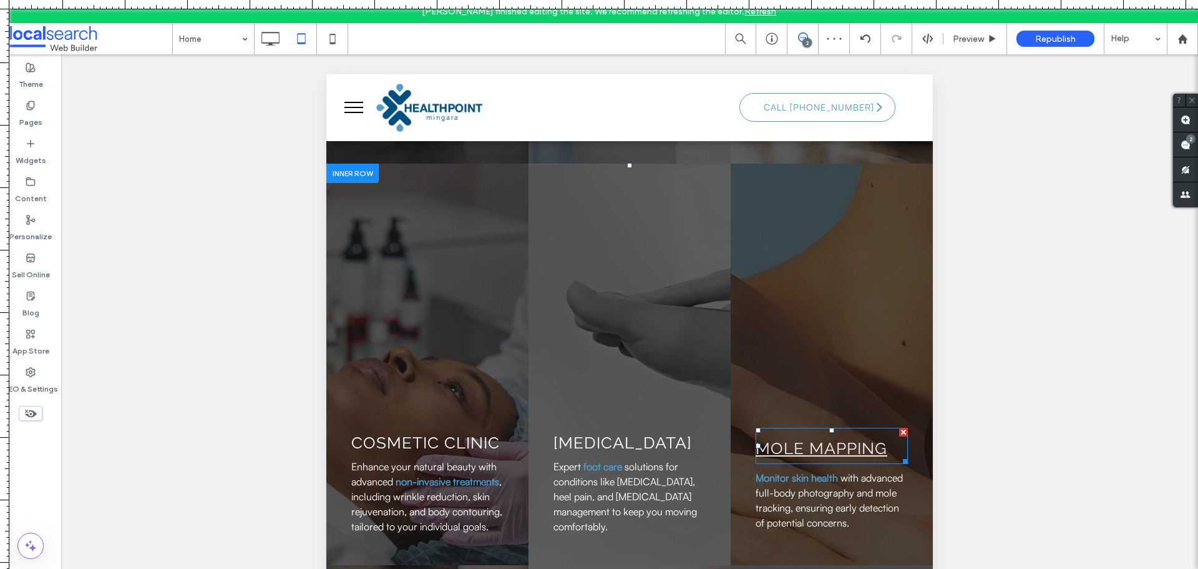
click at [838, 448] on link "Mole Mapping" at bounding box center [822, 448] width 132 height 19
type input "*******"
type input "**"
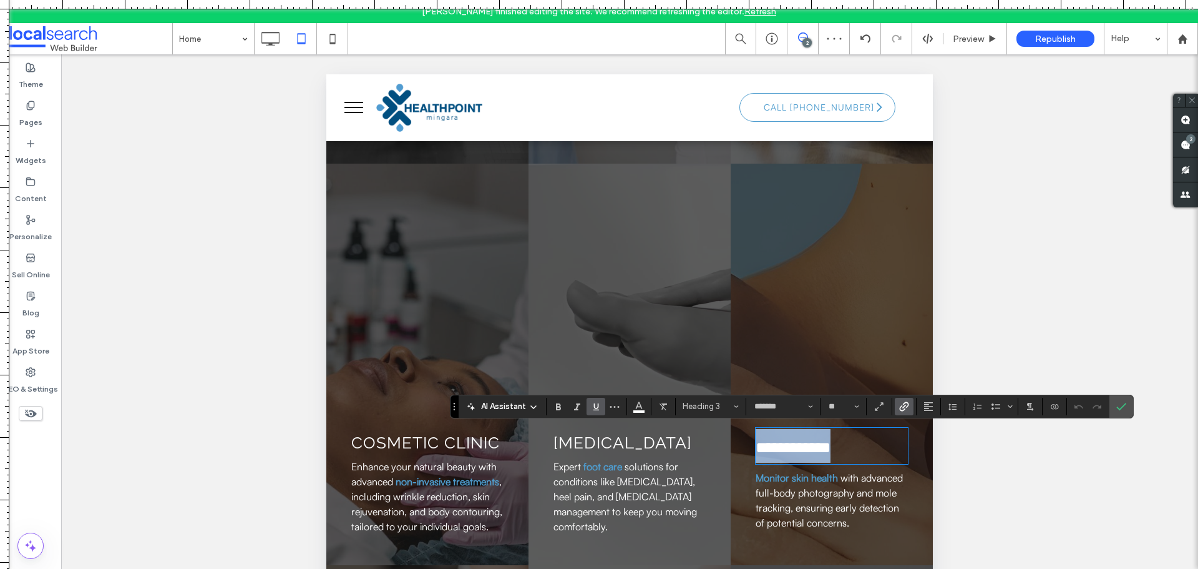
click at [831, 448] on link "**********" at bounding box center [793, 447] width 75 height 16
click at [926, 409] on icon "Alignment" at bounding box center [929, 406] width 10 height 10
click at [946, 406] on button "Line Height" at bounding box center [953, 406] width 19 height 17
click at [968, 340] on label "Single" at bounding box center [980, 333] width 73 height 17
click at [1122, 409] on icon "Confirm" at bounding box center [1122, 406] width 10 height 10
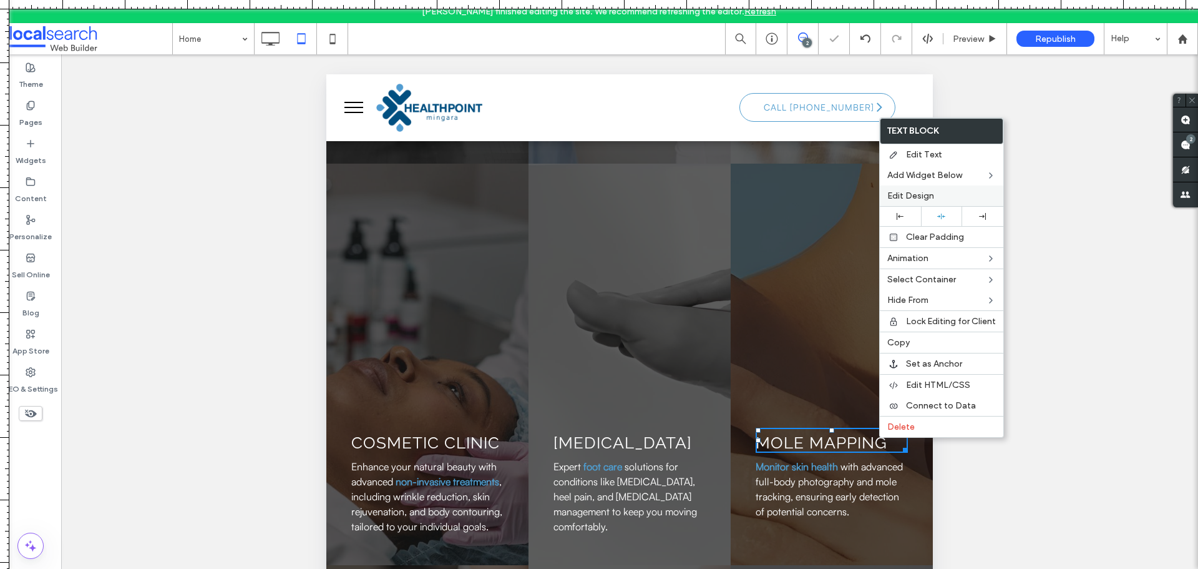
click at [923, 195] on span "Edit Design" at bounding box center [911, 195] width 47 height 11
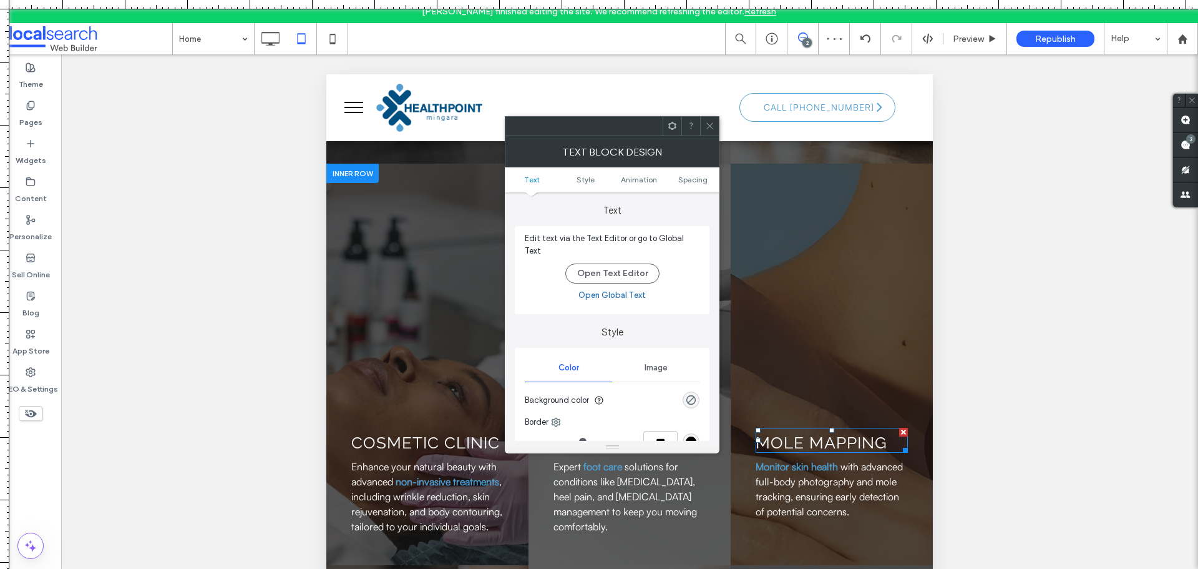
click at [700, 186] on ul "Text Style Animation Spacing" at bounding box center [612, 179] width 215 height 25
click at [700, 177] on span "Spacing" at bounding box center [692, 179] width 29 height 9
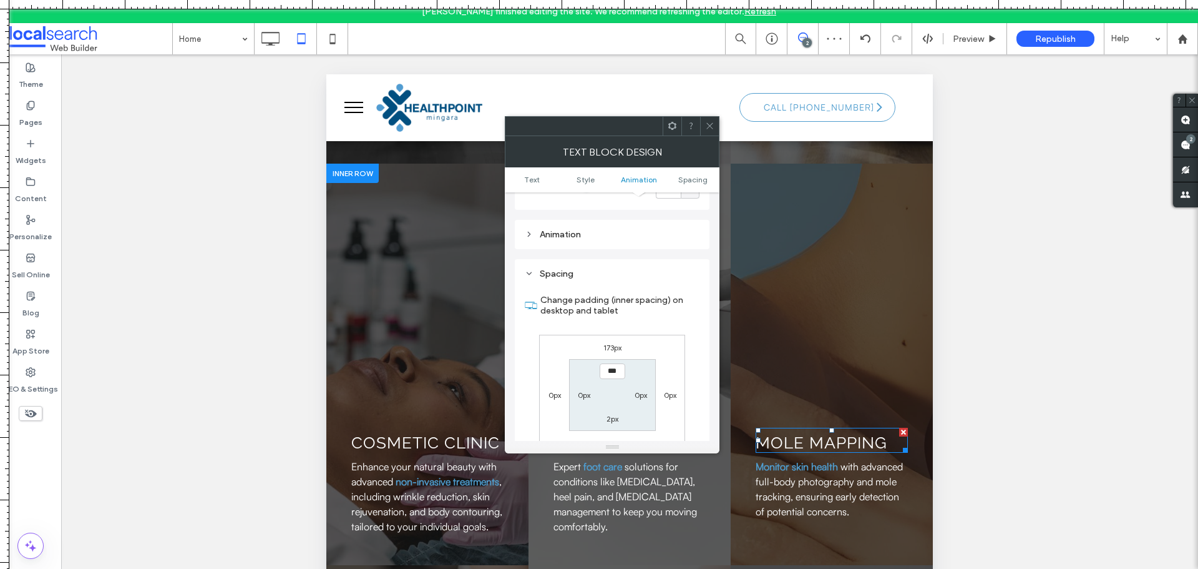
scroll to position [351, 0]
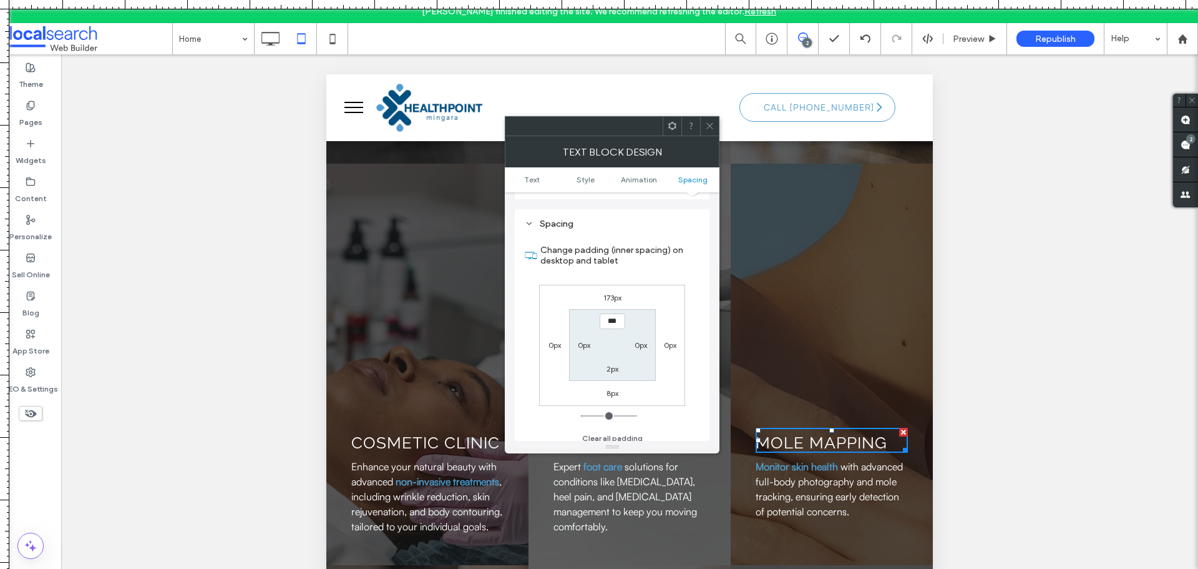
click at [705, 124] on div at bounding box center [709, 126] width 19 height 19
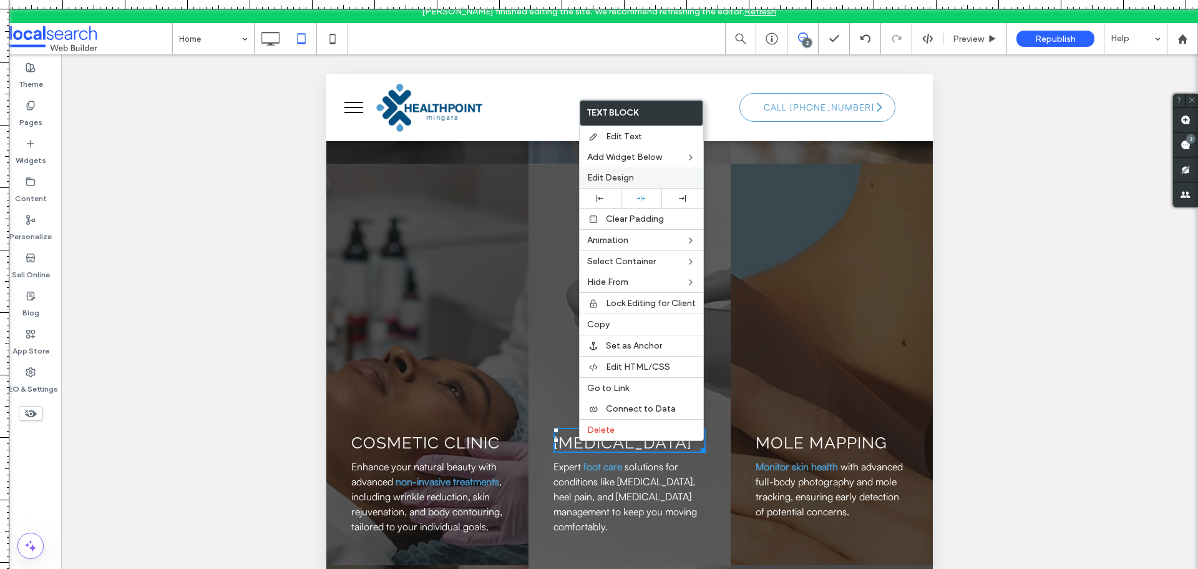
click at [603, 177] on span "Edit Design" at bounding box center [610, 177] width 47 height 11
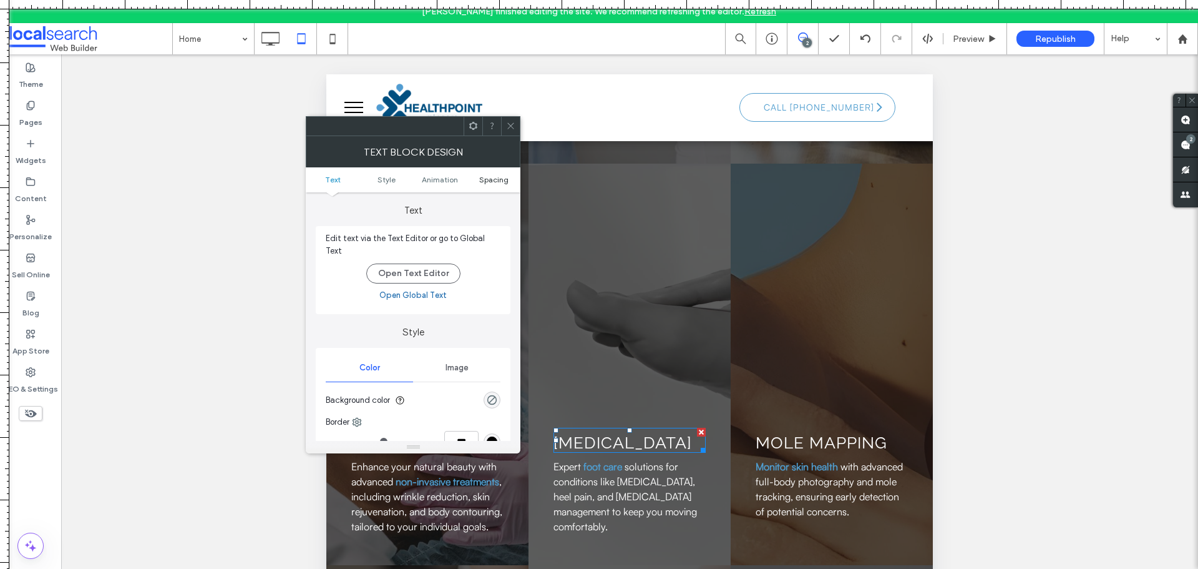
click at [479, 180] on link "Spacing" at bounding box center [494, 179] width 54 height 9
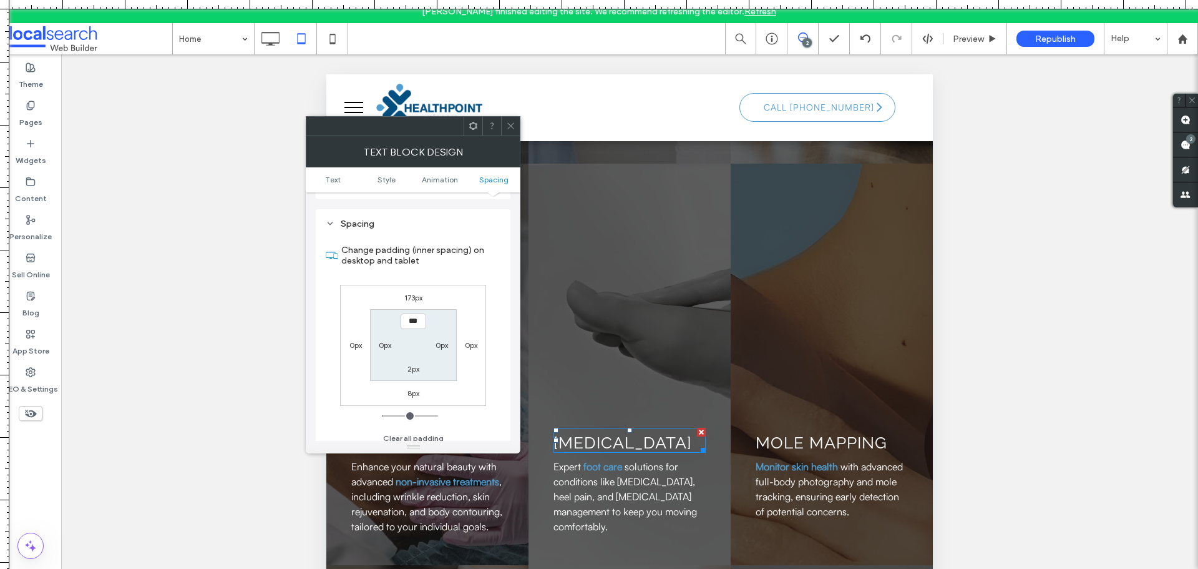
click at [506, 130] on div at bounding box center [510, 126] width 19 height 19
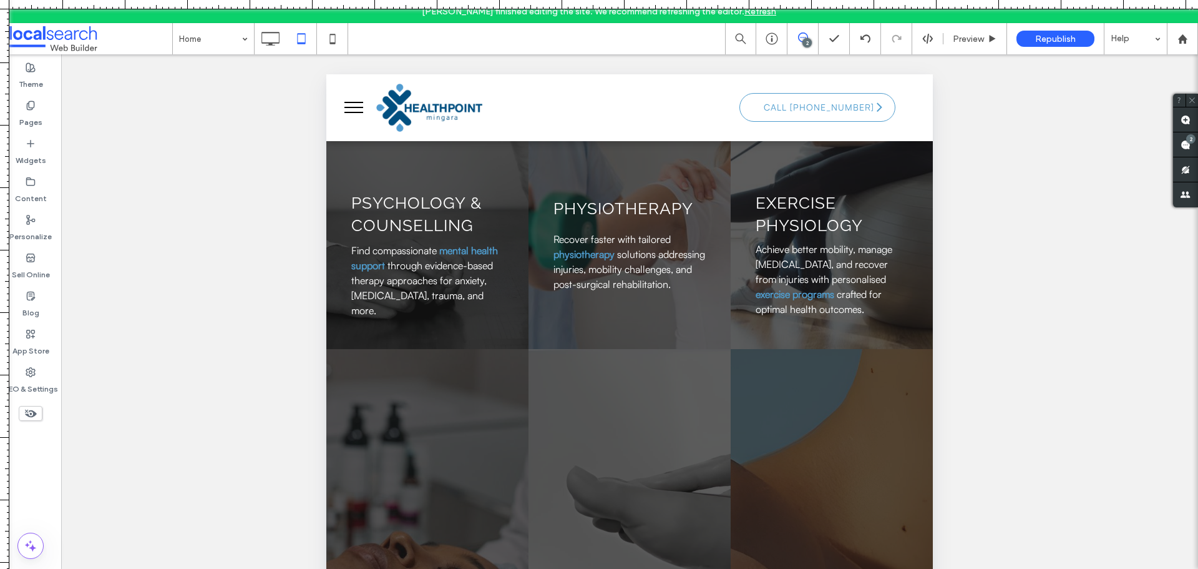
scroll to position [1623, 0]
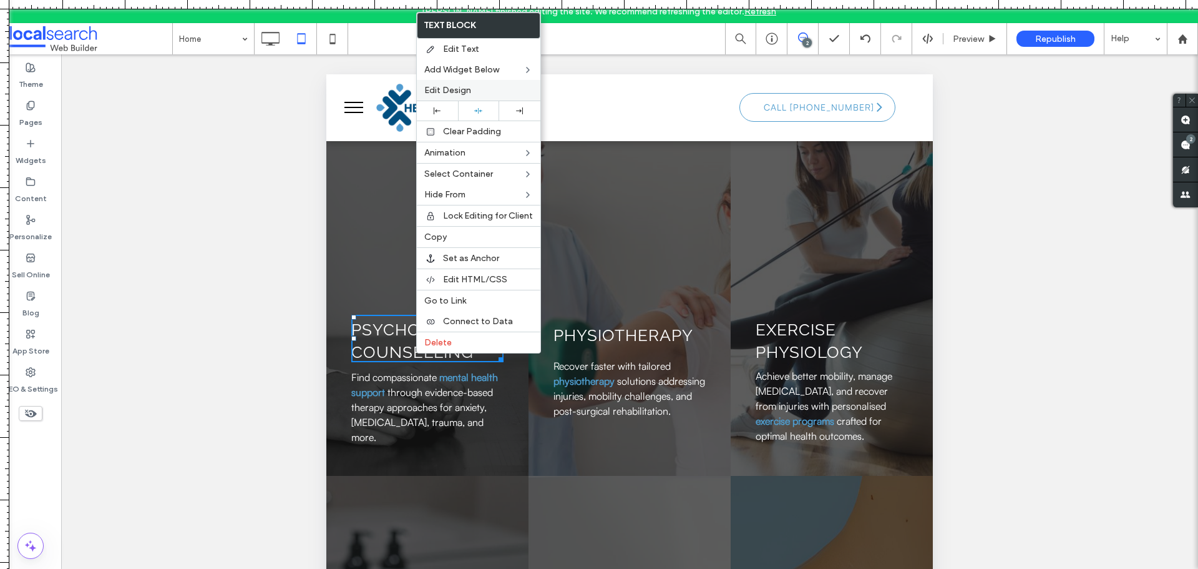
click at [468, 91] on span "Edit Design" at bounding box center [447, 90] width 47 height 11
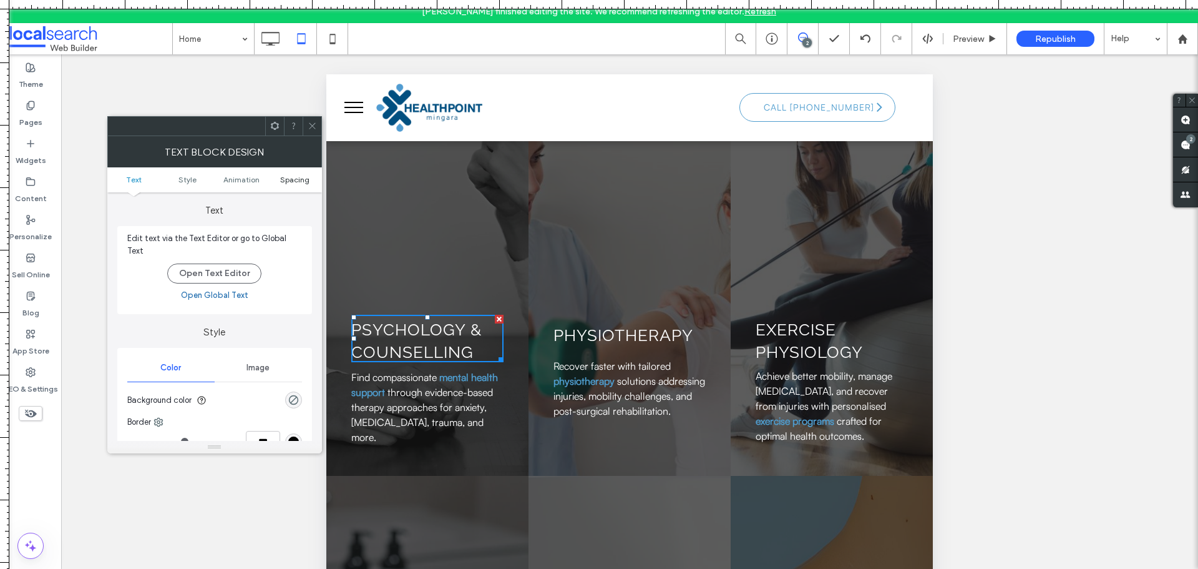
click at [297, 179] on span "Spacing" at bounding box center [294, 179] width 29 height 9
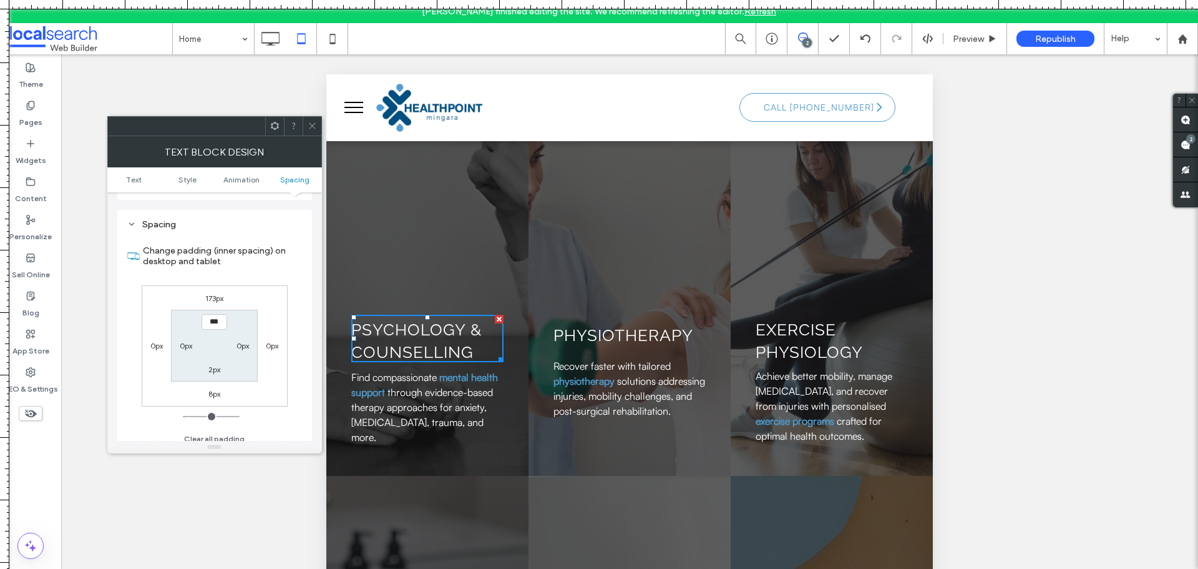
scroll to position [351, 0]
click at [310, 127] on icon at bounding box center [312, 125] width 9 height 9
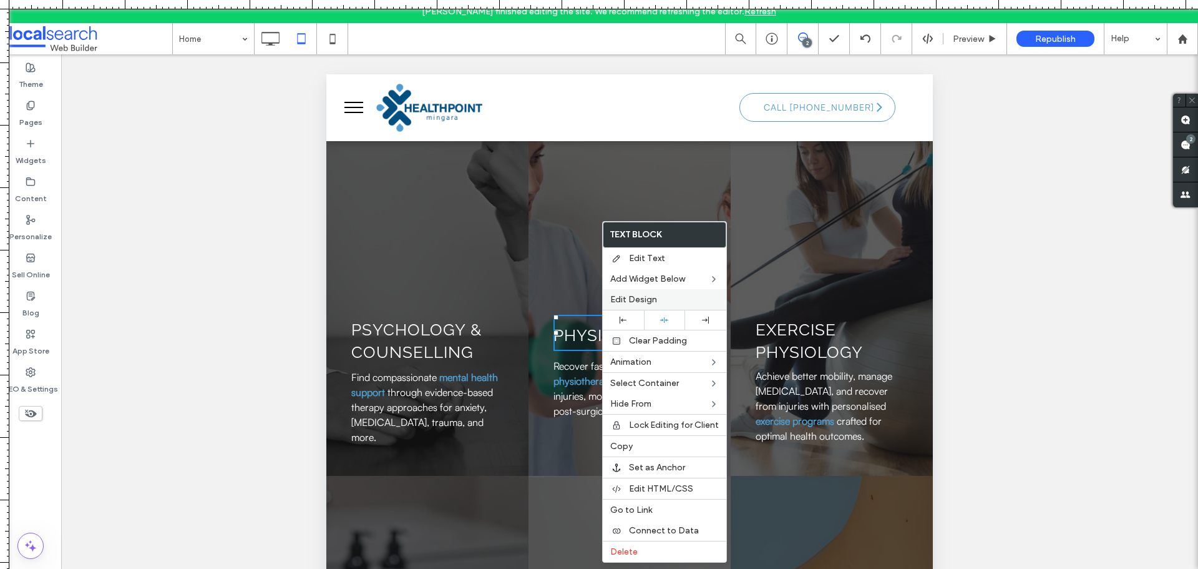
click at [637, 293] on div "Edit Design" at bounding box center [665, 299] width 124 height 21
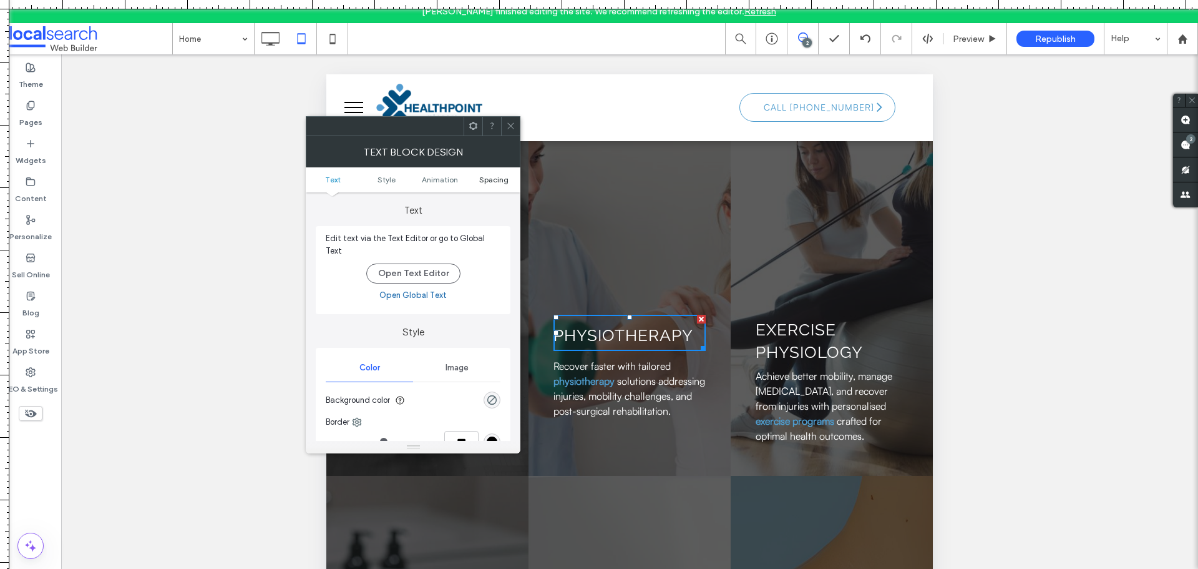
click at [494, 179] on span "Spacing" at bounding box center [493, 179] width 29 height 9
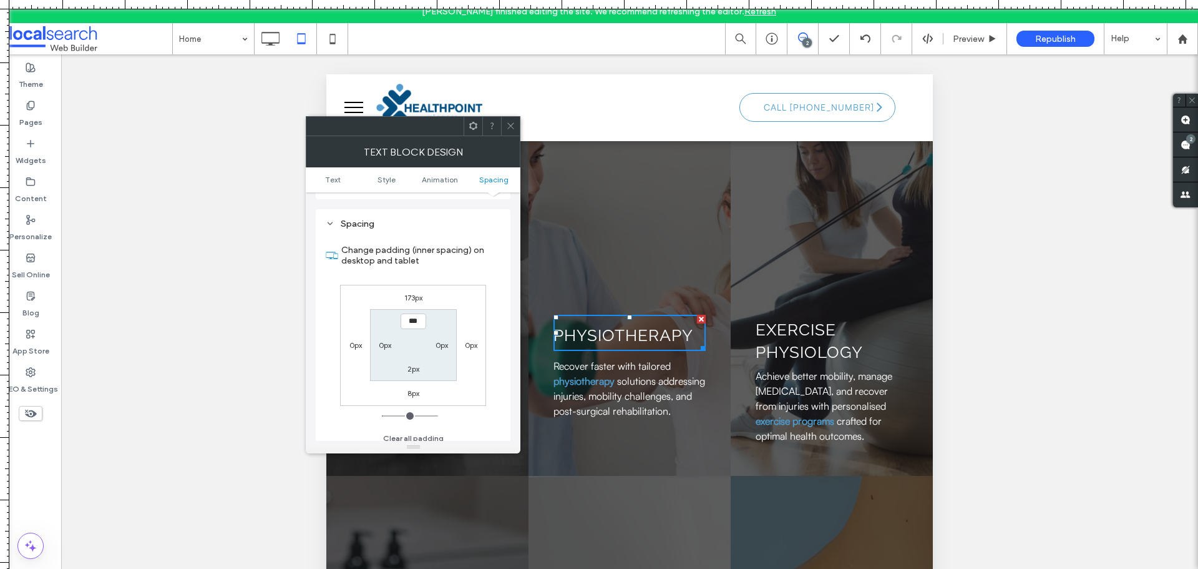
click at [511, 136] on div "Text block Design" at bounding box center [413, 151] width 215 height 31
click at [611, 332] on link "Physiotherapy" at bounding box center [624, 335] width 140 height 19
click at [611, 332] on link "**********" at bounding box center [594, 334] width 81 height 16
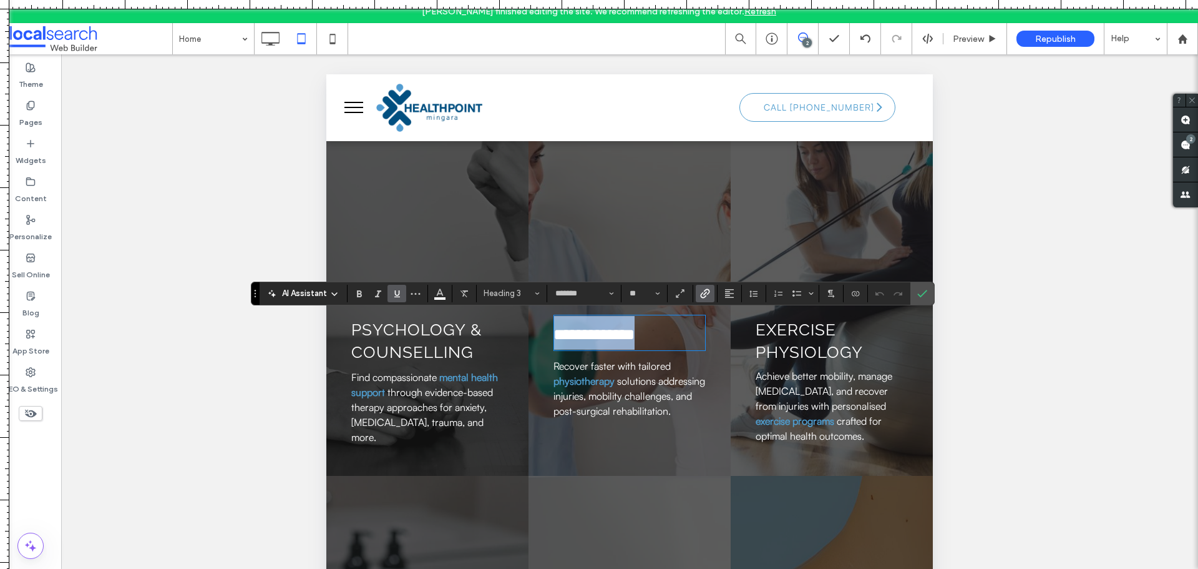
click at [611, 332] on link "**********" at bounding box center [594, 334] width 81 height 16
click at [754, 296] on use "Line Height" at bounding box center [754, 293] width 8 height 7
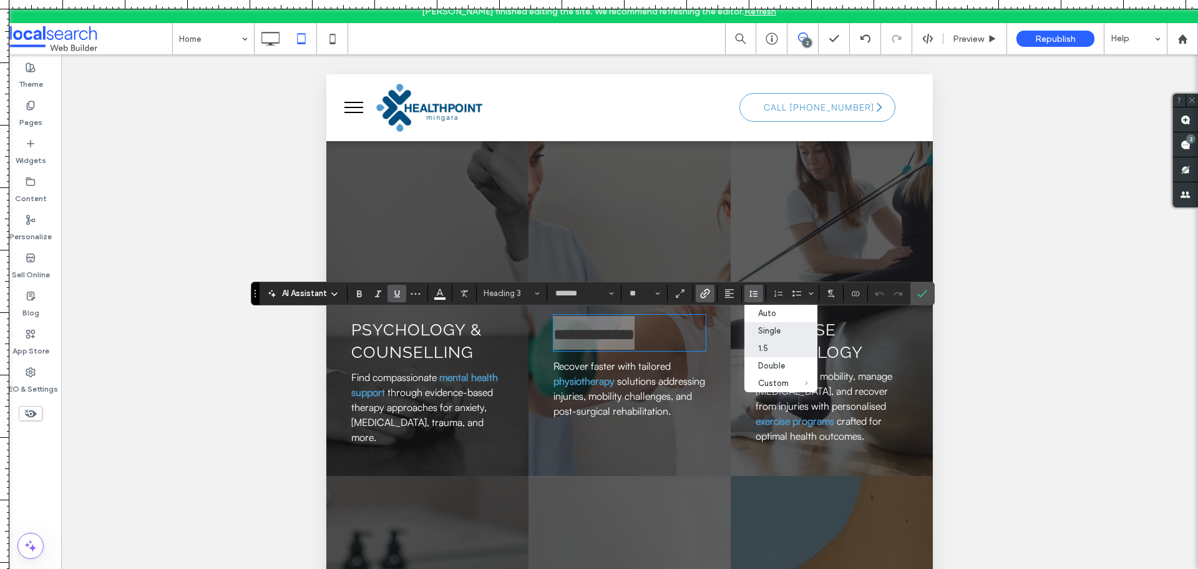
drag, startPoint x: 764, startPoint y: 332, endPoint x: 442, endPoint y: 256, distance: 331.0
click at [764, 332] on div "Single" at bounding box center [773, 330] width 31 height 9
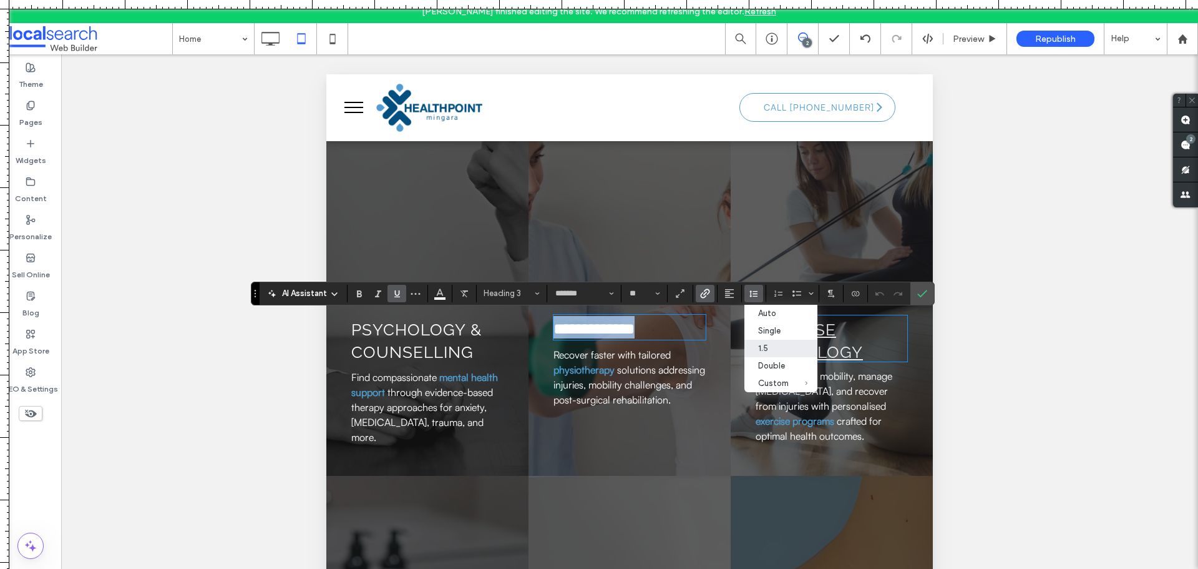
scroll to position [1, 0]
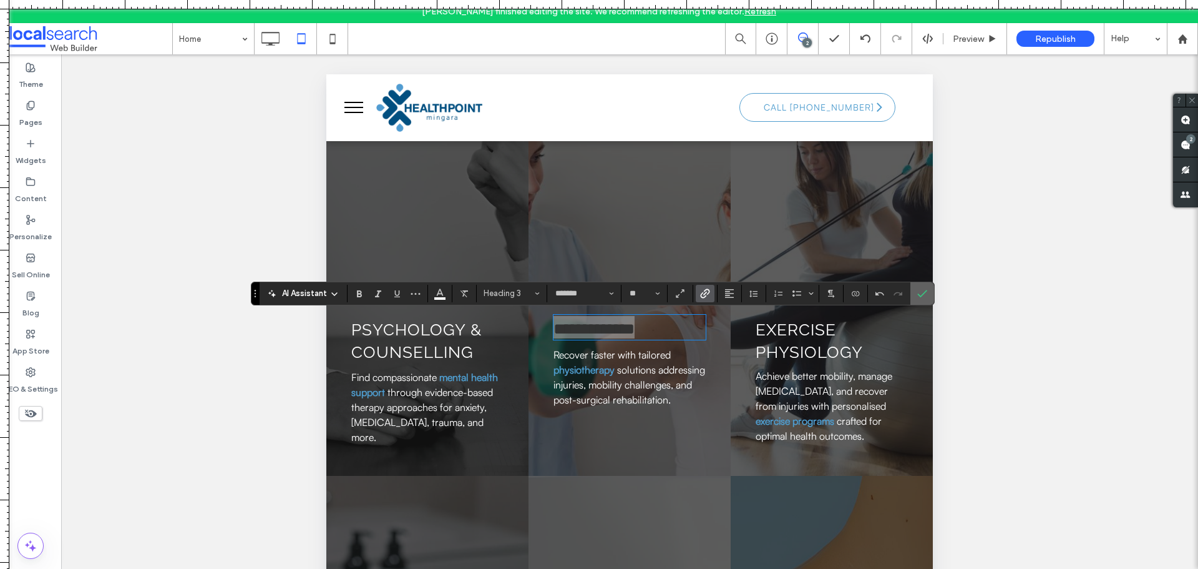
drag, startPoint x: 925, startPoint y: 294, endPoint x: 584, endPoint y: 229, distance: 347.5
click at [925, 294] on icon "Confirm" at bounding box center [923, 293] width 10 height 10
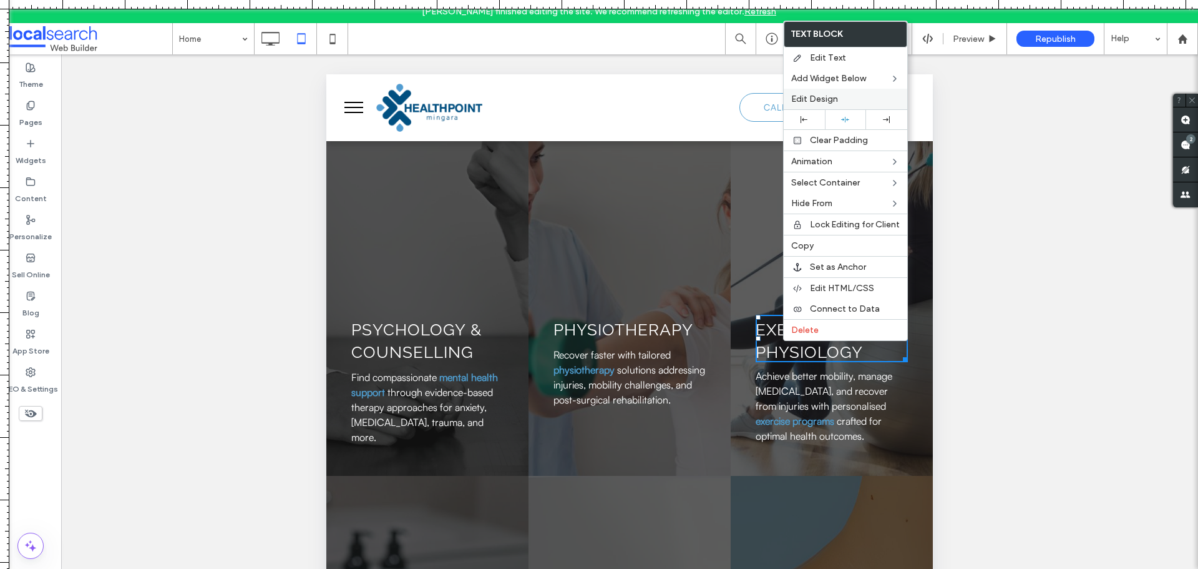
drag, startPoint x: 822, startPoint y: 96, endPoint x: 458, endPoint y: 25, distance: 370.8
click at [822, 96] on span "Edit Design" at bounding box center [814, 99] width 47 height 11
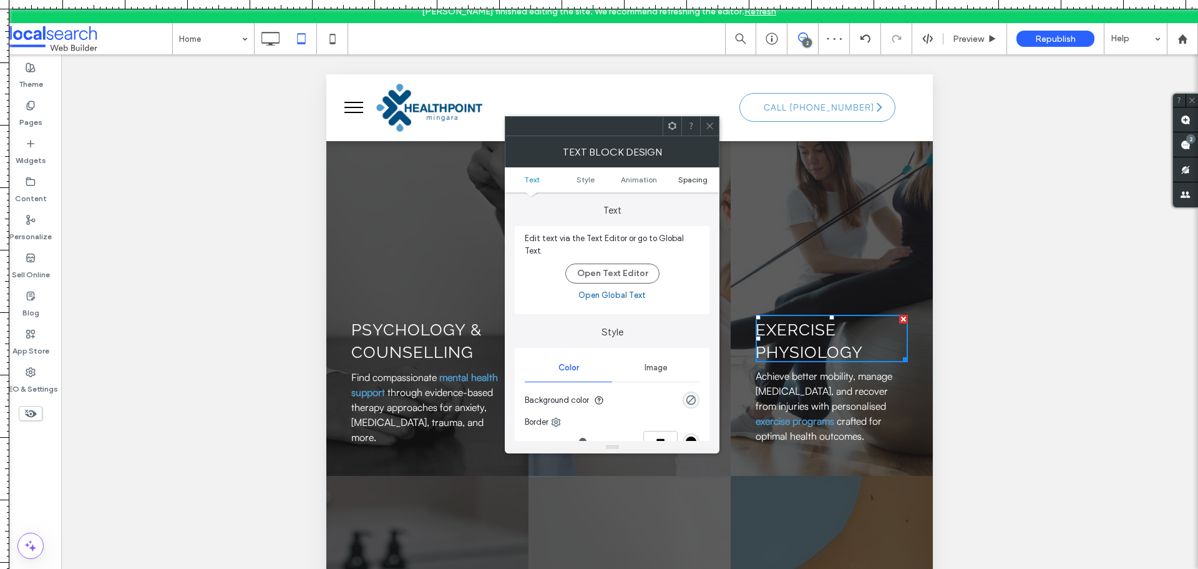
click at [684, 179] on span "Spacing" at bounding box center [692, 179] width 29 height 9
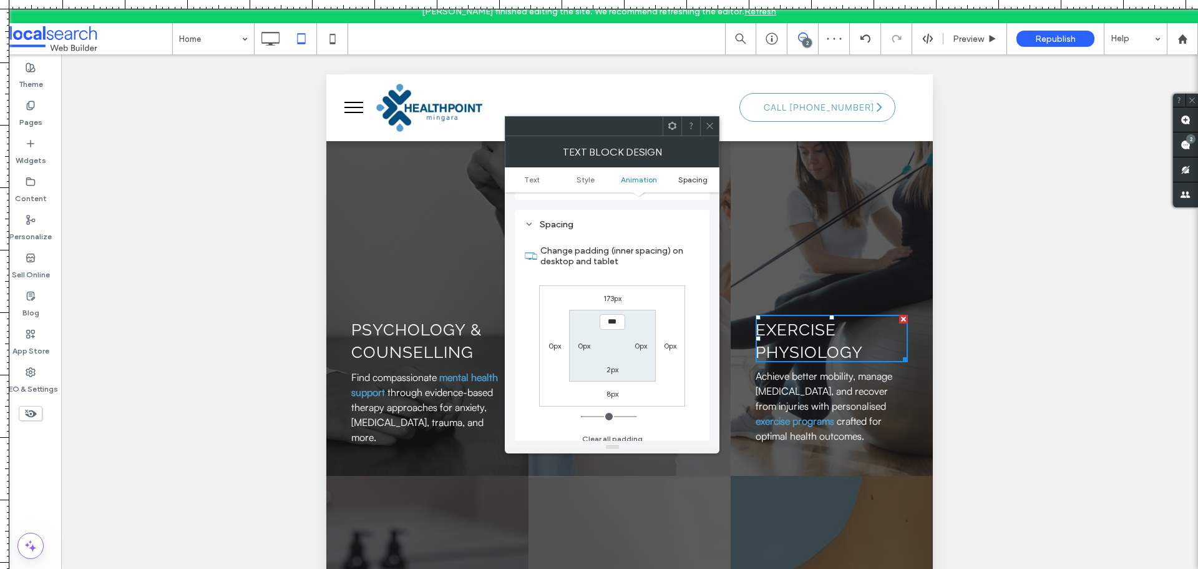
scroll to position [351, 0]
drag, startPoint x: 713, startPoint y: 136, endPoint x: 707, endPoint y: 139, distance: 6.7
click at [713, 136] on div "Text block Design" at bounding box center [612, 151] width 215 height 31
click at [712, 132] on span at bounding box center [709, 126] width 9 height 19
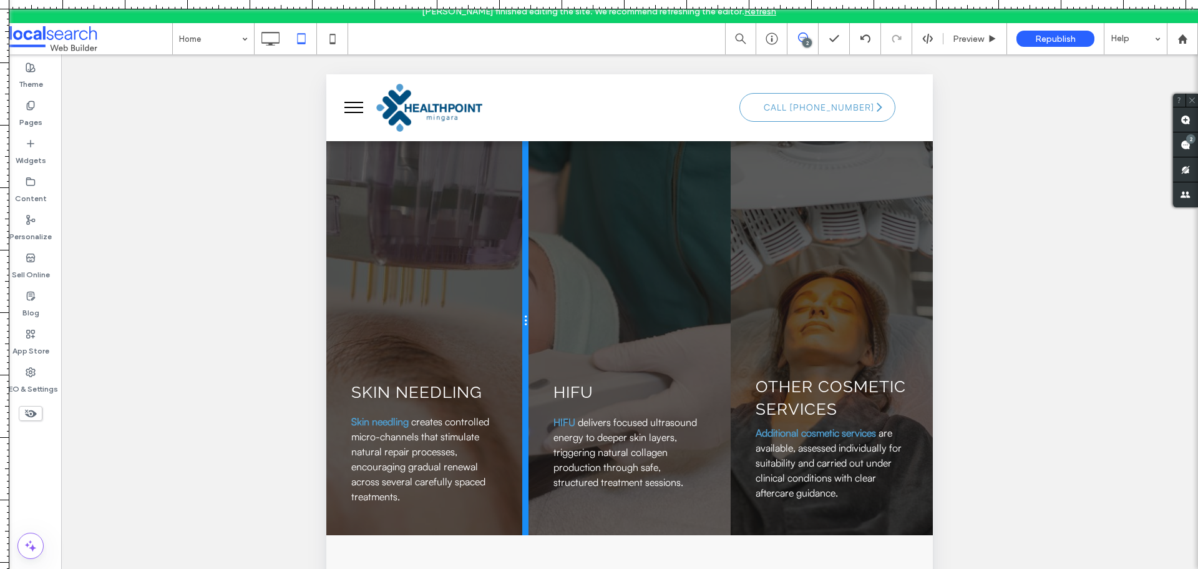
scroll to position [2871, 0]
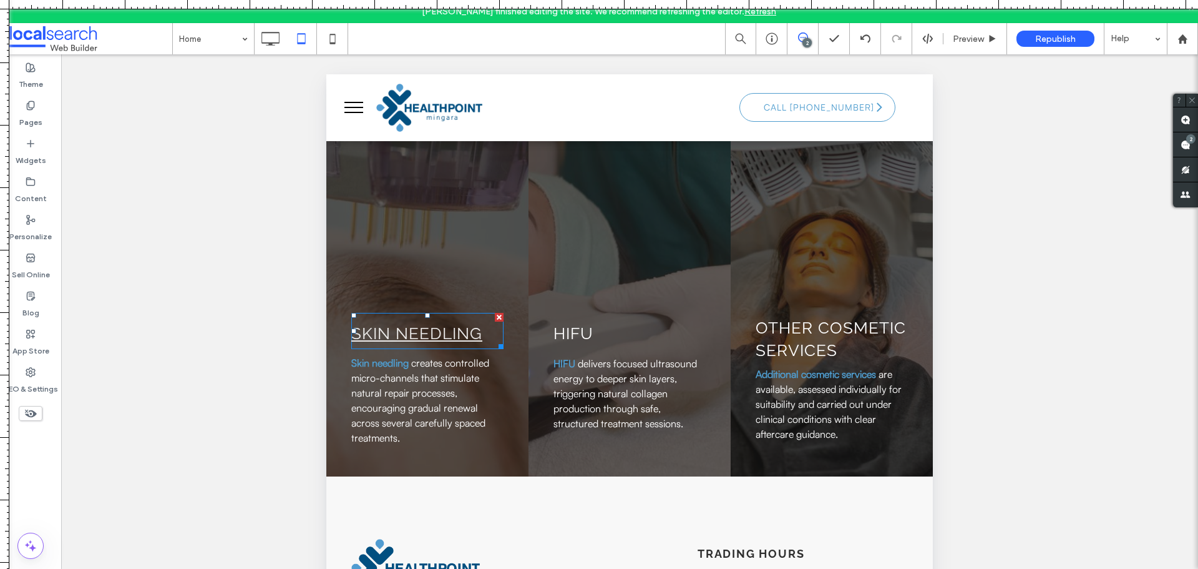
click at [429, 343] on link "Skin Needling" at bounding box center [416, 333] width 131 height 19
click at [429, 340] on link "**********" at bounding box center [391, 333] width 81 height 16
type input "*******"
type input "**"
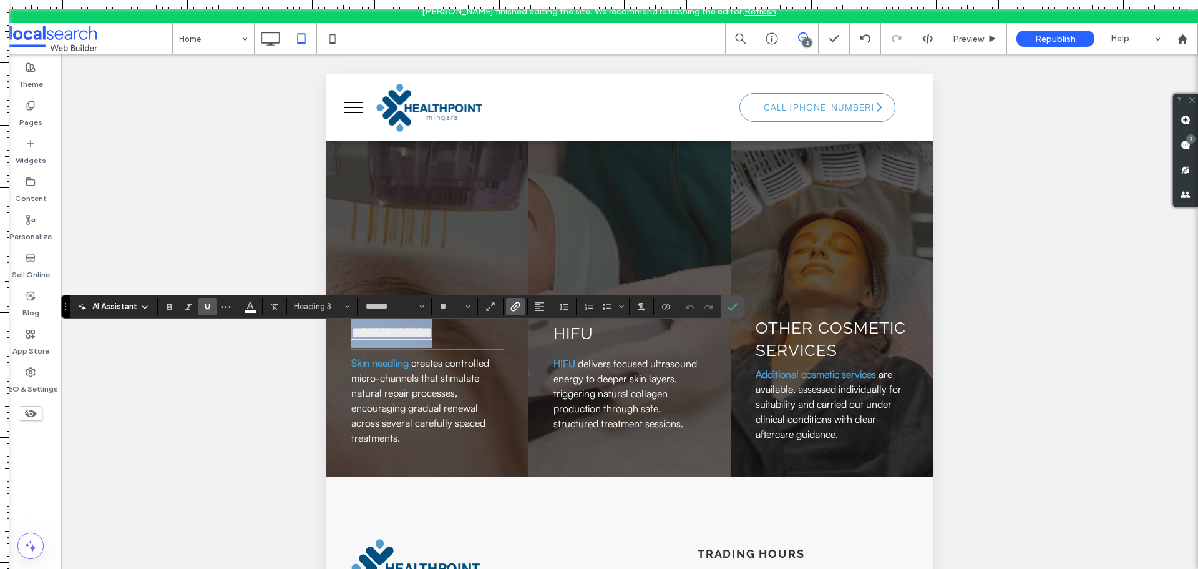
click at [429, 340] on link "**********" at bounding box center [391, 333] width 81 height 16
click at [559, 307] on icon "Line Height" at bounding box center [564, 306] width 10 height 10
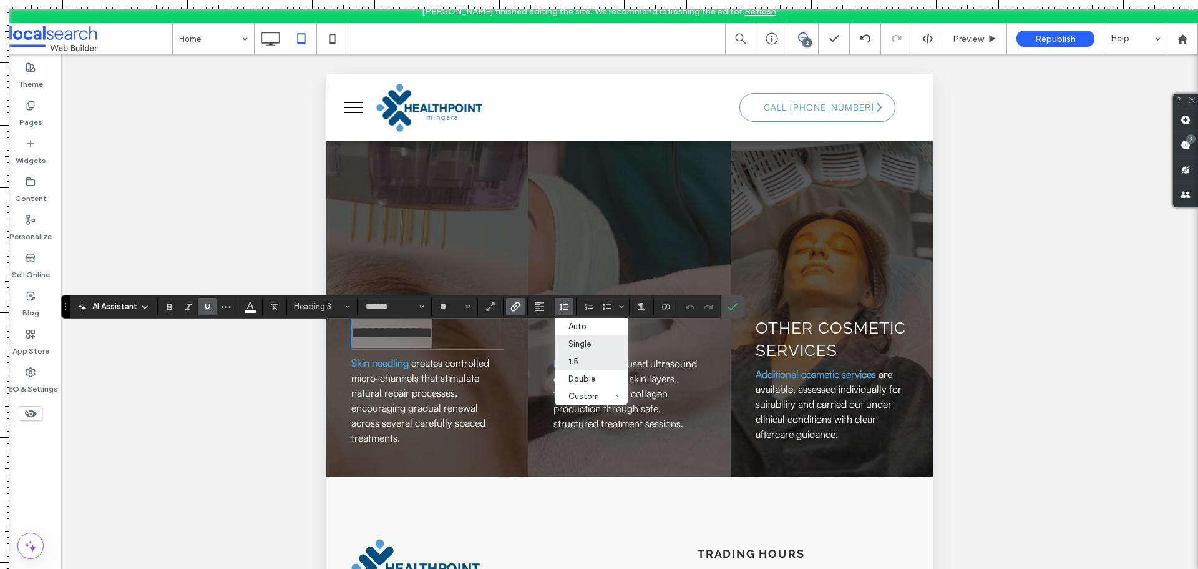
click at [578, 348] on div "Single" at bounding box center [584, 343] width 31 height 9
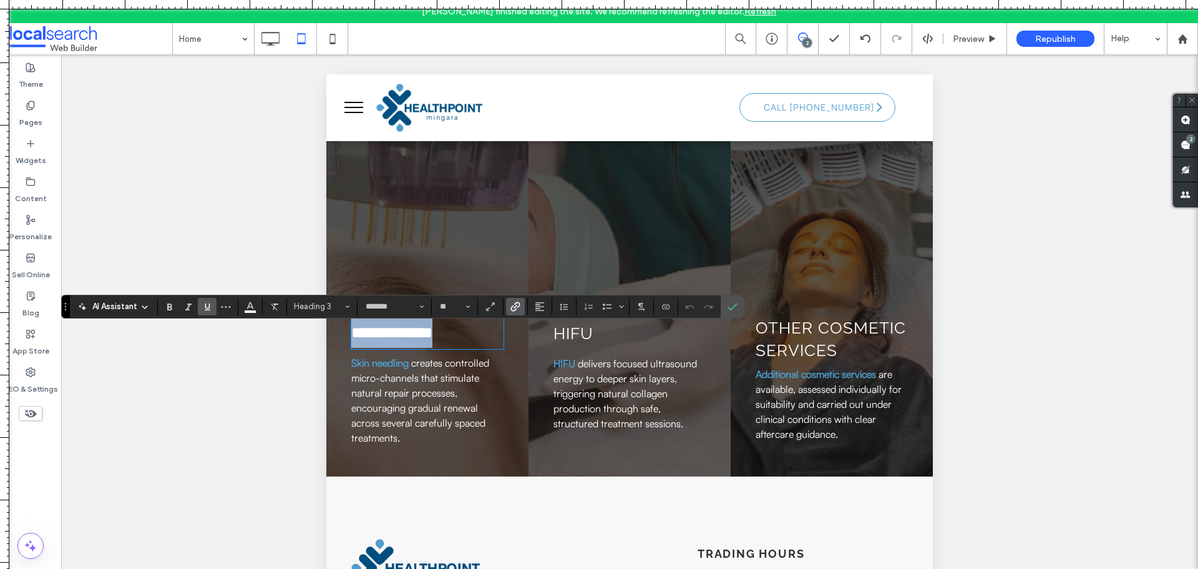
scroll to position [1, 0]
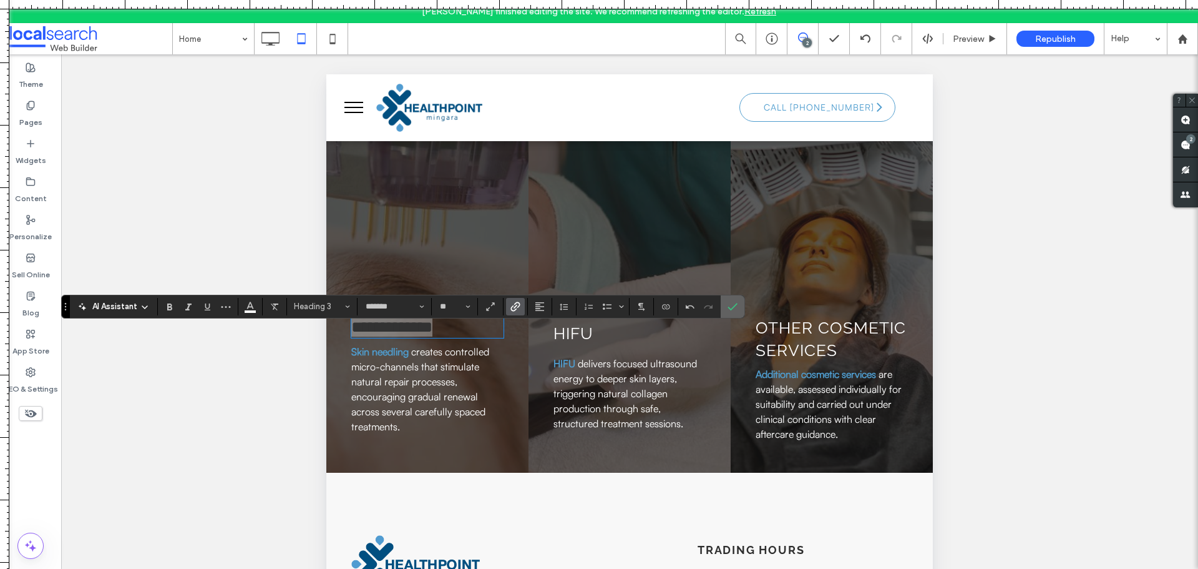
click at [728, 305] on icon "Confirm" at bounding box center [733, 306] width 10 height 10
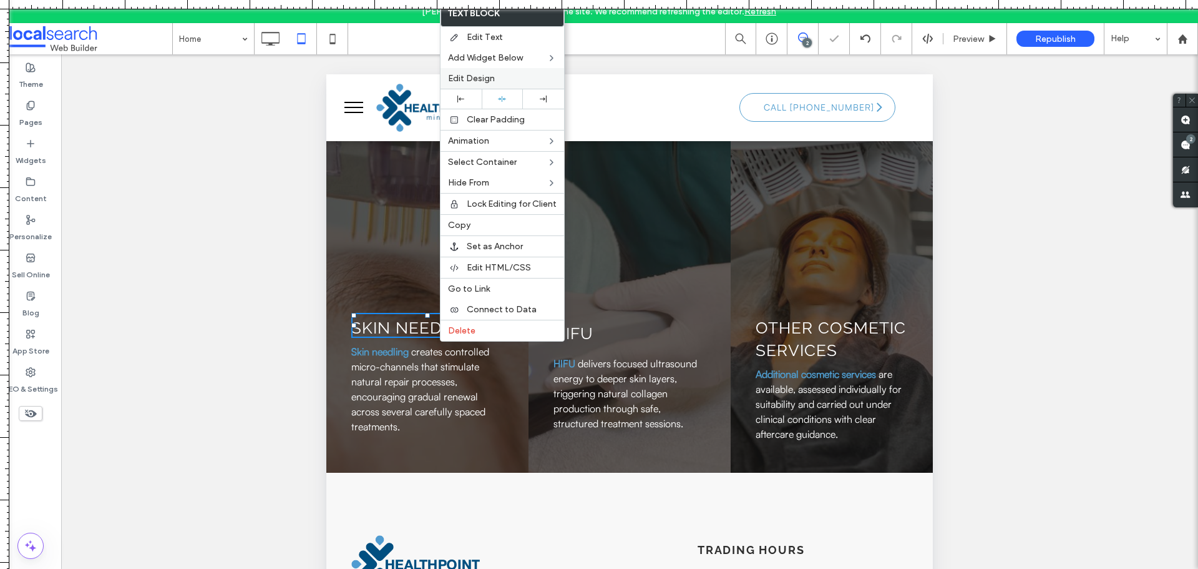
click at [475, 72] on div "Edit Design" at bounding box center [503, 78] width 124 height 21
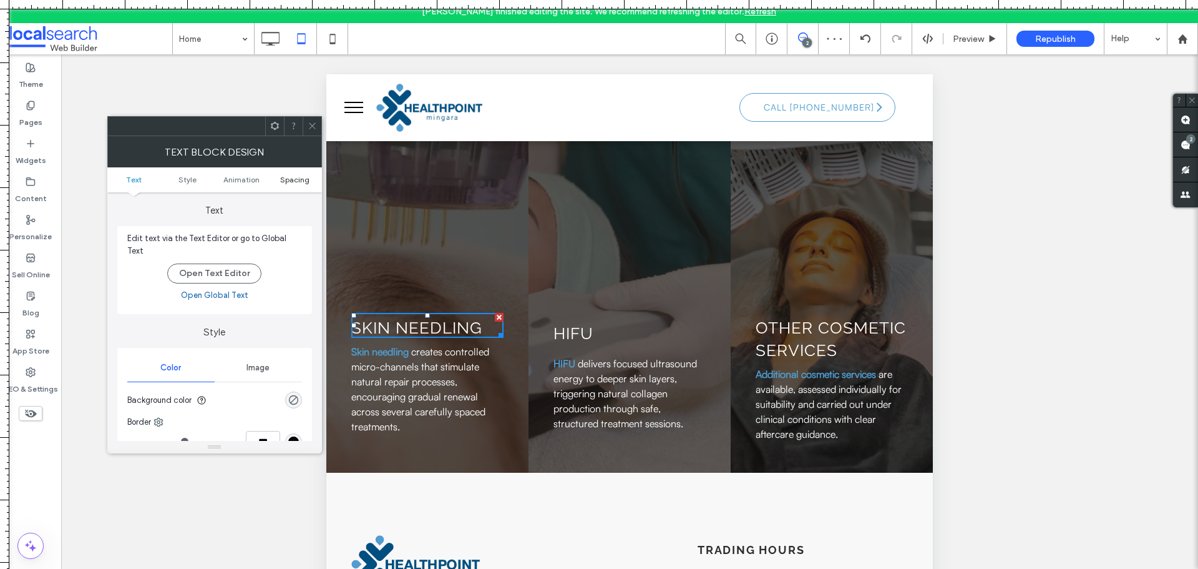
click at [291, 175] on span "Spacing" at bounding box center [294, 179] width 29 height 9
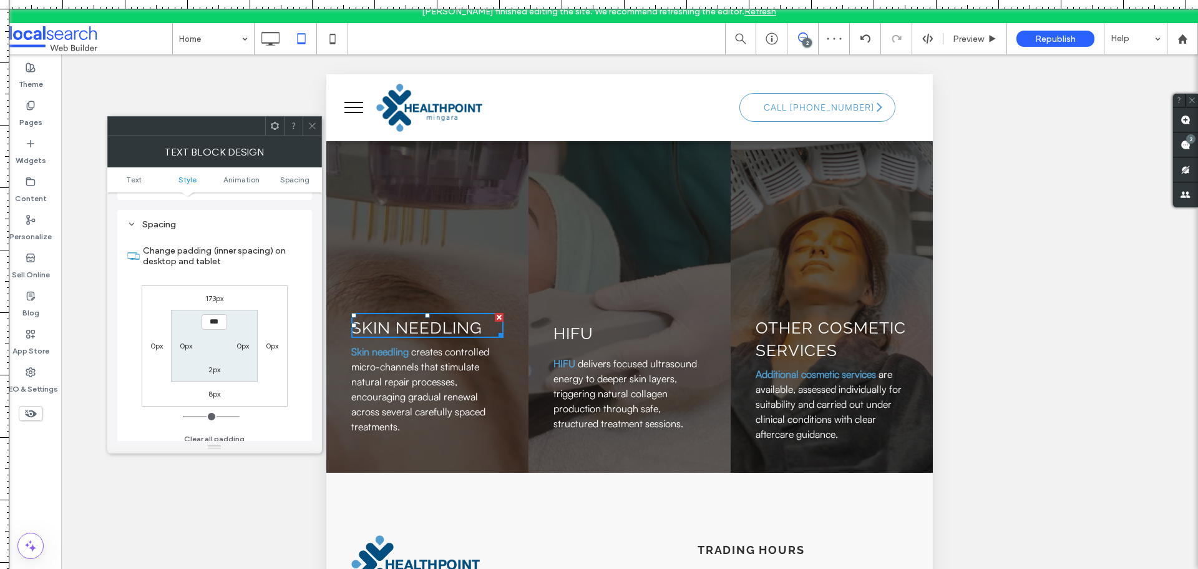
scroll to position [351, 0]
drag, startPoint x: 305, startPoint y: 127, endPoint x: 9, endPoint y: 108, distance: 296.4
click at [305, 127] on div at bounding box center [312, 126] width 19 height 19
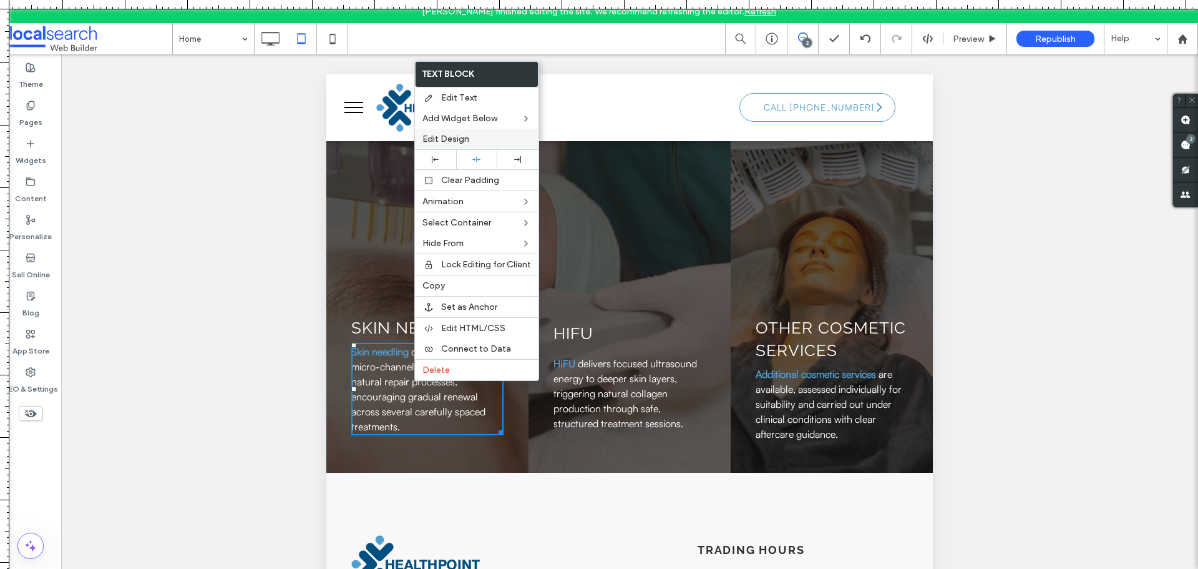
click at [469, 145] on div "Edit Design" at bounding box center [477, 139] width 124 height 21
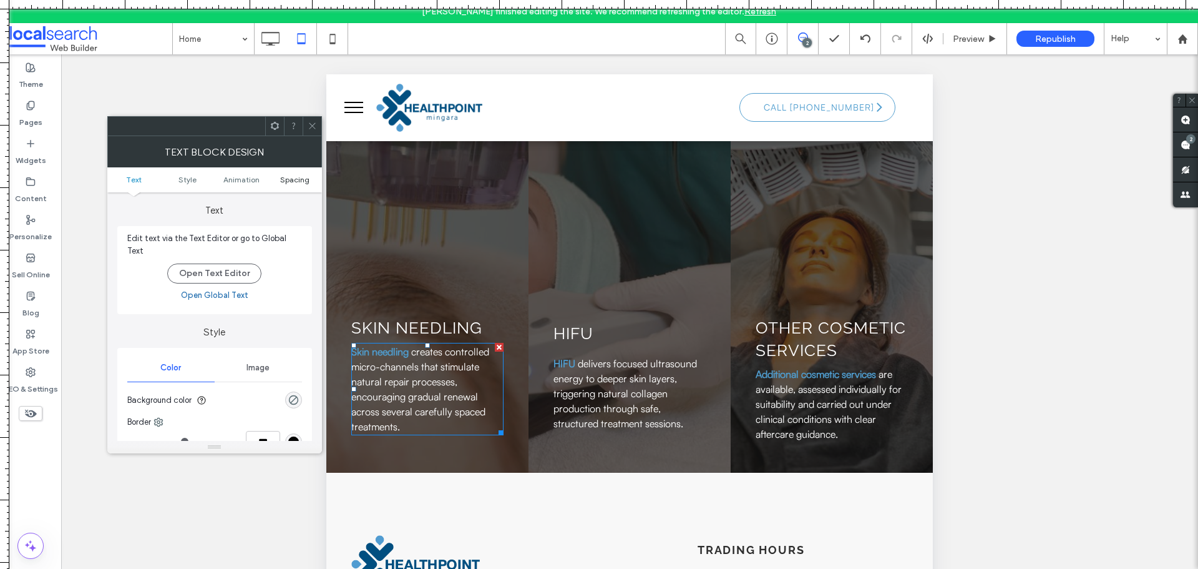
click at [295, 180] on span "Spacing" at bounding box center [294, 179] width 29 height 9
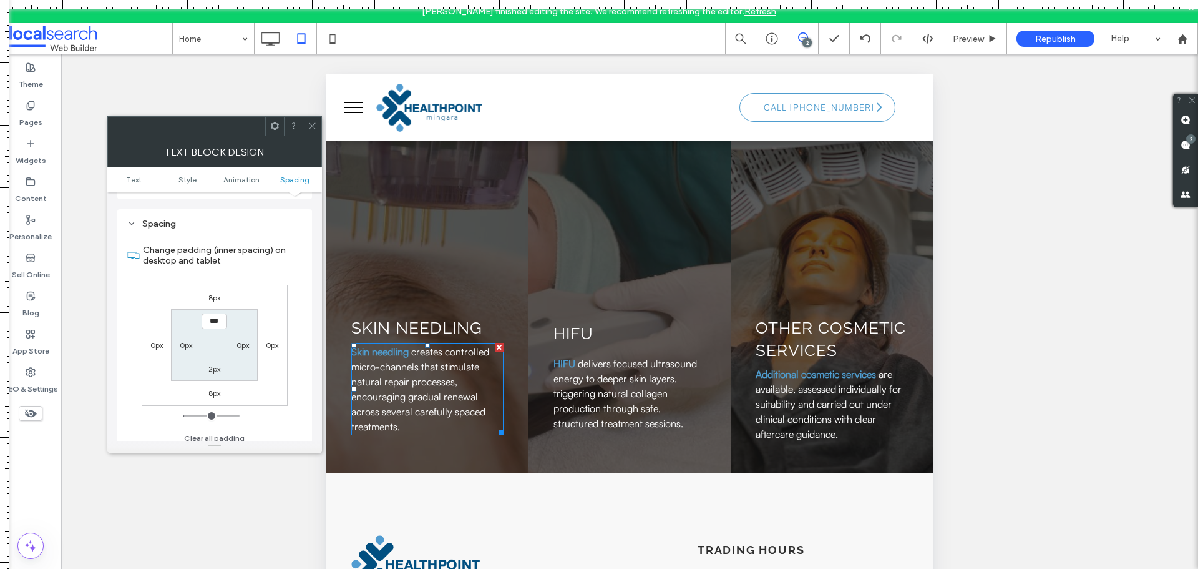
click at [212, 293] on label "8px" at bounding box center [214, 297] width 12 height 9
type input "*"
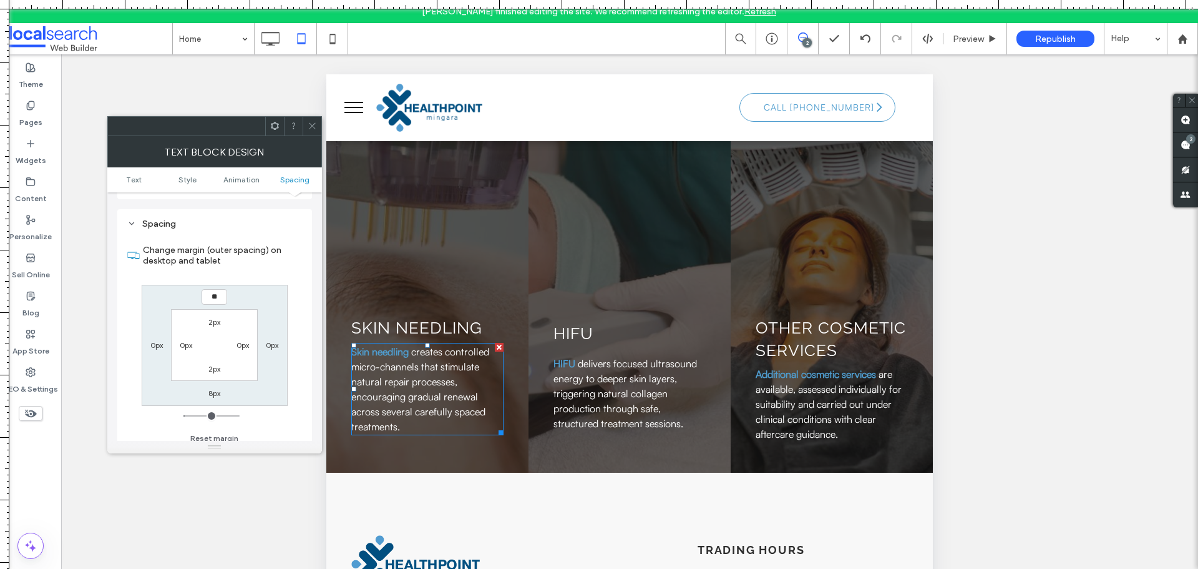
type input "**"
type input "****"
click at [310, 125] on icon at bounding box center [312, 125] width 9 height 9
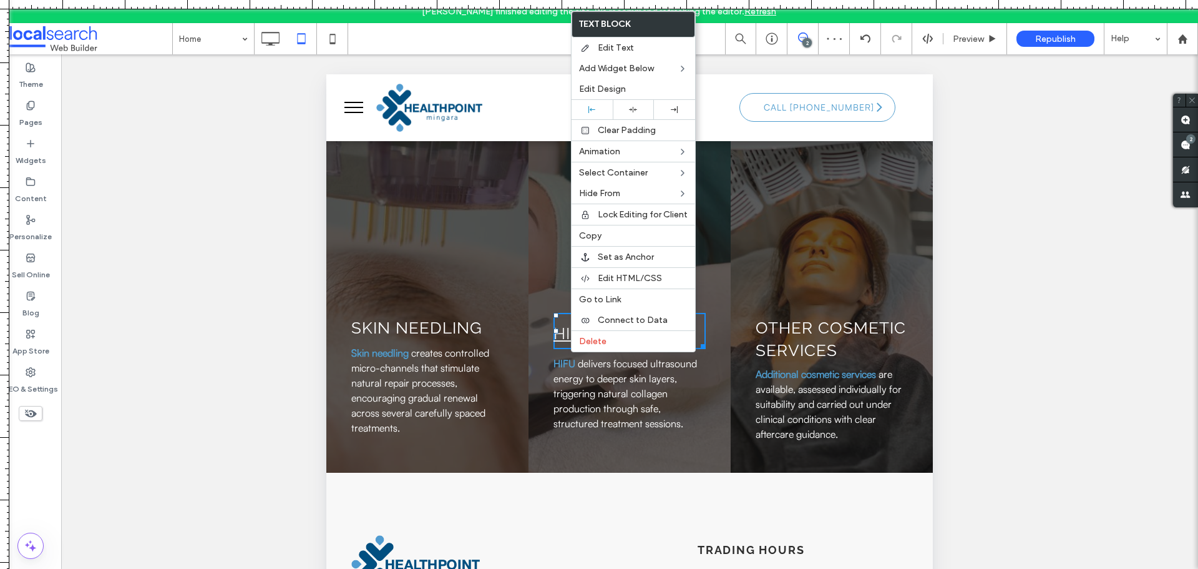
click at [567, 343] on link "HIFU" at bounding box center [574, 333] width 40 height 19
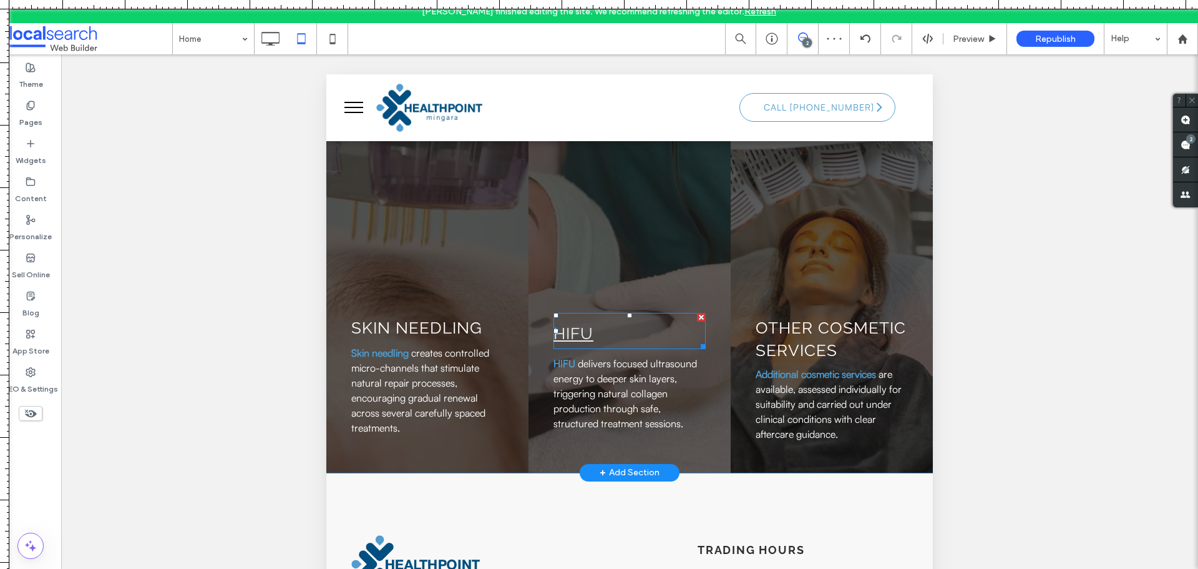
click at [567, 343] on link "HIFU" at bounding box center [574, 333] width 40 height 19
type input "*******"
type input "**"
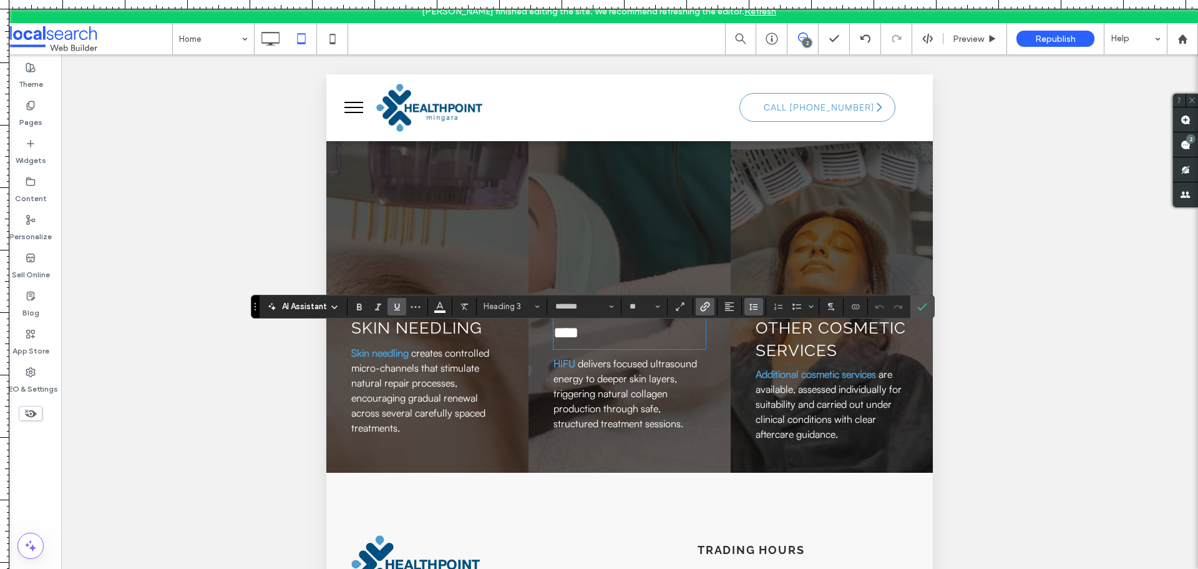
click at [754, 309] on use "Line Height" at bounding box center [754, 306] width 8 height 7
drag, startPoint x: 763, startPoint y: 341, endPoint x: 442, endPoint y: 265, distance: 329.9
click at [763, 341] on div "Single" at bounding box center [773, 343] width 31 height 9
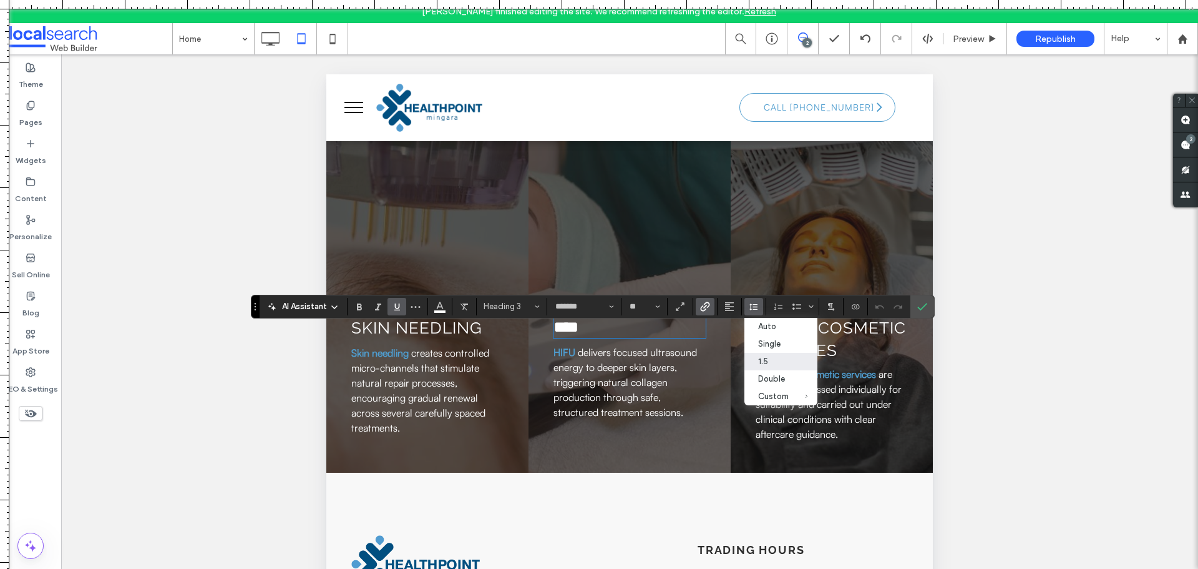
scroll to position [1, 0]
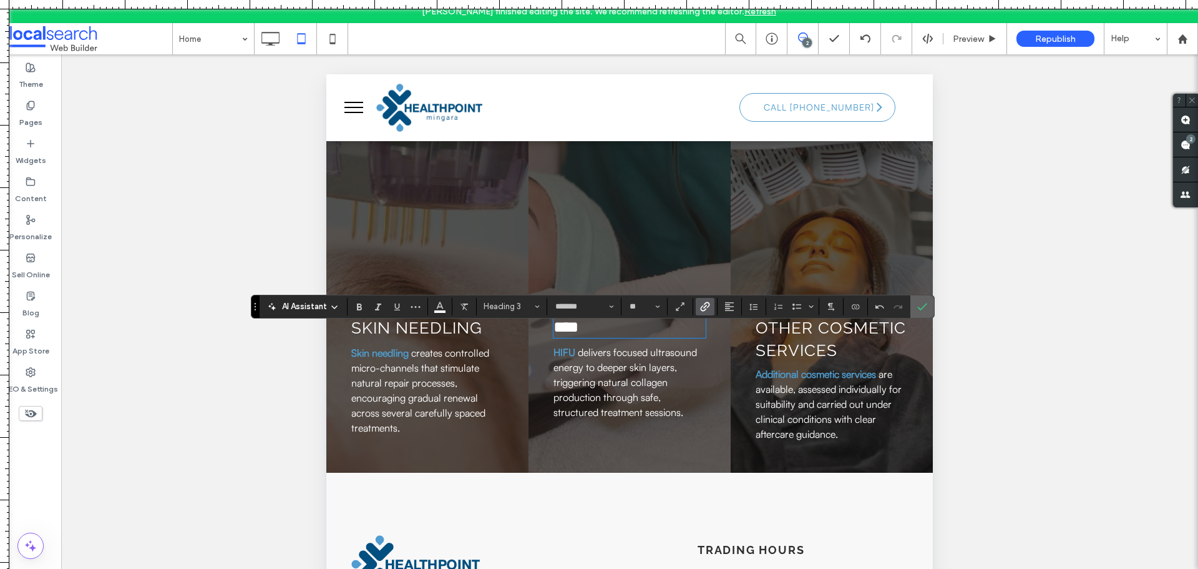
click at [931, 308] on label "Confirm" at bounding box center [922, 306] width 19 height 22
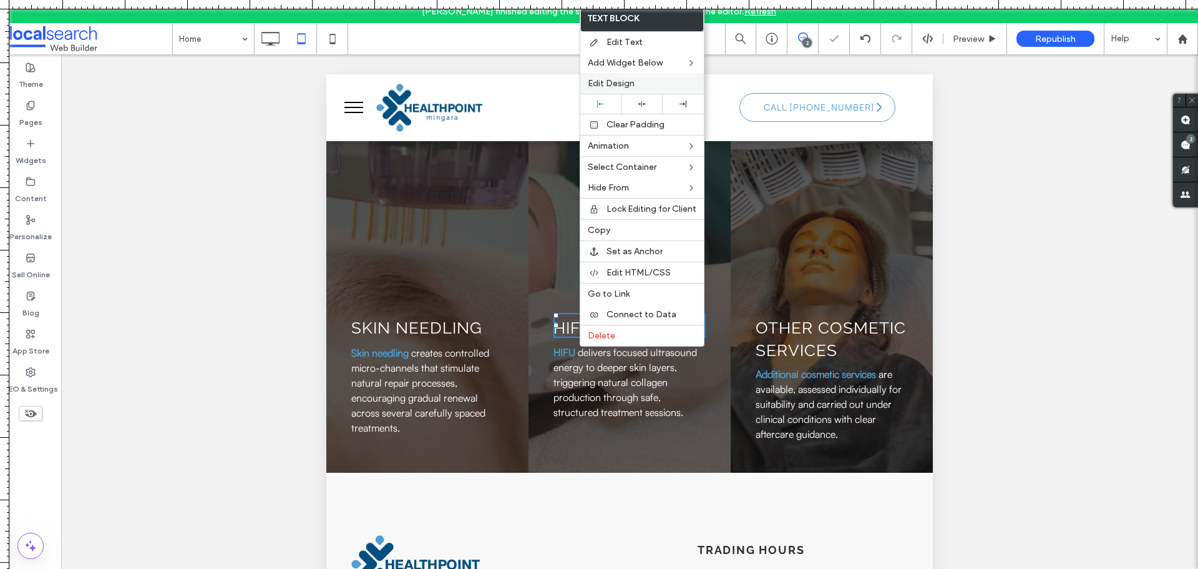
click at [615, 77] on div "Edit Design" at bounding box center [642, 83] width 124 height 21
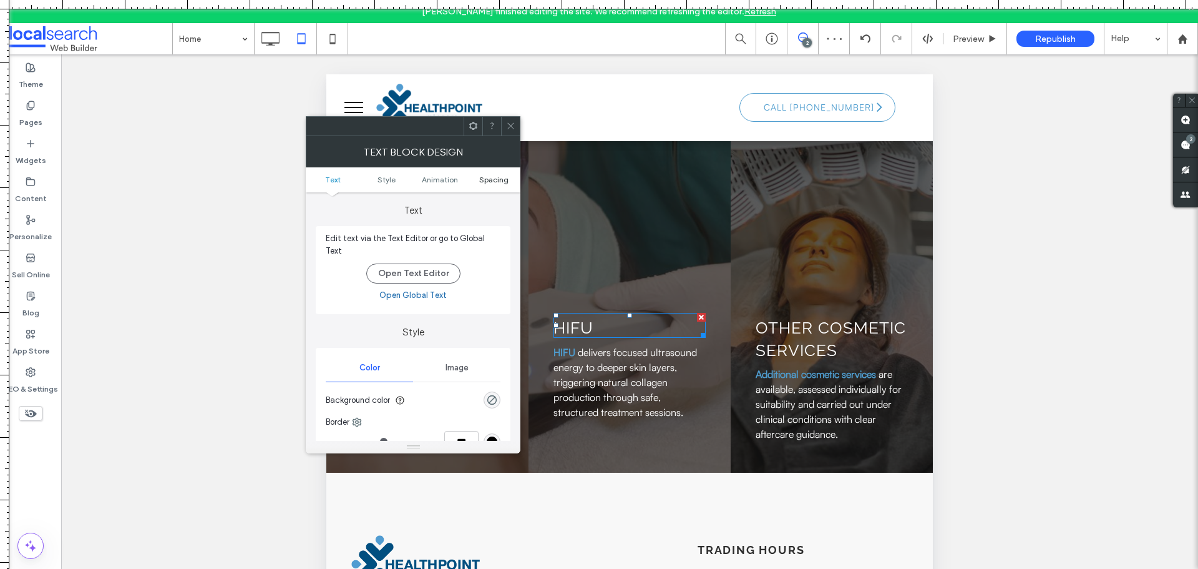
click at [488, 178] on span "Spacing" at bounding box center [493, 179] width 29 height 9
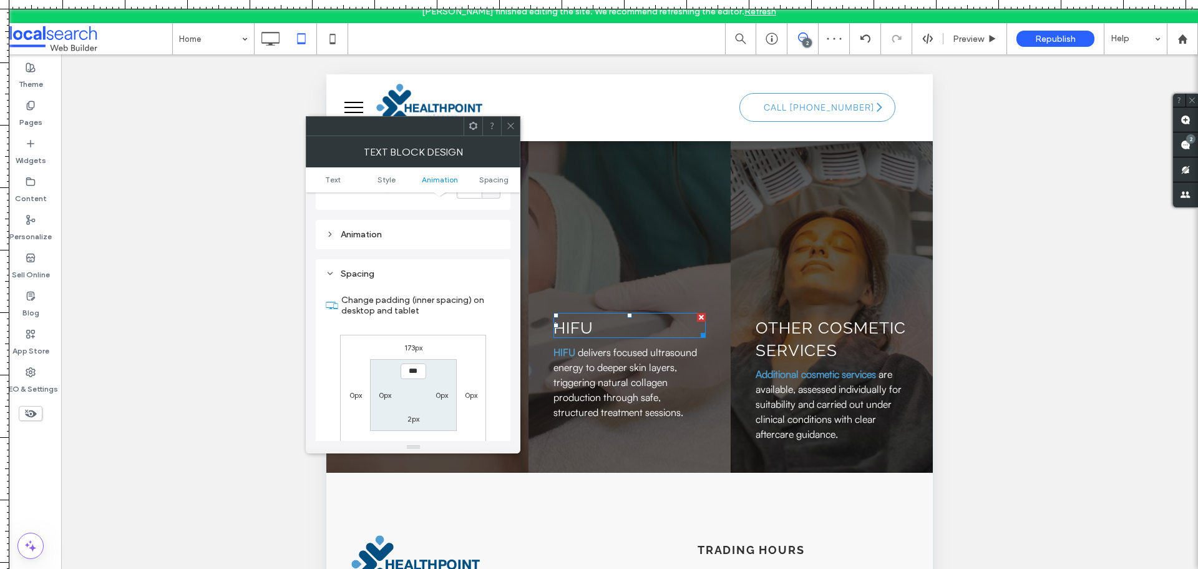
scroll to position [351, 0]
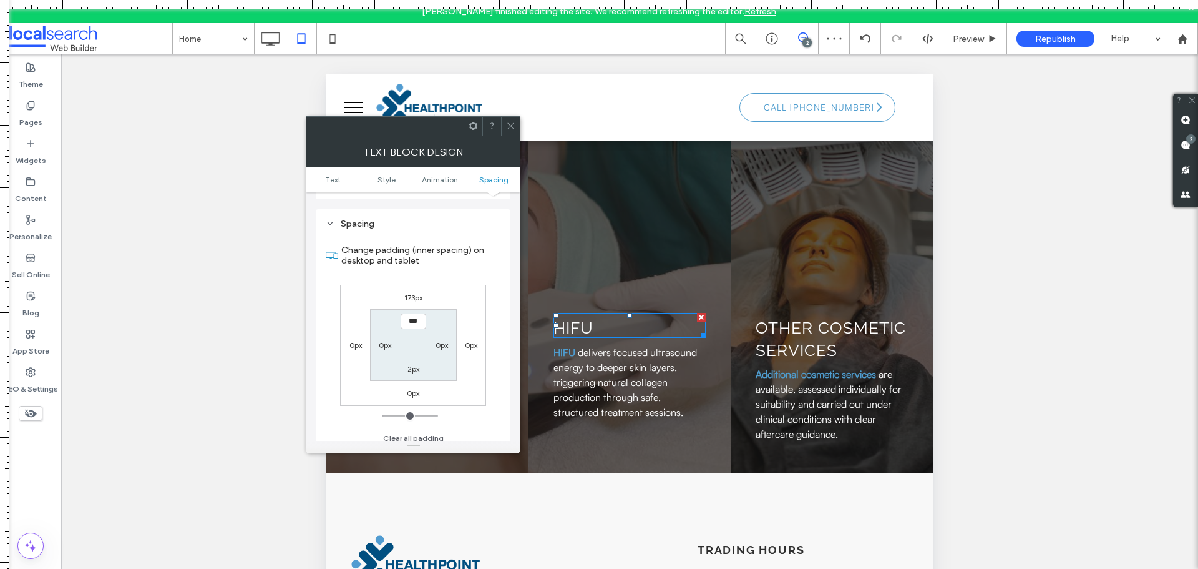
click at [414, 388] on label "0px" at bounding box center [413, 392] width 12 height 9
type input "*"
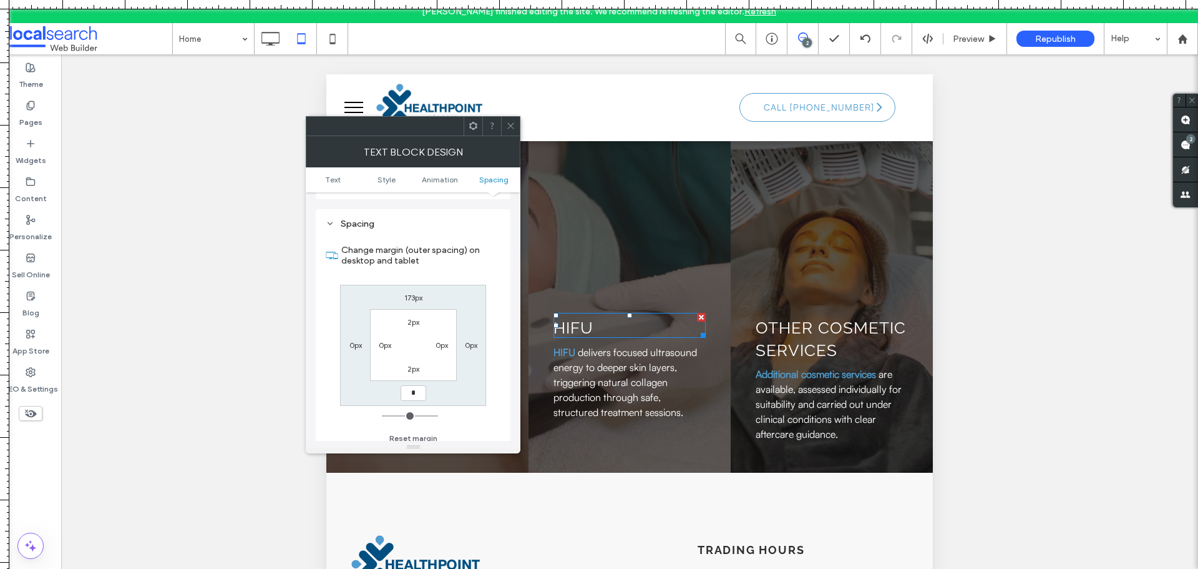
type input "*"
type input "***"
drag, startPoint x: 507, startPoint y: 121, endPoint x: 517, endPoint y: 131, distance: 14.6
click at [508, 120] on div at bounding box center [510, 126] width 19 height 19
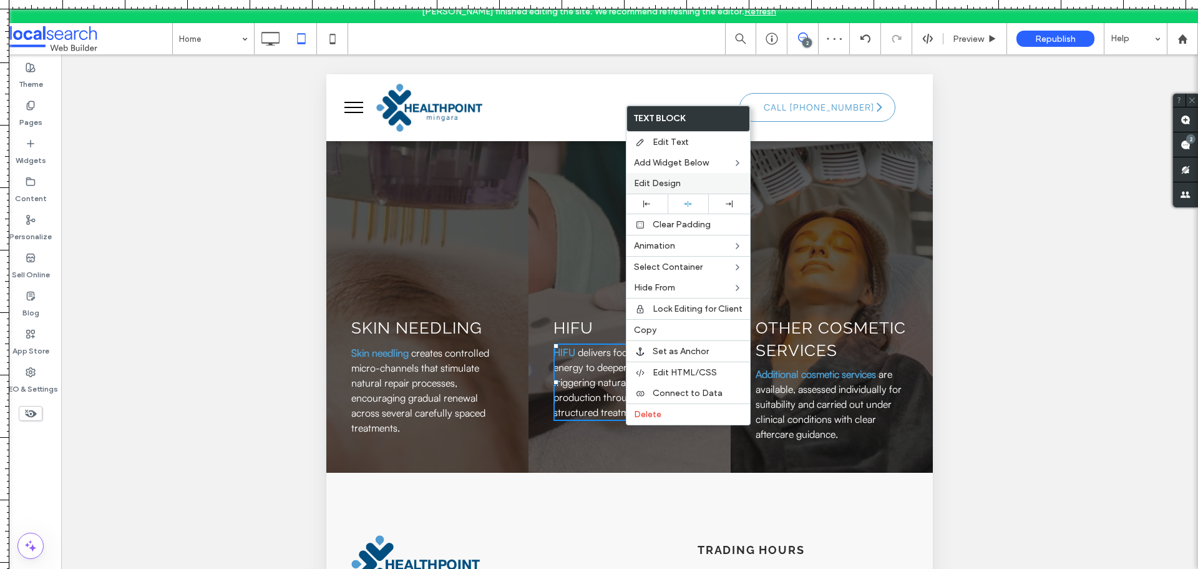
click at [669, 180] on span "Edit Design" at bounding box center [657, 183] width 47 height 11
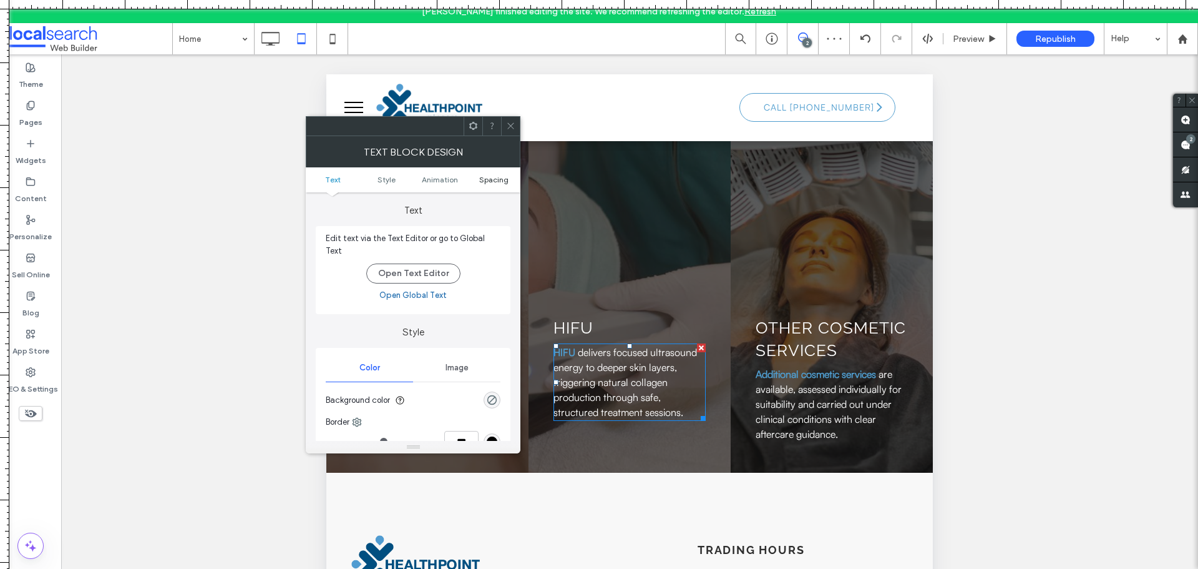
click at [486, 180] on span "Spacing" at bounding box center [493, 179] width 29 height 9
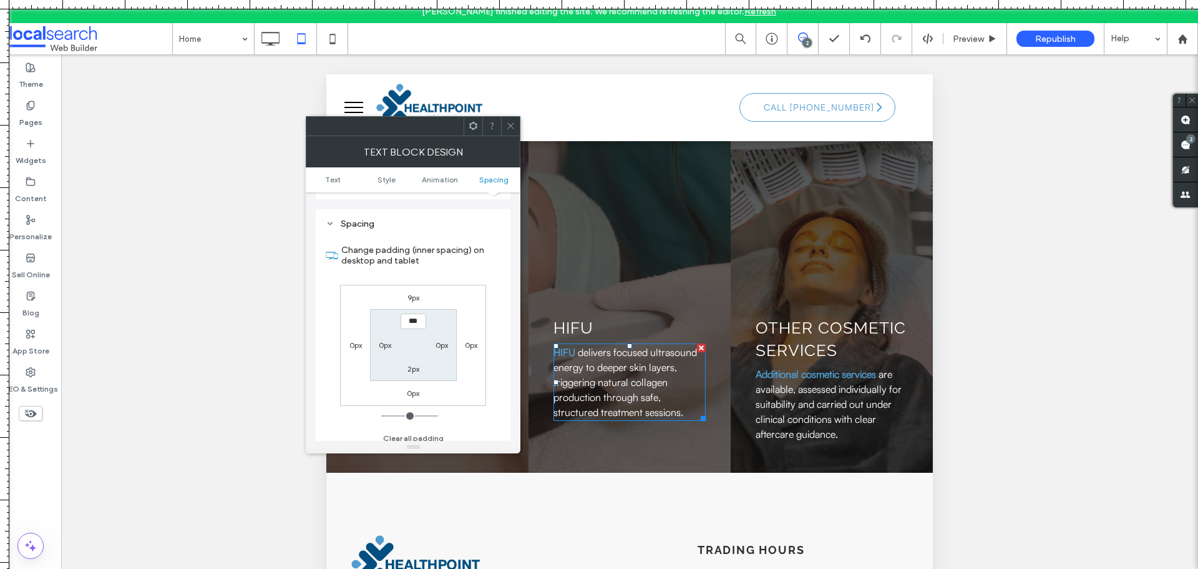
click at [413, 295] on label "9px" at bounding box center [414, 297] width 12 height 9
type input "*"
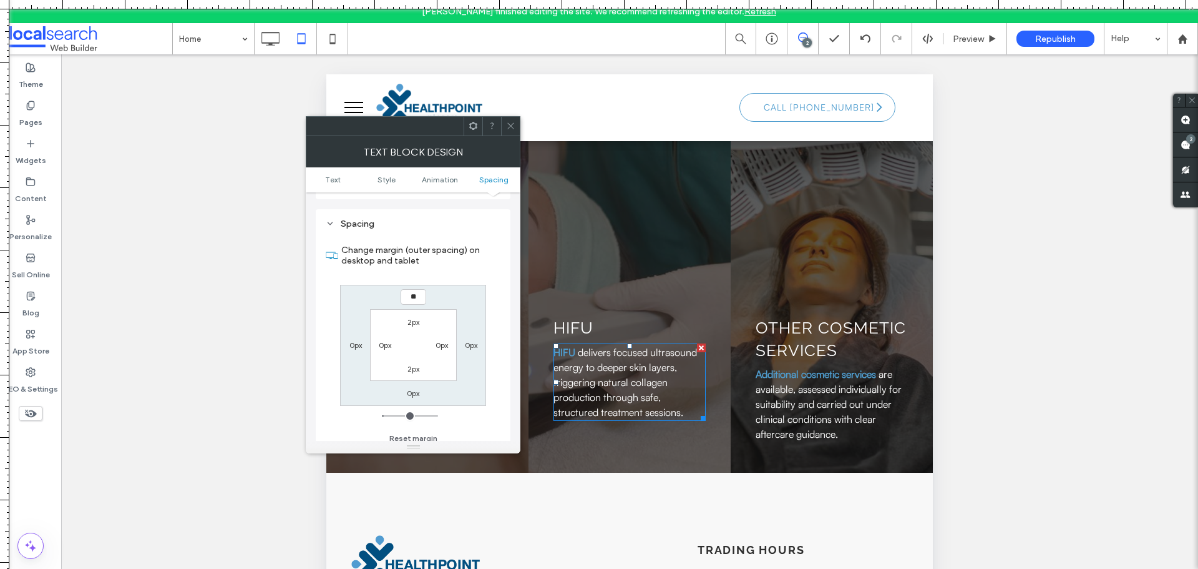
type input "**"
type input "****"
drag, startPoint x: 513, startPoint y: 120, endPoint x: 223, endPoint y: 82, distance: 292.7
click at [513, 120] on span at bounding box center [510, 126] width 9 height 19
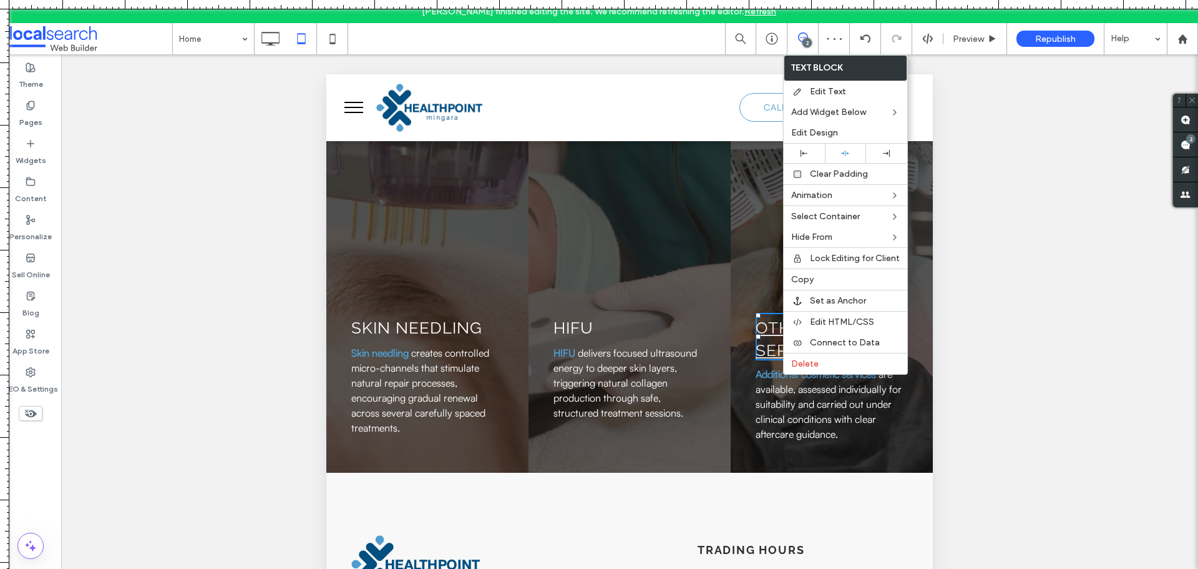
click at [775, 360] on link "Other Cosmetic Services" at bounding box center [831, 338] width 150 height 41
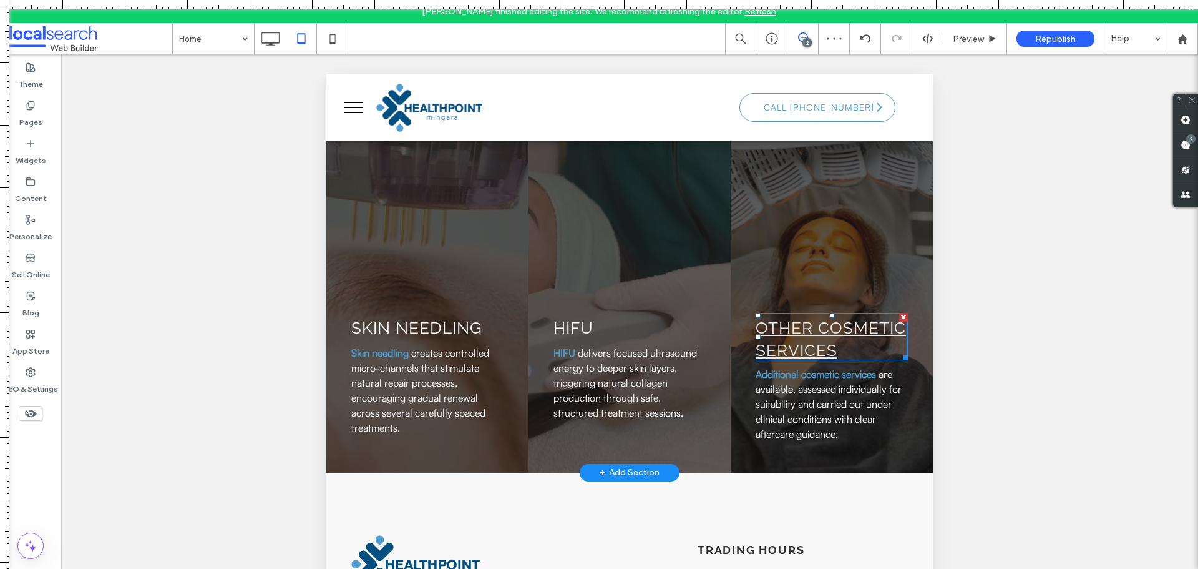
click at [775, 360] on link "Other Cosmetic Services" at bounding box center [831, 338] width 150 height 41
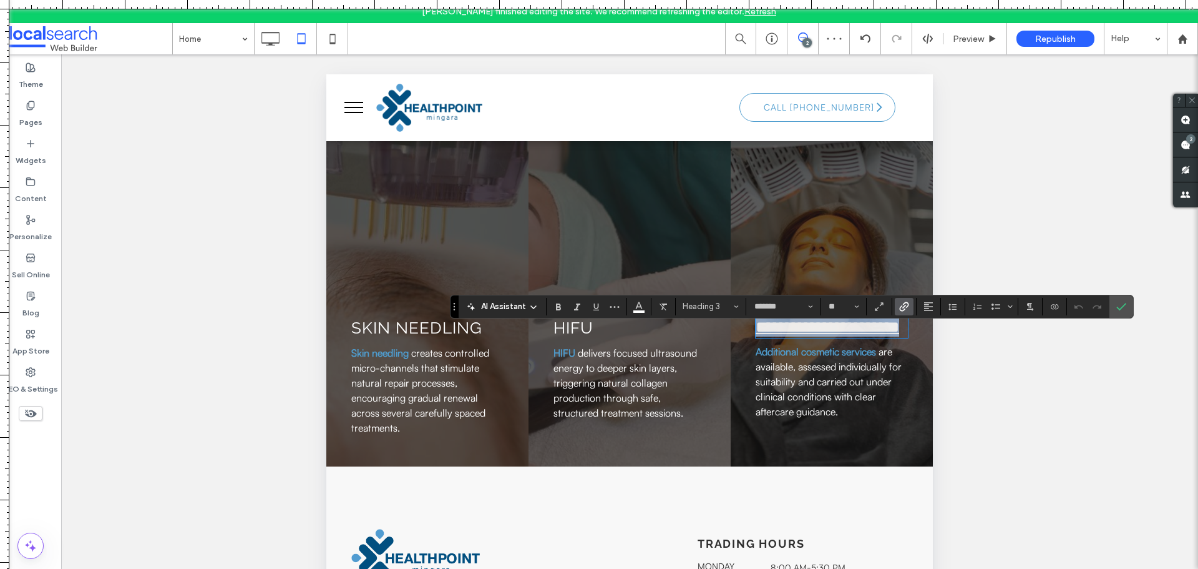
scroll to position [1, 0]
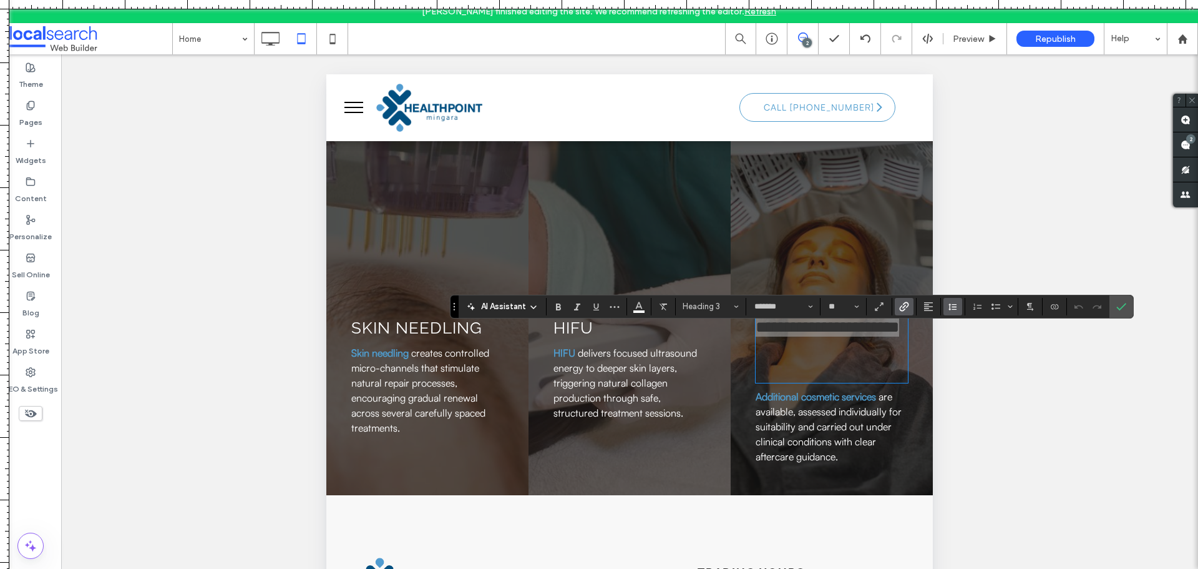
click at [949, 304] on icon "Line Height" at bounding box center [953, 306] width 10 height 10
click at [958, 349] on label "Single" at bounding box center [980, 343] width 73 height 17
drag, startPoint x: 1124, startPoint y: 305, endPoint x: 939, endPoint y: 340, distance: 188.0
click at [1124, 305] on use "Confirm" at bounding box center [1122, 306] width 10 height 7
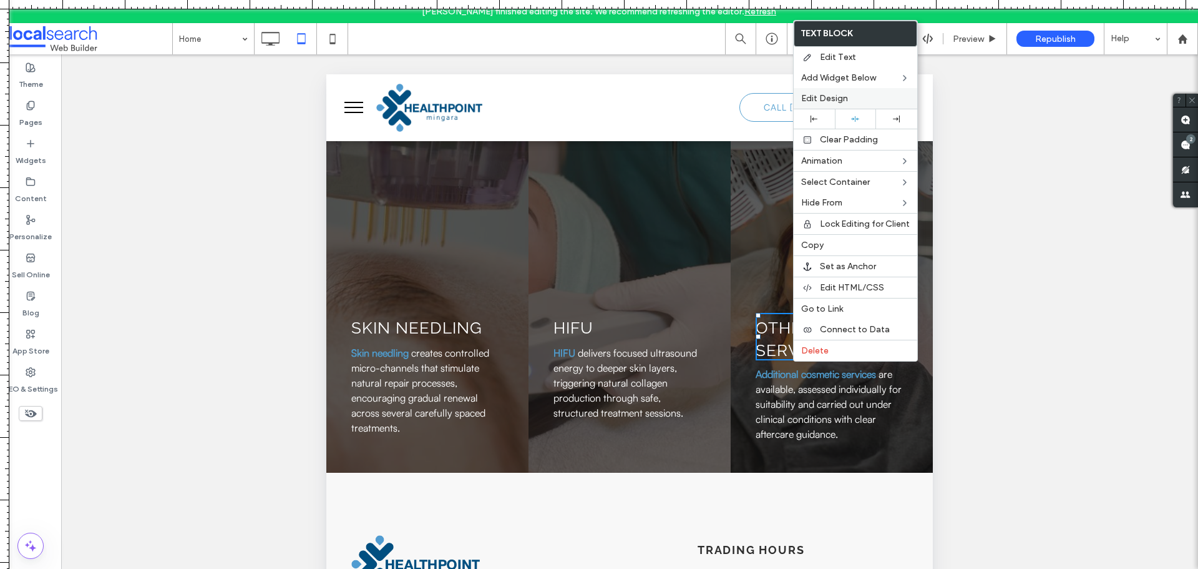
drag, startPoint x: 821, startPoint y: 102, endPoint x: 429, endPoint y: 31, distance: 398.3
click at [821, 102] on span "Edit Design" at bounding box center [824, 98] width 47 height 11
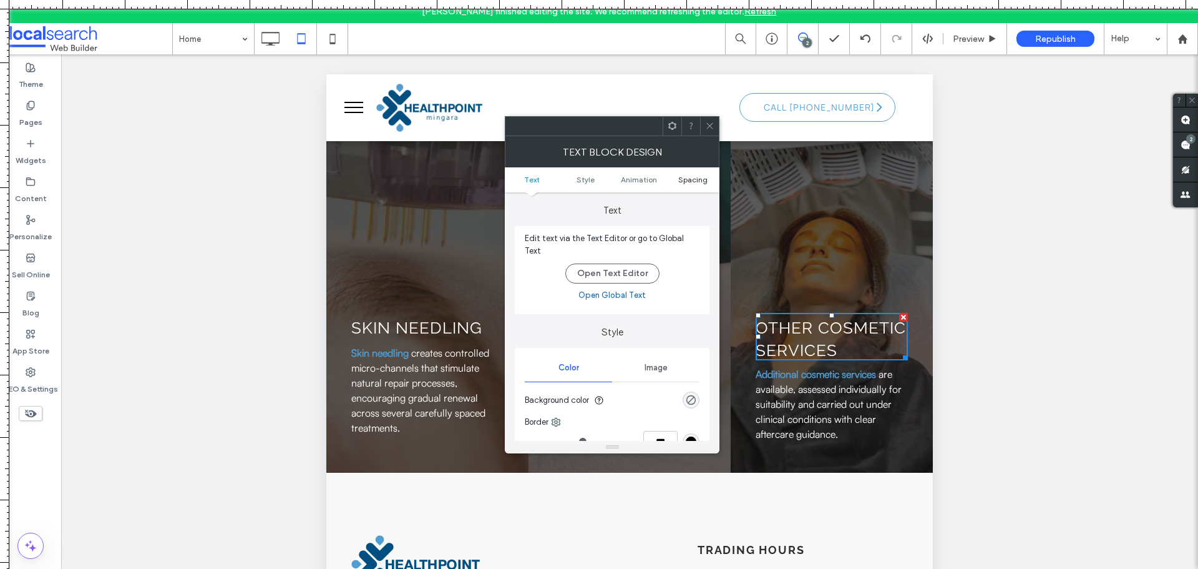
click at [691, 179] on span "Spacing" at bounding box center [692, 179] width 29 height 9
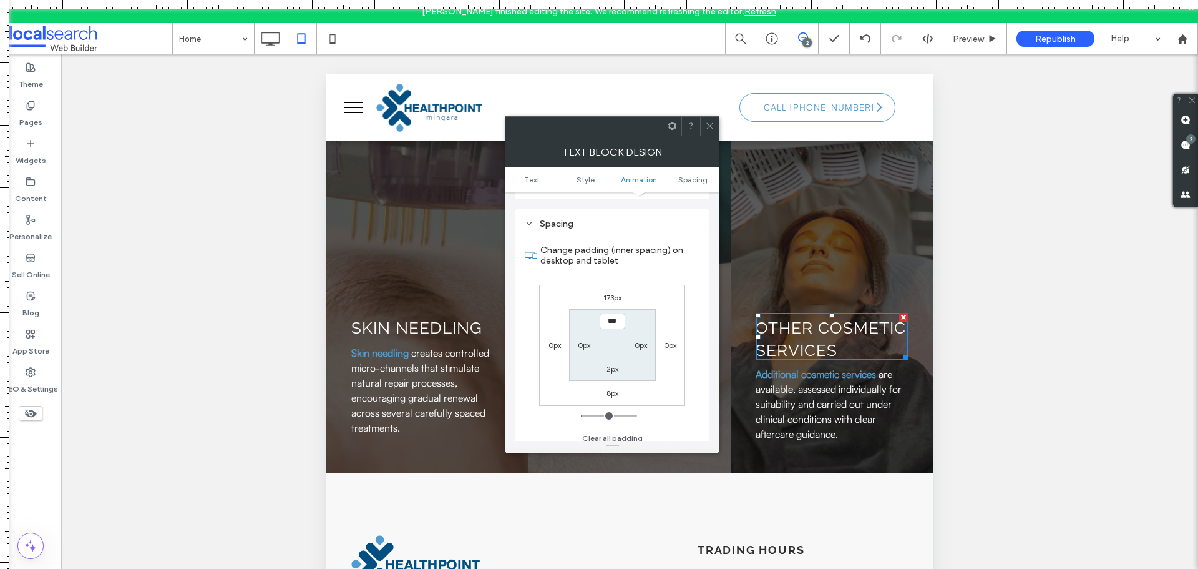
scroll to position [351, 0]
drag, startPoint x: 706, startPoint y: 132, endPoint x: 482, endPoint y: 263, distance: 258.7
click at [706, 132] on span at bounding box center [709, 126] width 9 height 19
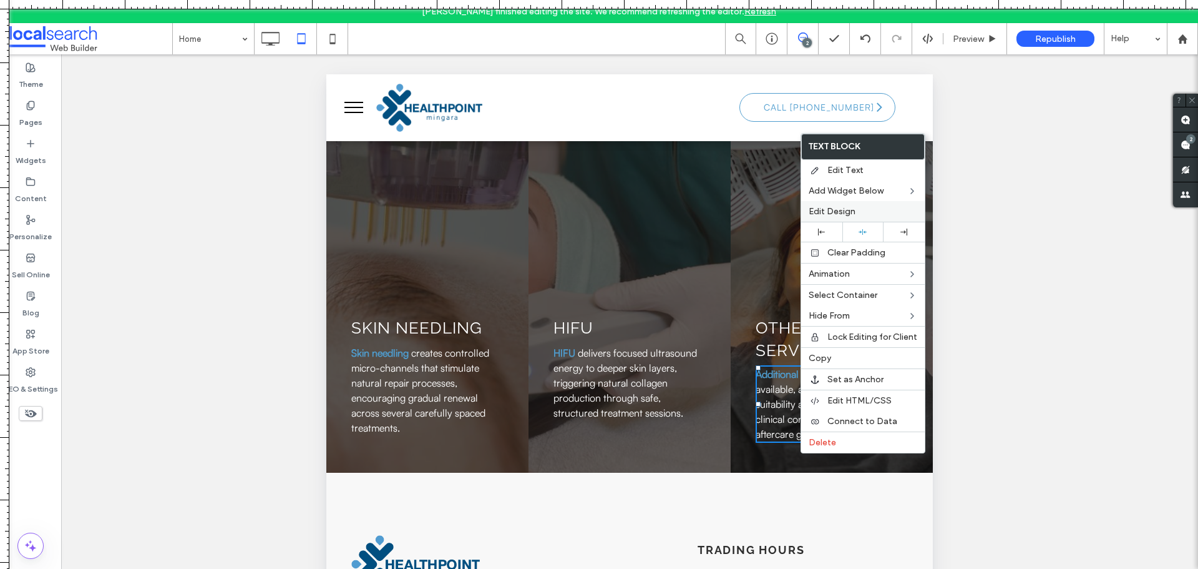
drag, startPoint x: 818, startPoint y: 209, endPoint x: 453, endPoint y: 135, distance: 372.0
click at [818, 209] on span "Edit Design" at bounding box center [832, 211] width 47 height 11
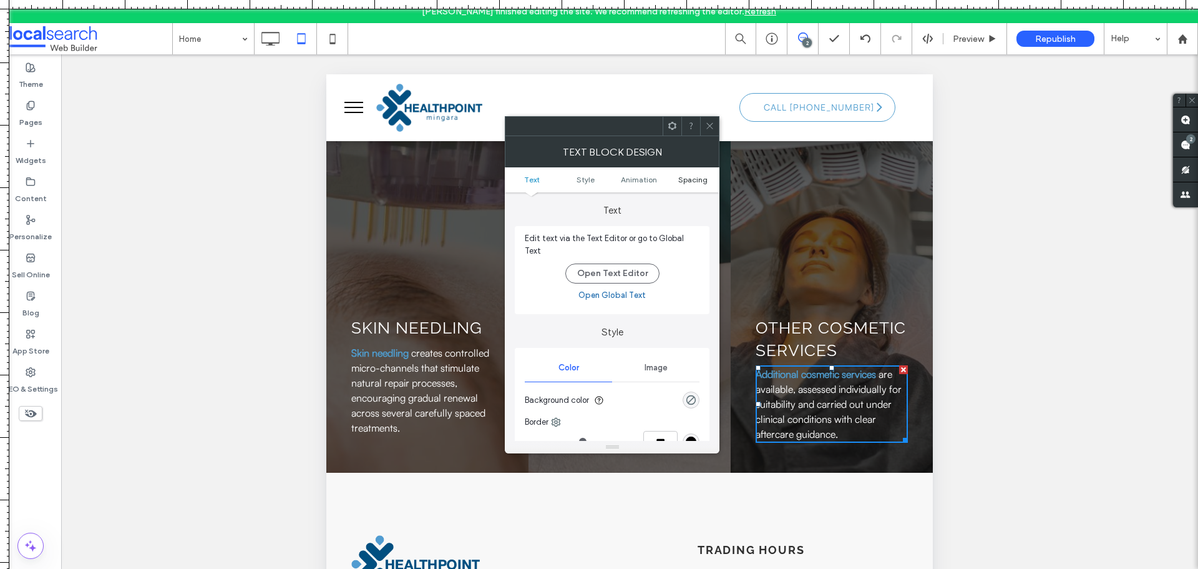
click at [700, 182] on span "Spacing" at bounding box center [692, 179] width 29 height 9
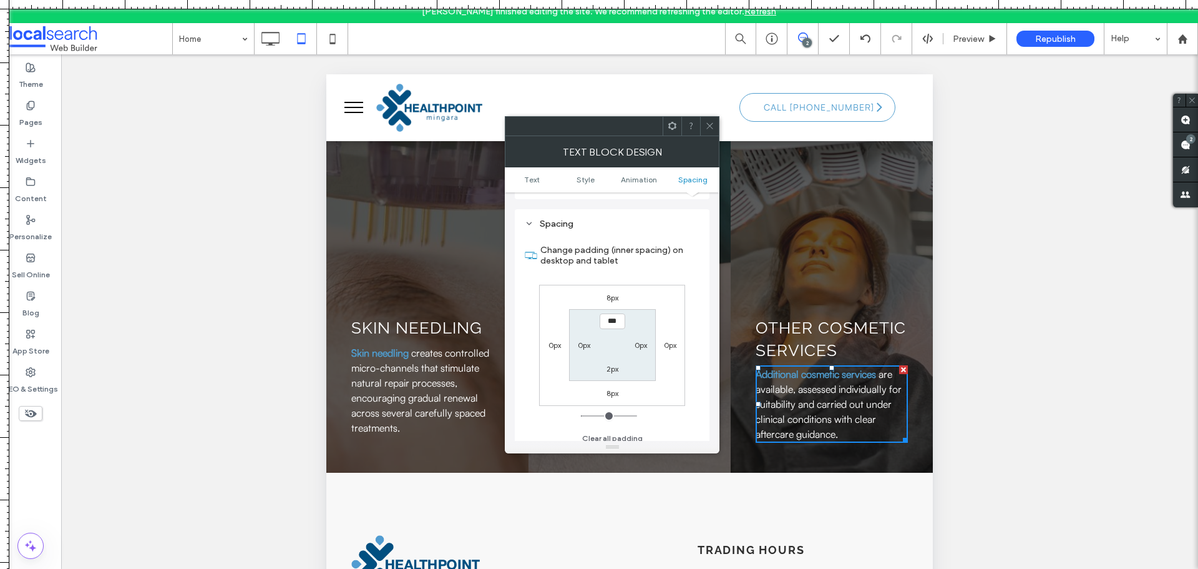
click at [614, 293] on label "8px" at bounding box center [613, 297] width 12 height 9
type input "*"
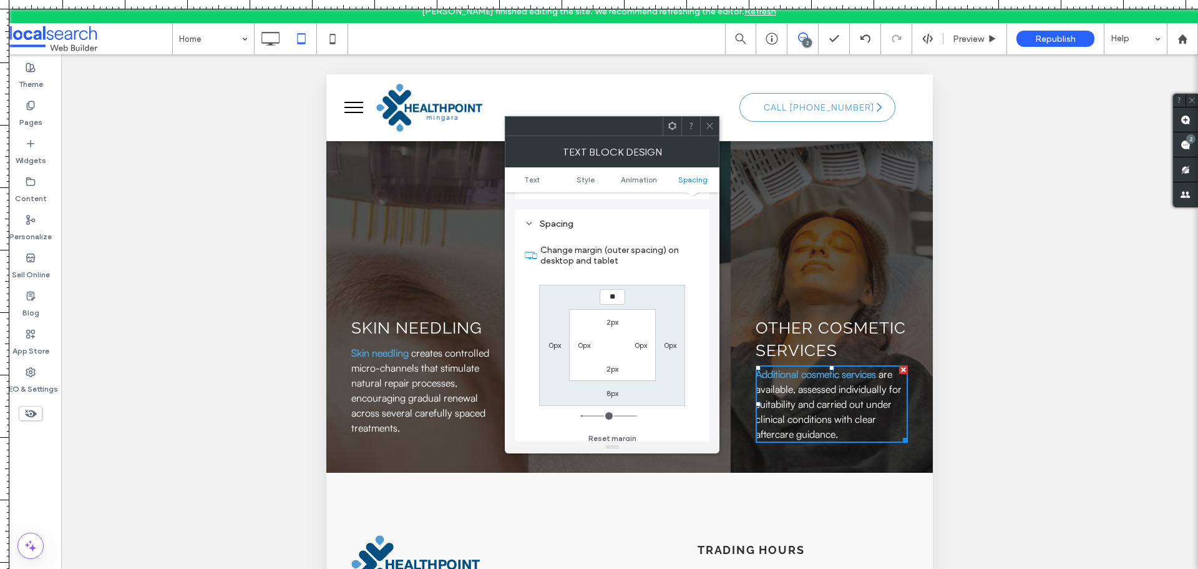
type input "**"
type input "****"
click at [705, 126] on div at bounding box center [709, 126] width 19 height 19
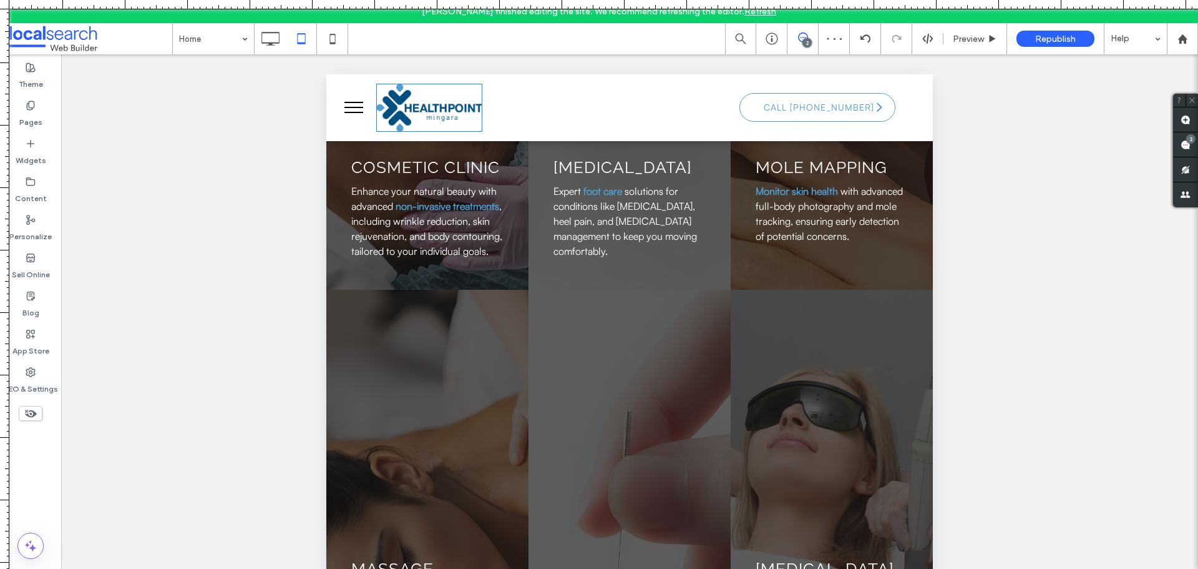
scroll to position [2122, 0]
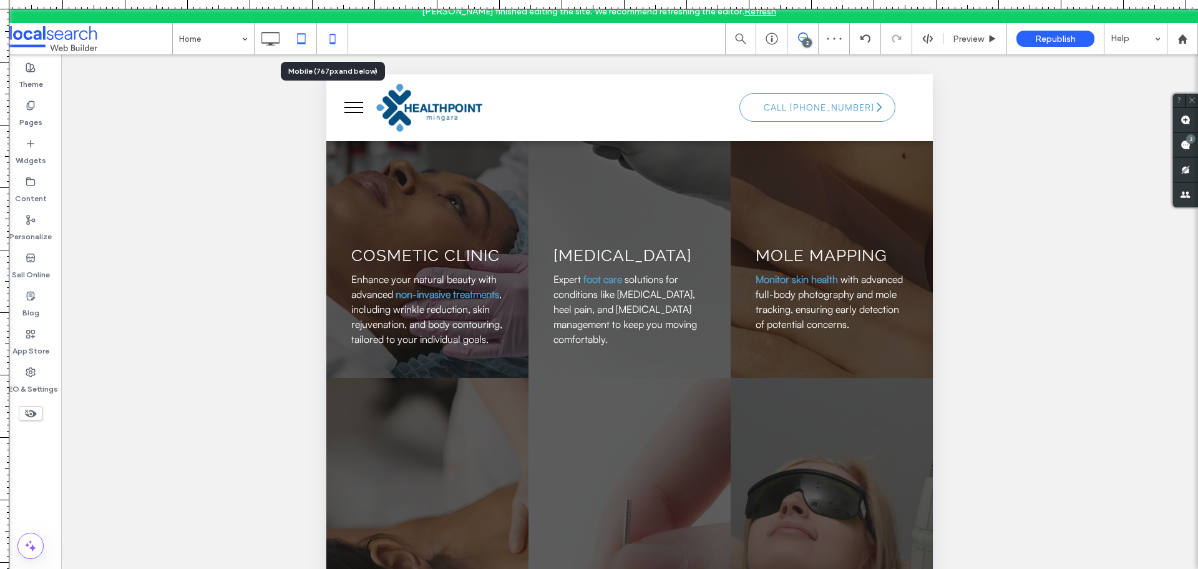
click at [331, 44] on use at bounding box center [333, 39] width 6 height 10
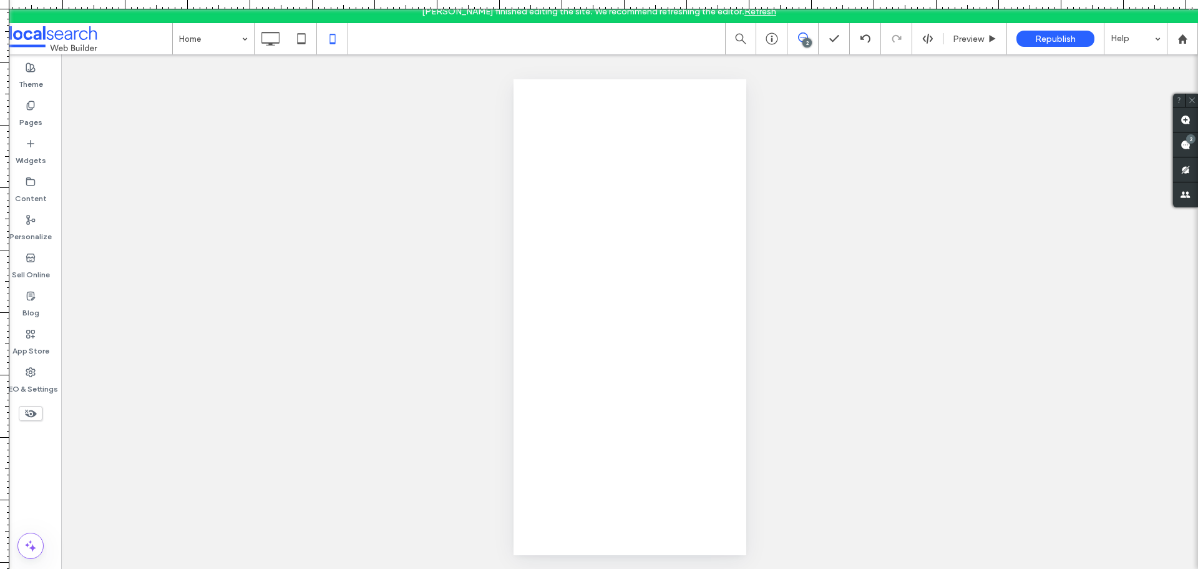
click at [305, 36] on div at bounding box center [599, 284] width 1198 height 569
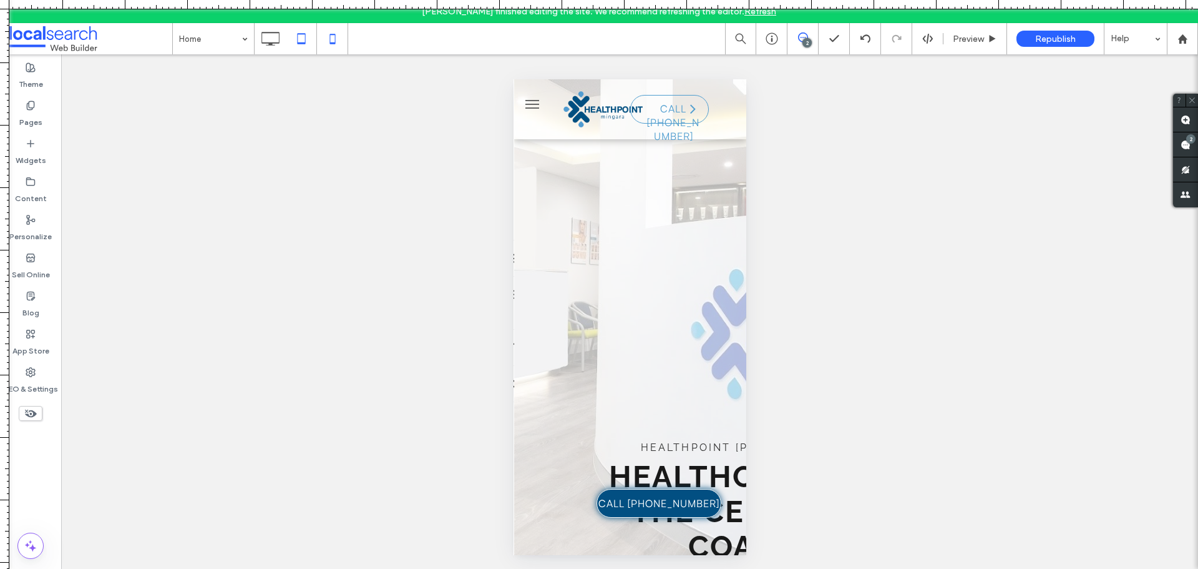
click at [301, 36] on icon at bounding box center [301, 38] width 25 height 25
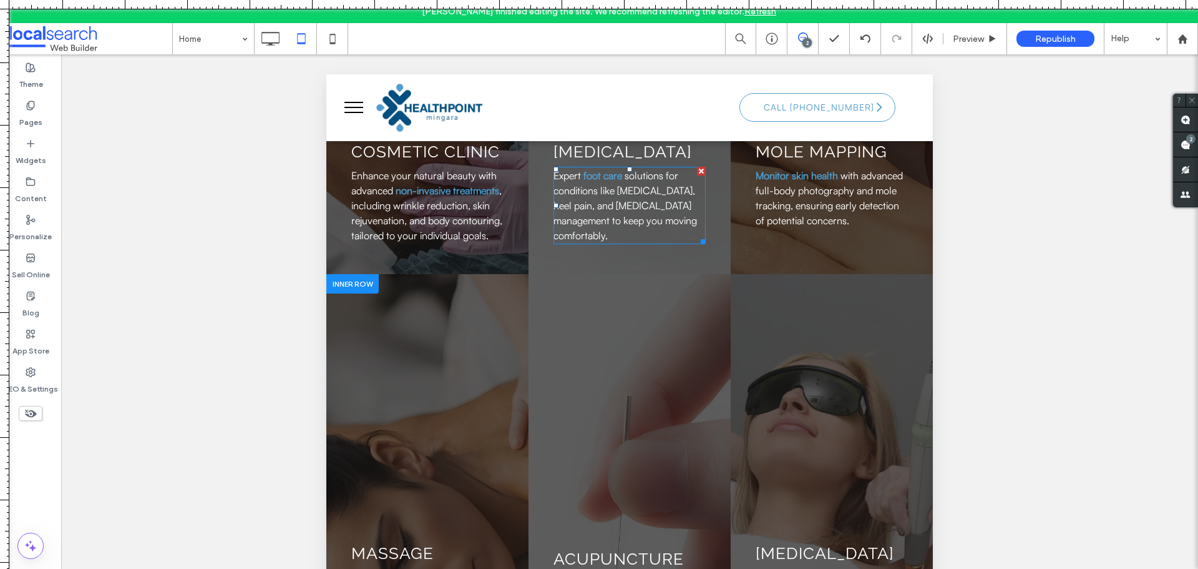
scroll to position [2372, 0]
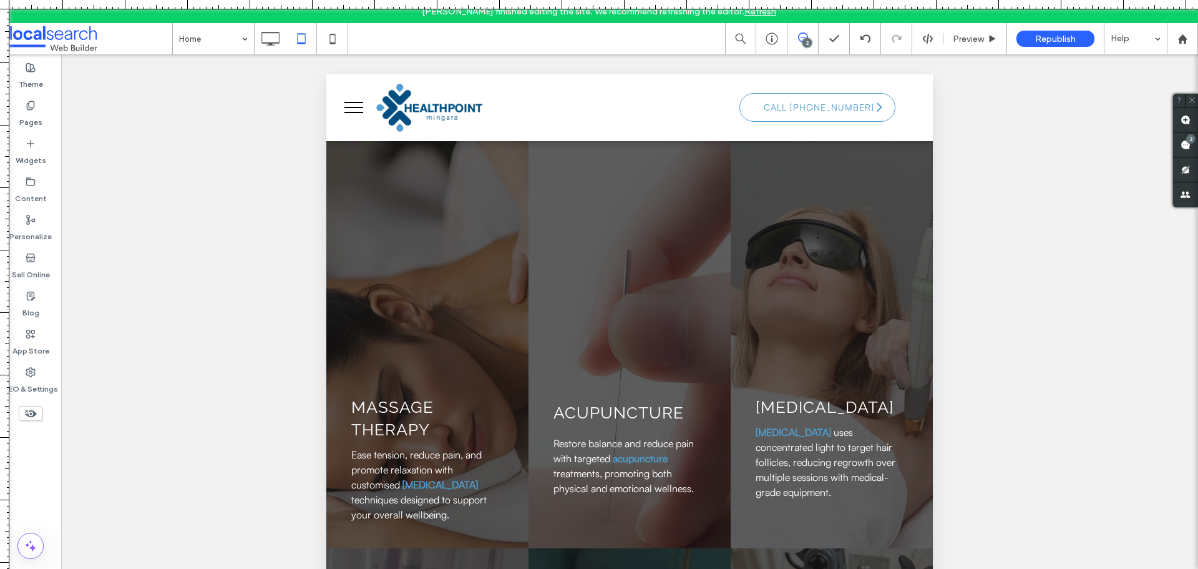
click at [32, 411] on use at bounding box center [31, 413] width 12 height 8
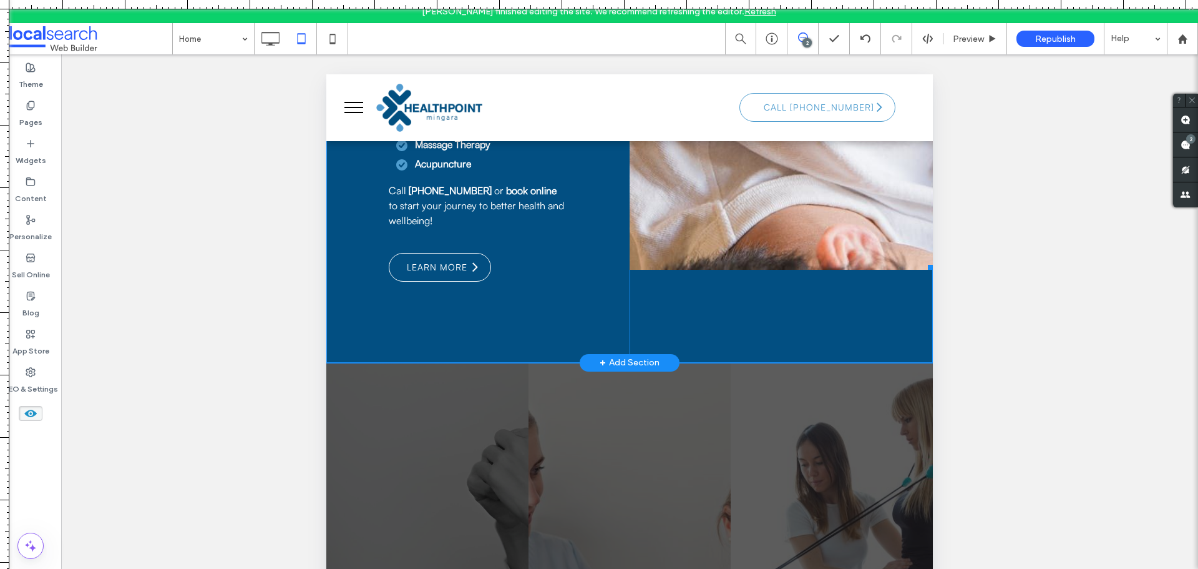
scroll to position [999, 0]
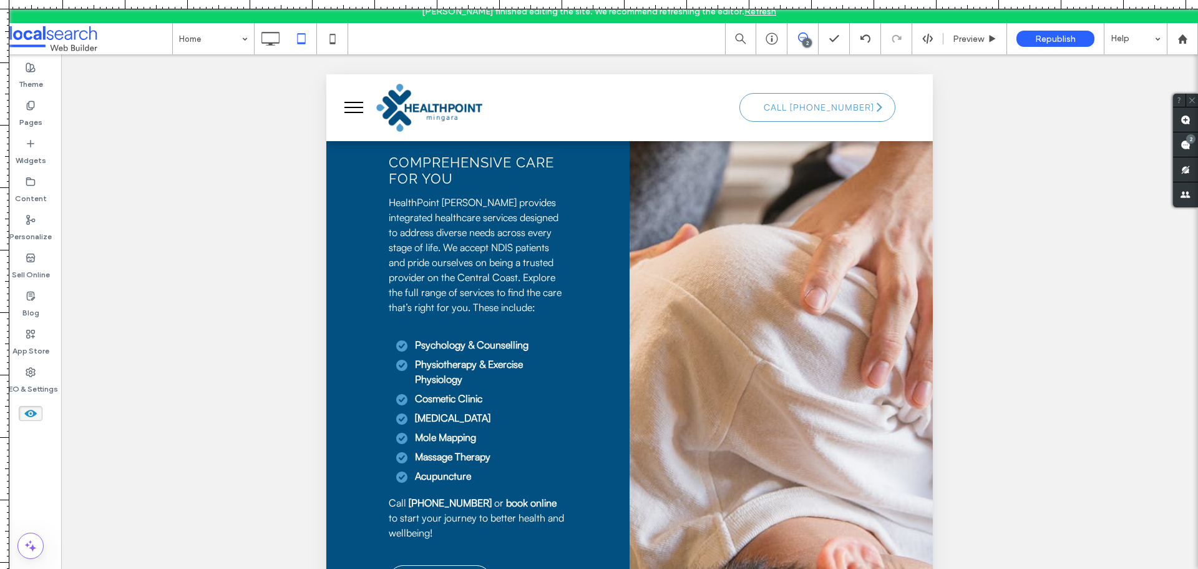
click at [32, 413] on icon at bounding box center [31, 413] width 14 height 14
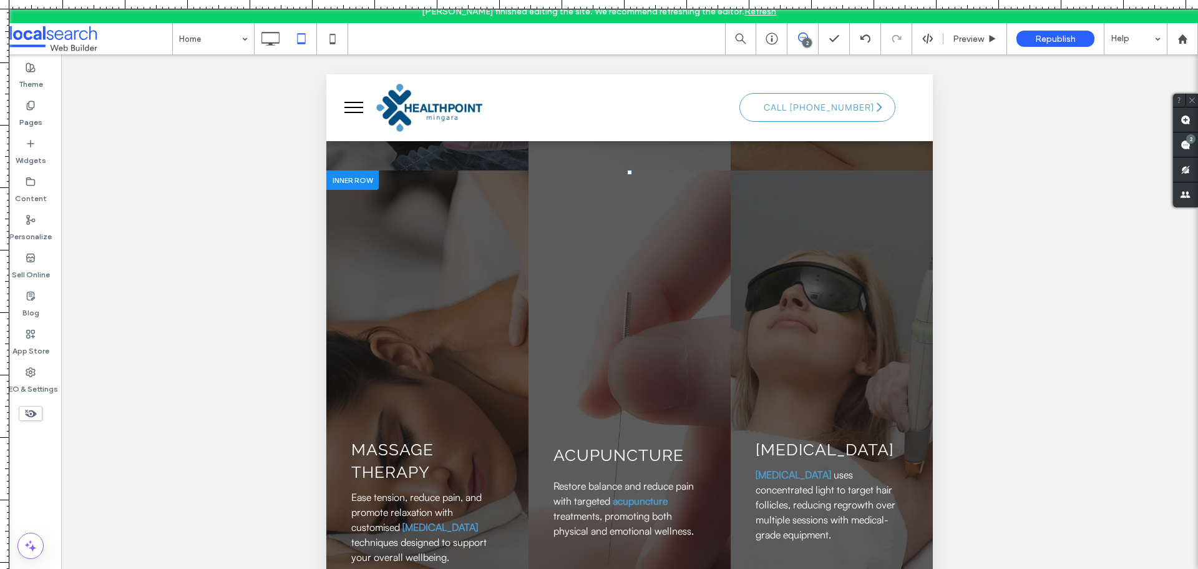
scroll to position [2434, 0]
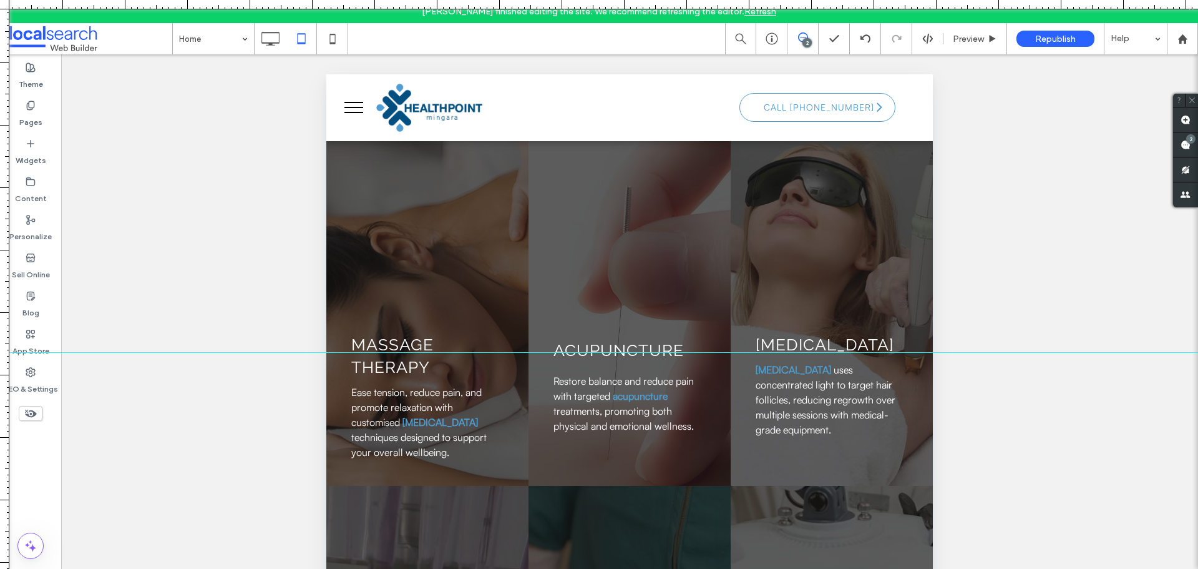
drag, startPoint x: 785, startPoint y: 3, endPoint x: 836, endPoint y: 352, distance: 352.6
click at [836, 568] on div at bounding box center [599, 569] width 1198 height 0
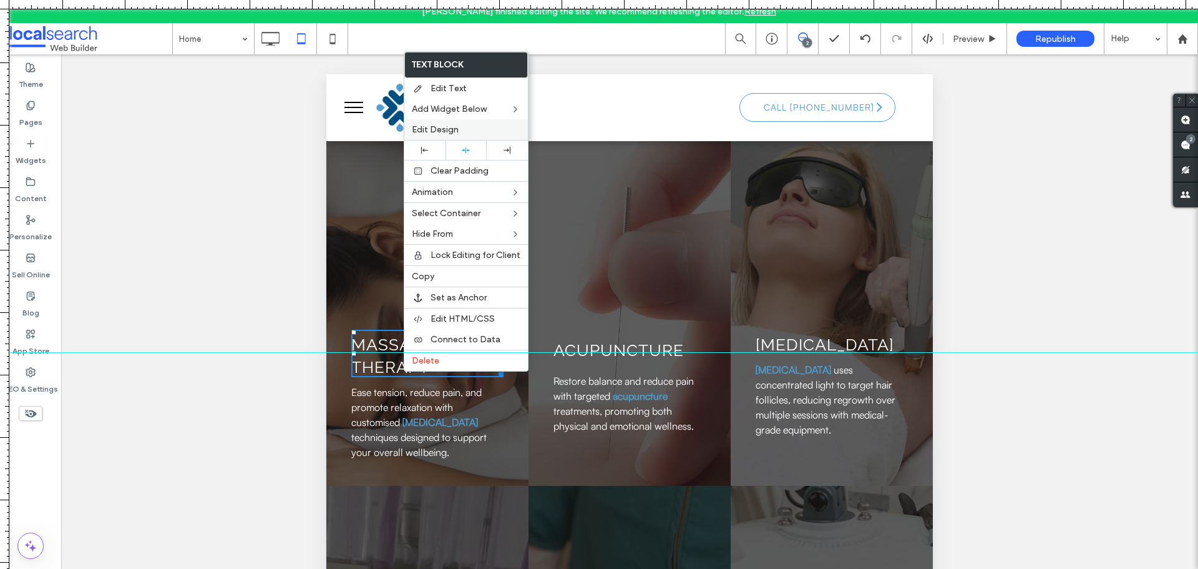
click at [448, 132] on span "Edit Design" at bounding box center [435, 129] width 47 height 11
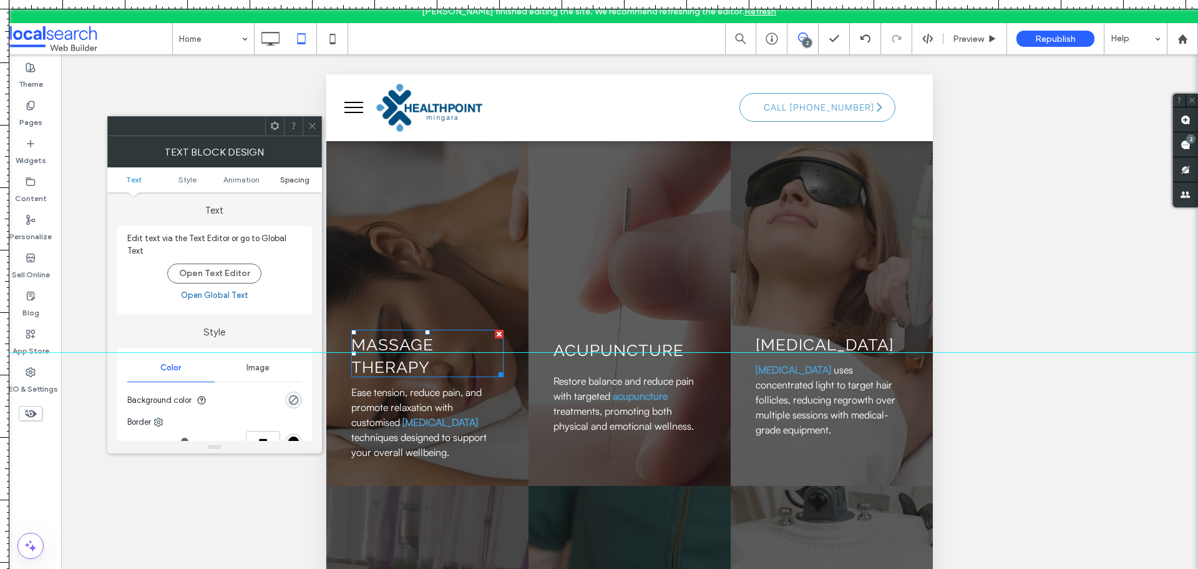
click at [306, 175] on span "Spacing" at bounding box center [294, 179] width 29 height 9
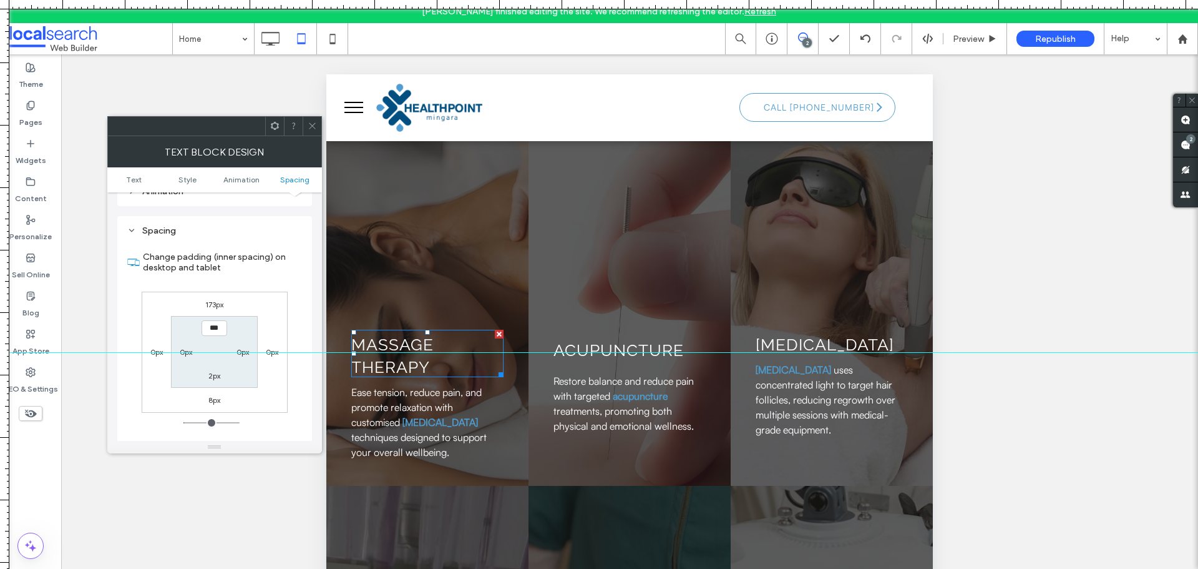
scroll to position [351, 0]
drag, startPoint x: 313, startPoint y: 130, endPoint x: 54, endPoint y: 162, distance: 260.9
click at [313, 130] on span at bounding box center [312, 126] width 9 height 19
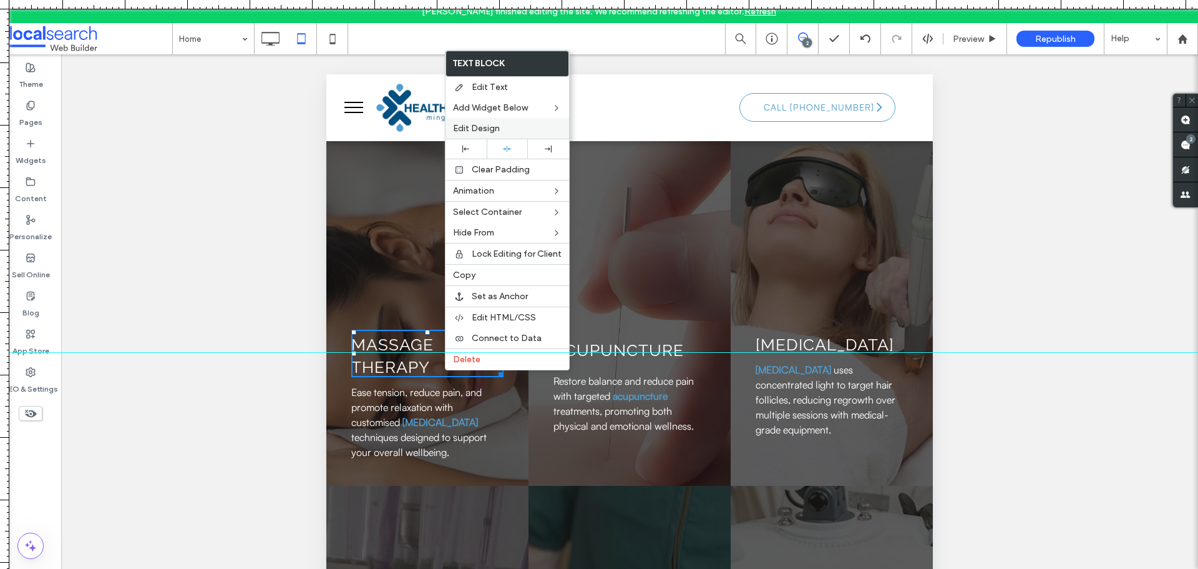
click at [490, 125] on span "Edit Design" at bounding box center [476, 128] width 47 height 11
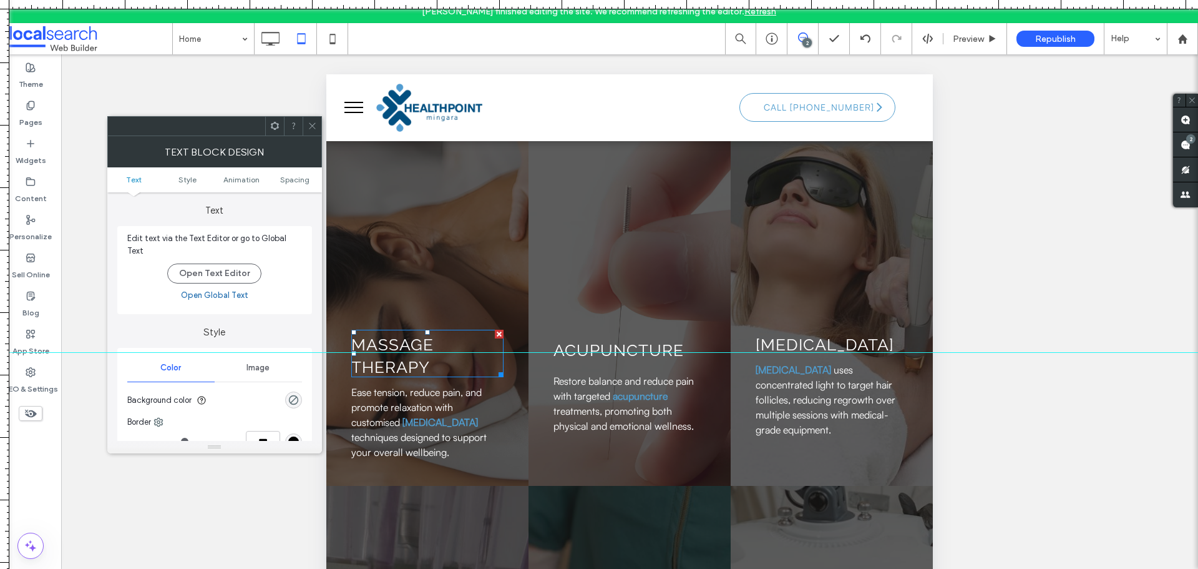
drag, startPoint x: 305, startPoint y: 179, endPoint x: 311, endPoint y: 137, distance: 41.7
click at [303, 178] on span "Spacing" at bounding box center [294, 179] width 29 height 9
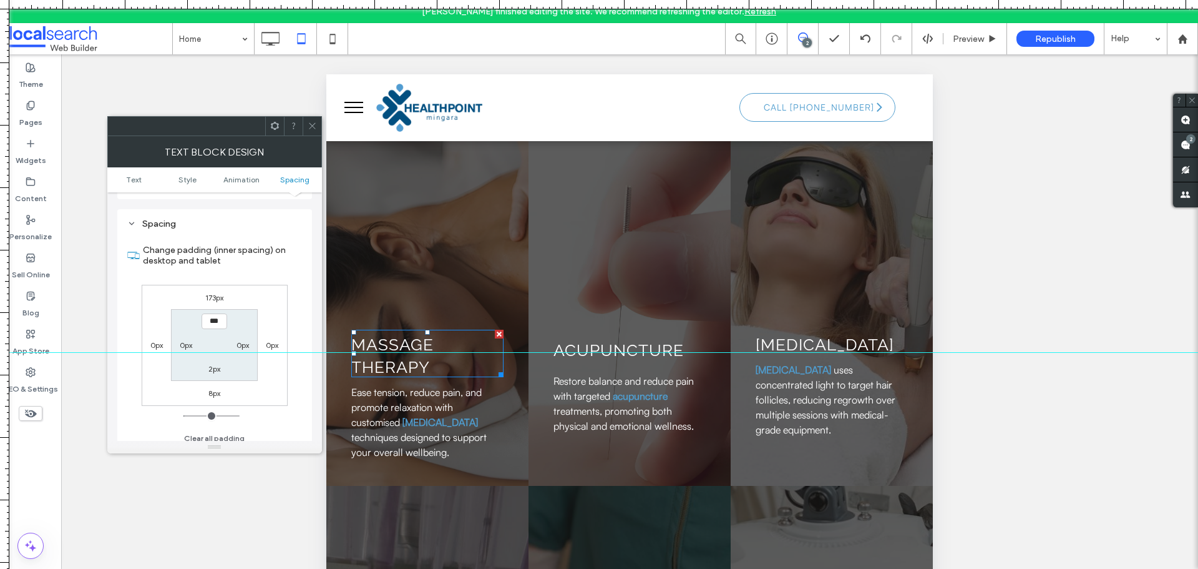
click at [314, 127] on icon at bounding box center [312, 125] width 9 height 9
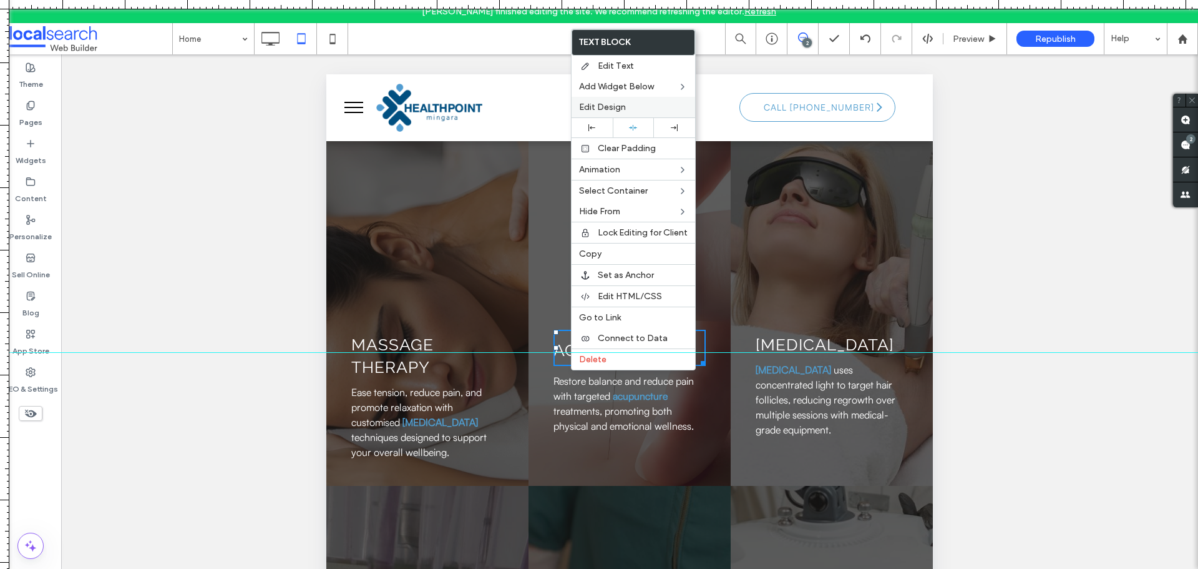
click at [614, 99] on div "Edit Design" at bounding box center [634, 107] width 124 height 21
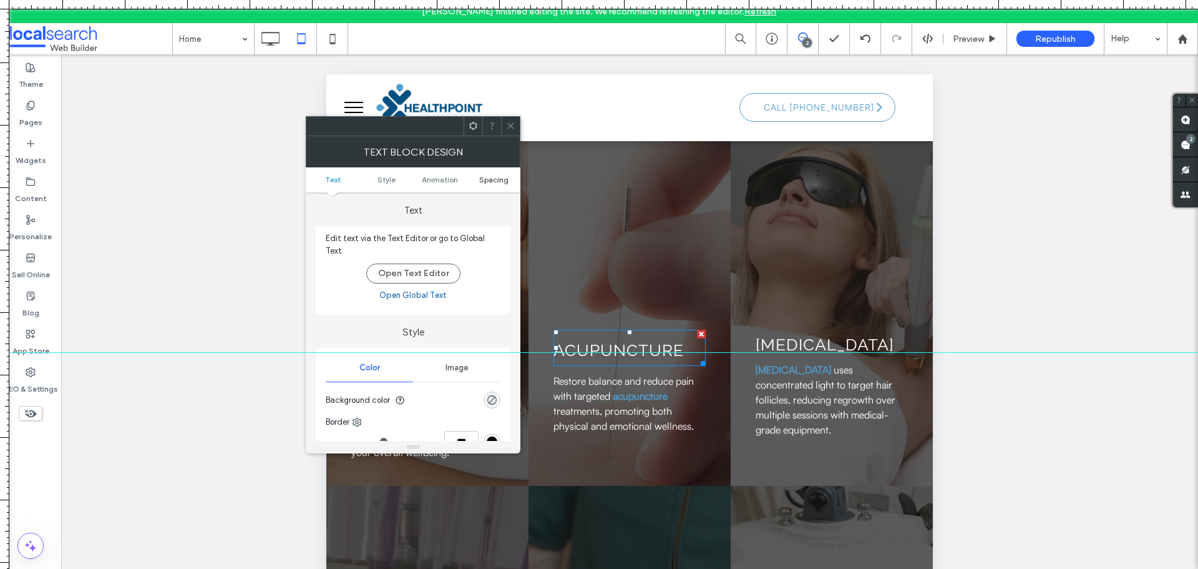
click at [489, 179] on span "Spacing" at bounding box center [493, 179] width 29 height 9
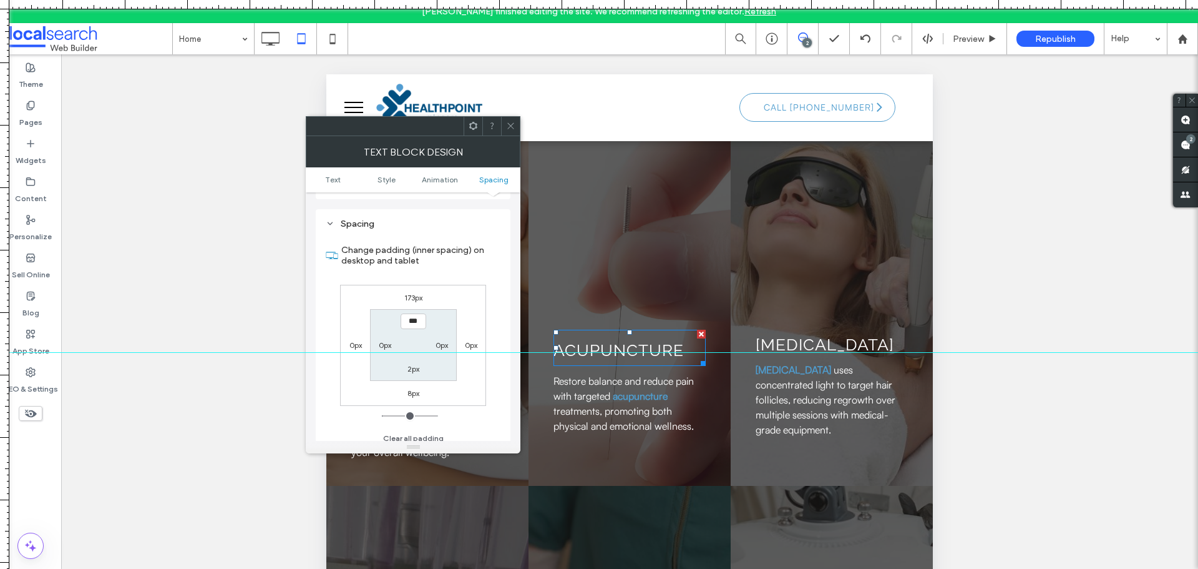
drag, startPoint x: 511, startPoint y: 125, endPoint x: 519, endPoint y: 145, distance: 21.3
click at [511, 124] on icon at bounding box center [510, 125] width 9 height 9
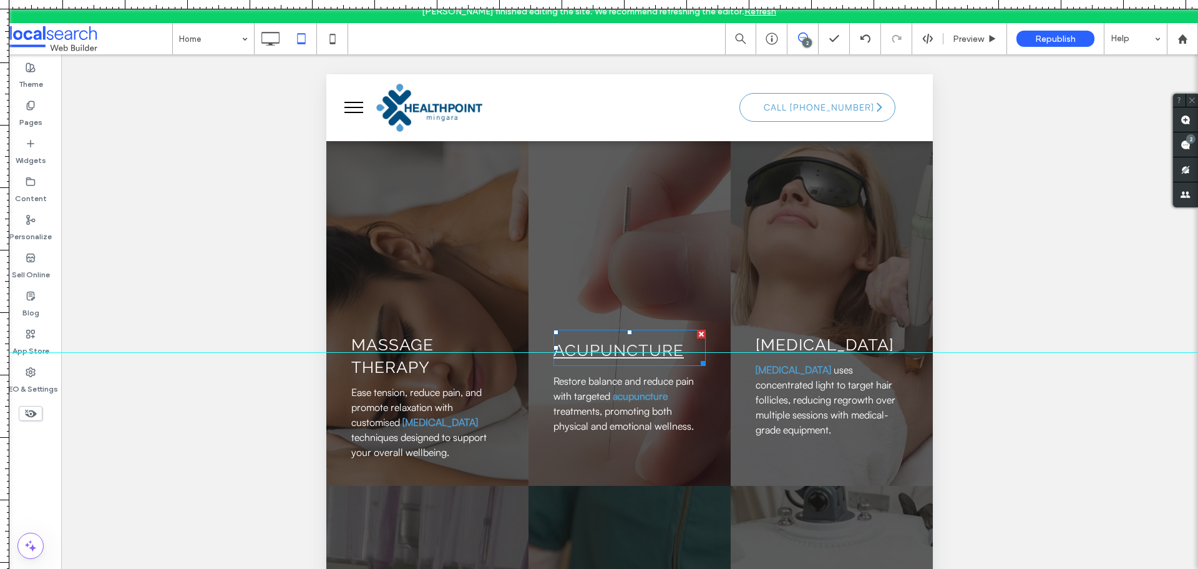
click at [577, 360] on link "Acupuncture" at bounding box center [619, 350] width 130 height 19
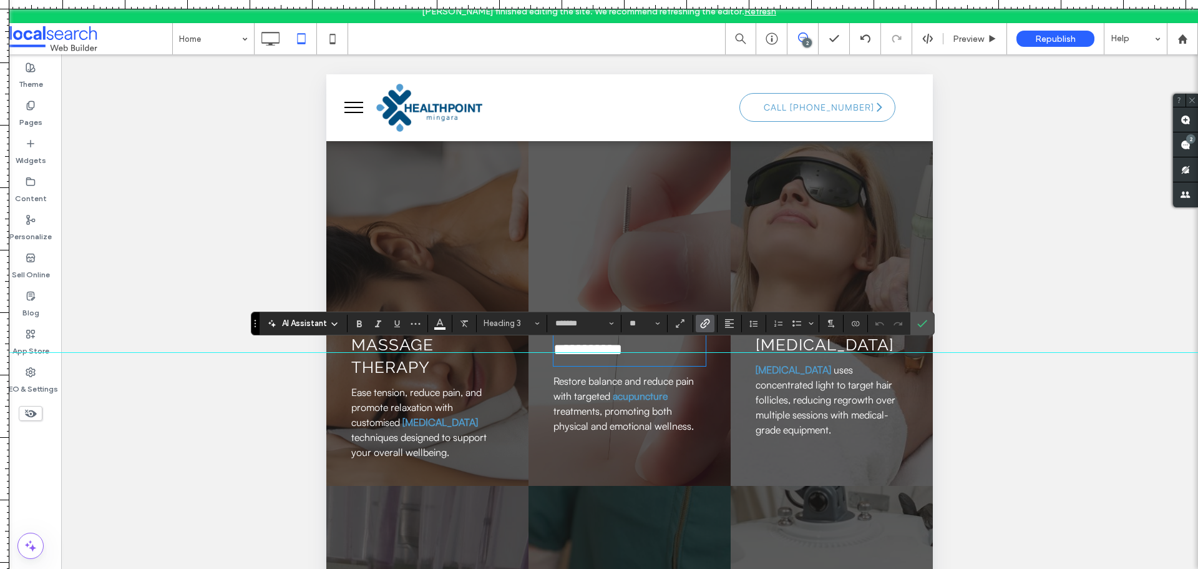
click at [577, 357] on link "**********" at bounding box center [588, 349] width 69 height 16
click at [747, 326] on button "Line Height" at bounding box center [754, 323] width 19 height 17
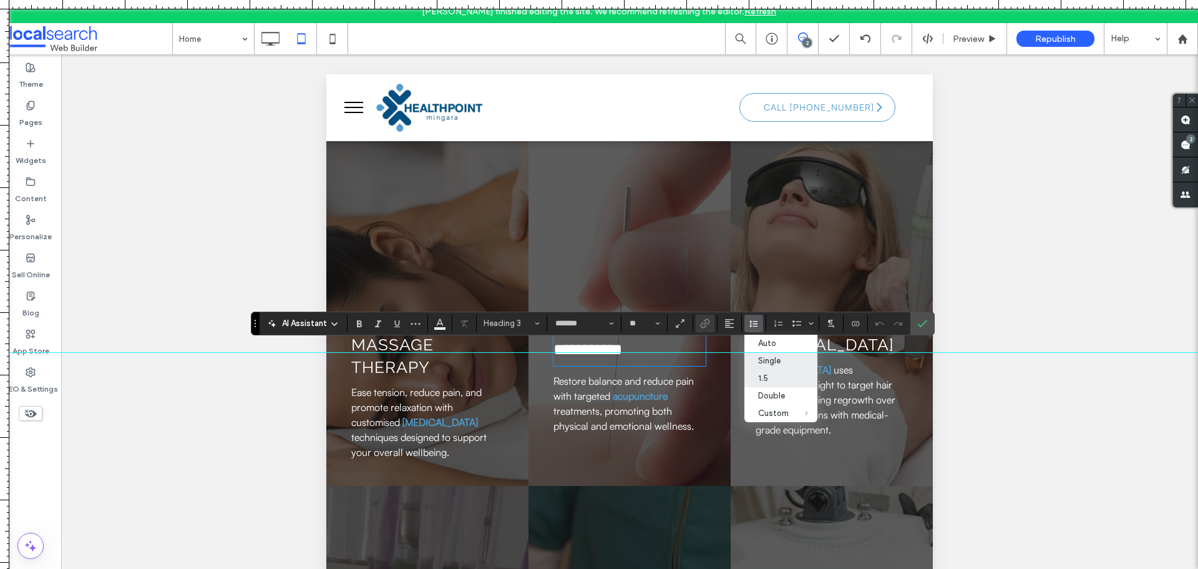
click at [765, 362] on div "Single" at bounding box center [773, 360] width 31 height 9
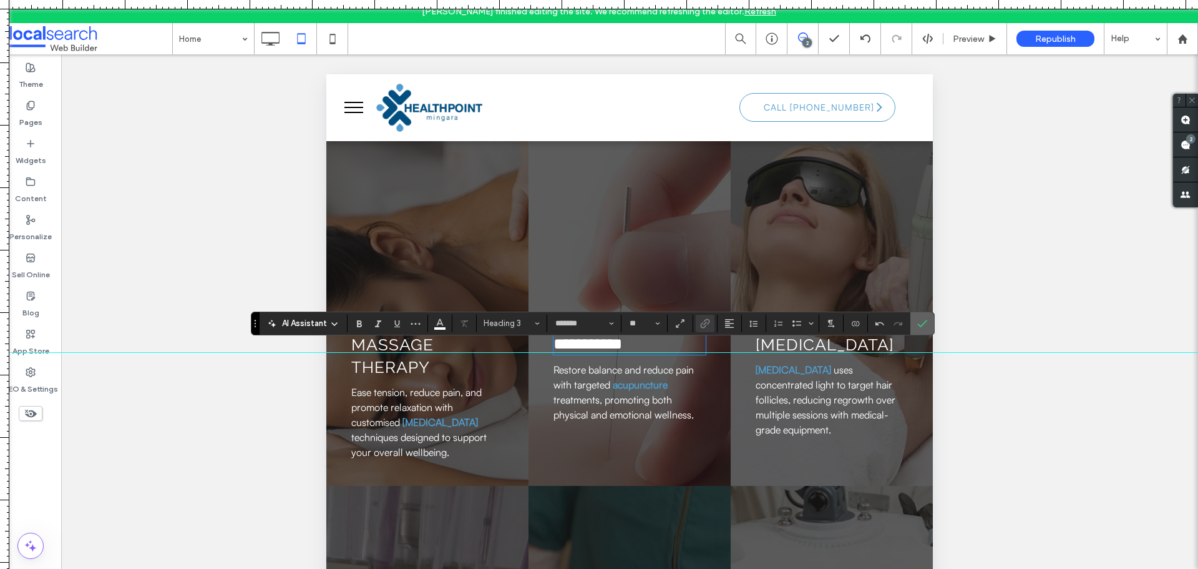
drag, startPoint x: 925, startPoint y: 319, endPoint x: 585, endPoint y: 260, distance: 344.7
click at [925, 319] on icon "Confirm" at bounding box center [923, 323] width 10 height 10
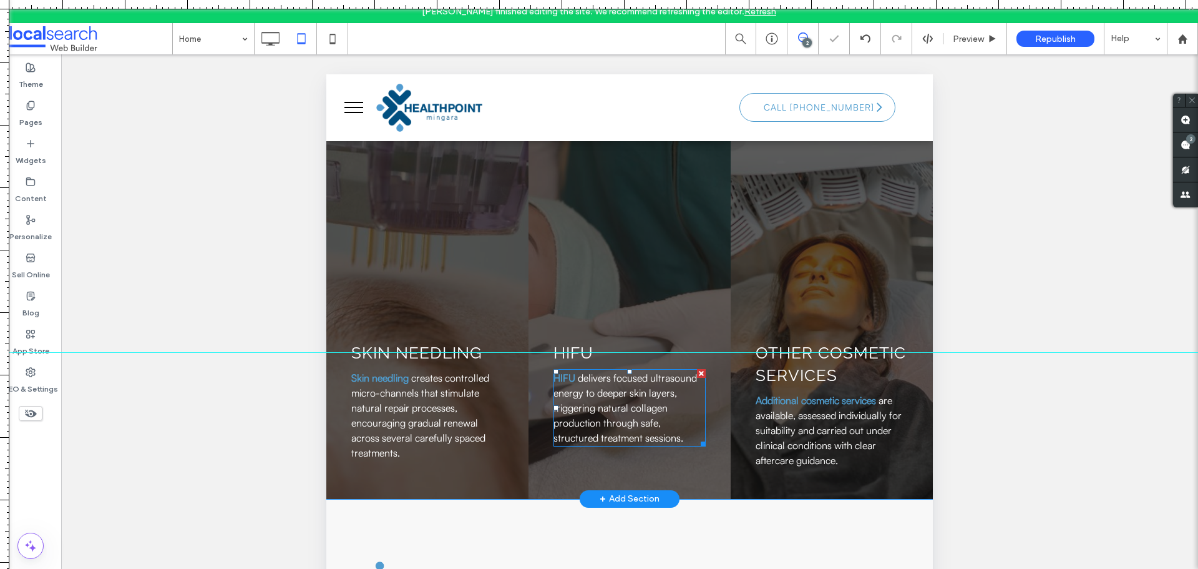
scroll to position [2871, 0]
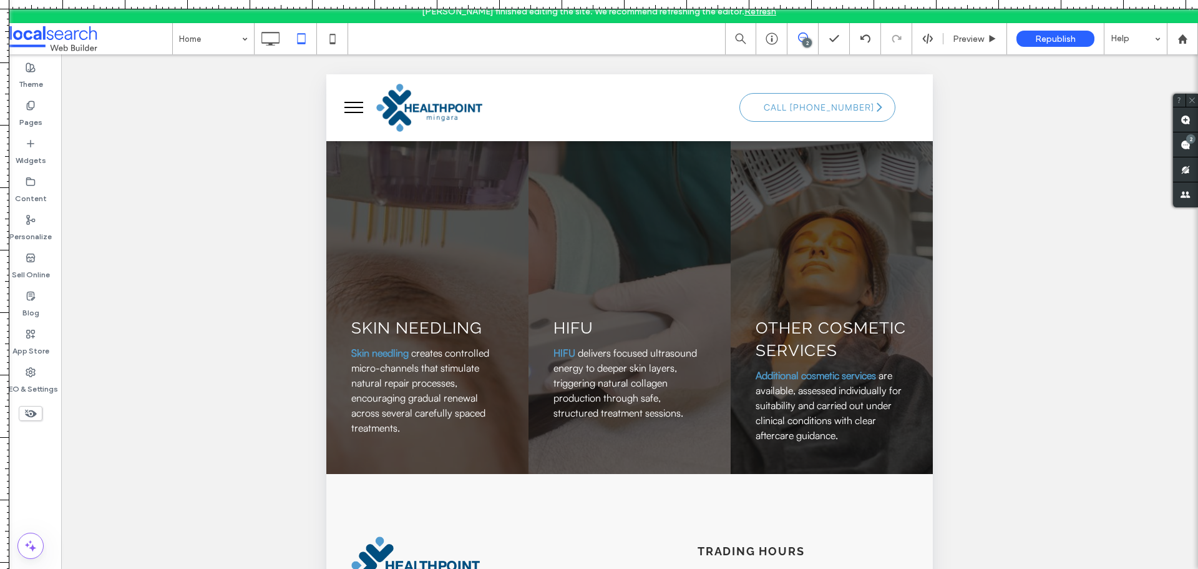
drag, startPoint x: 547, startPoint y: 353, endPoint x: 583, endPoint y: -76, distance: 429.7
click at [583, 0] on html "Julia Misal finished editing the site. We recommend refreshing the editor. Refr…" at bounding box center [599, 284] width 1198 height 569
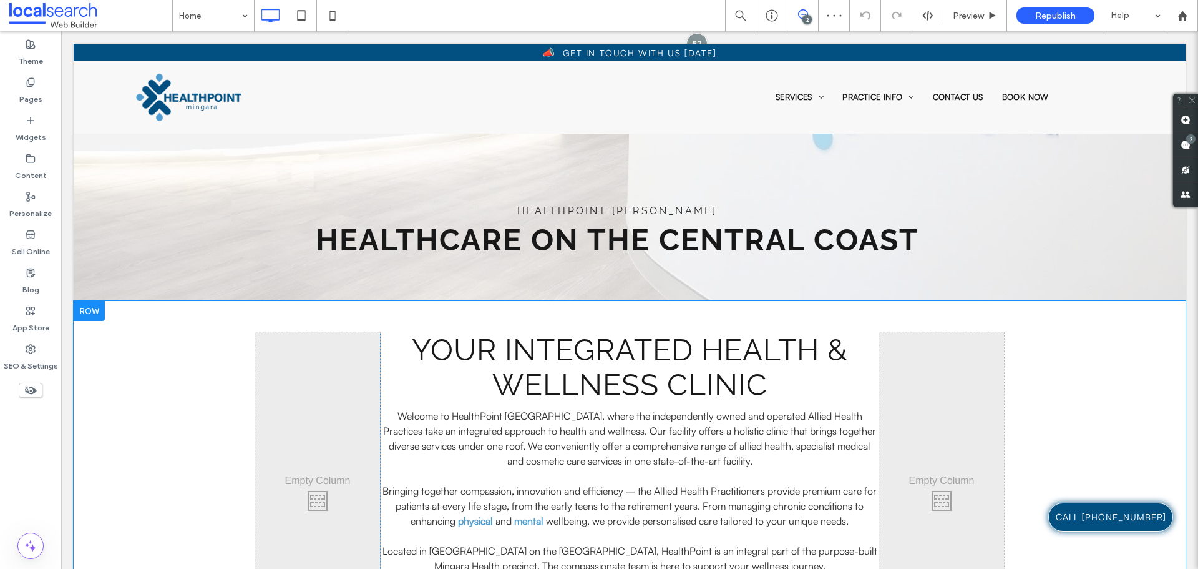
scroll to position [437, 0]
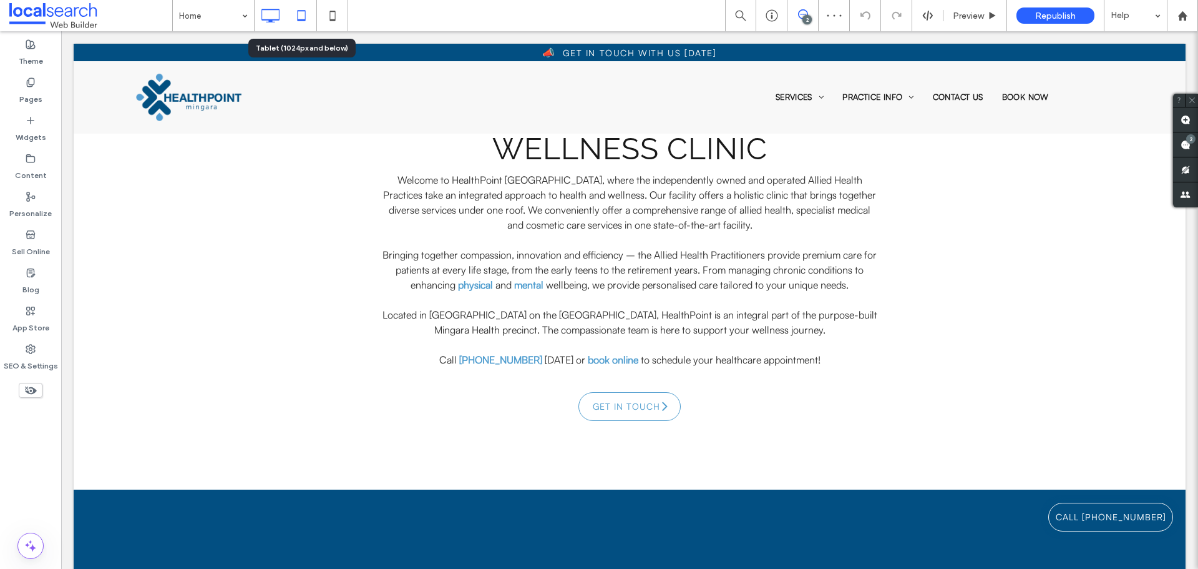
click at [311, 21] on icon at bounding box center [301, 15] width 25 height 25
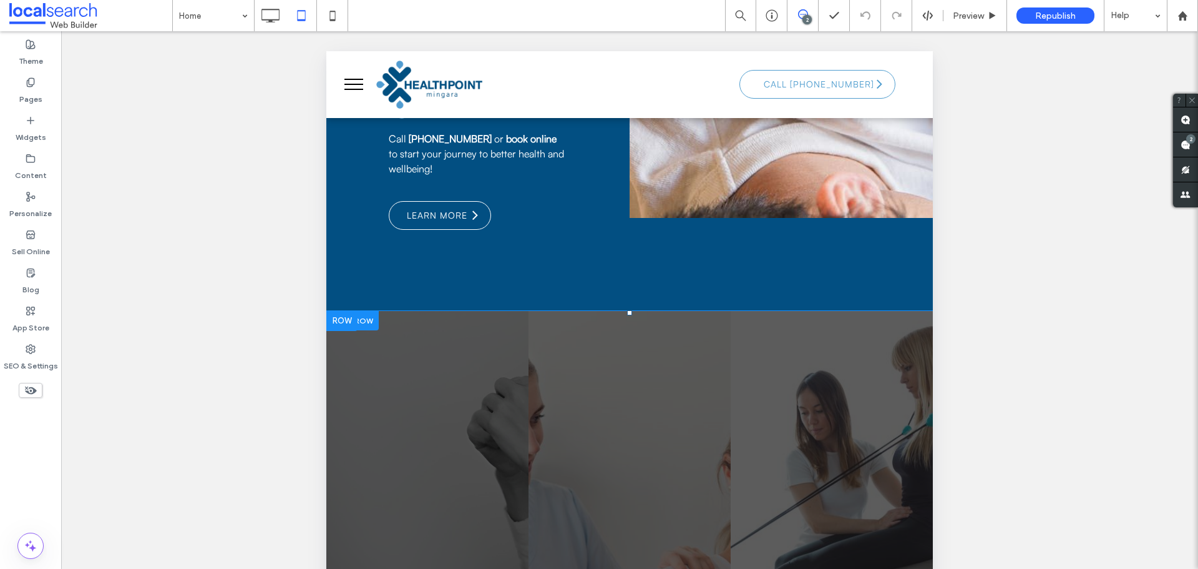
scroll to position [1311, 0]
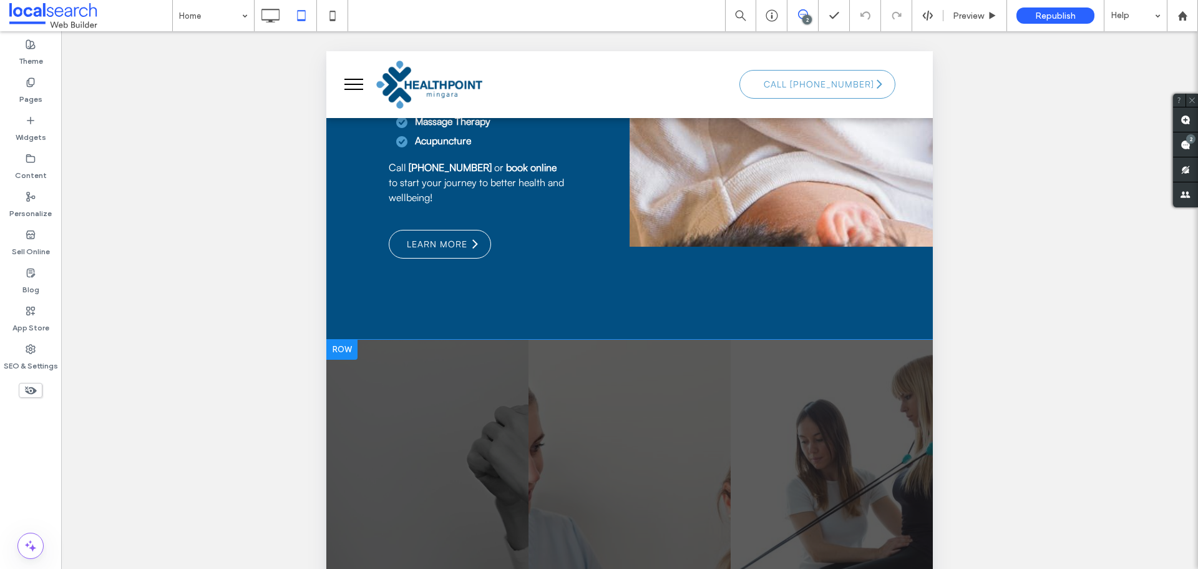
click at [348, 351] on div at bounding box center [341, 350] width 31 height 20
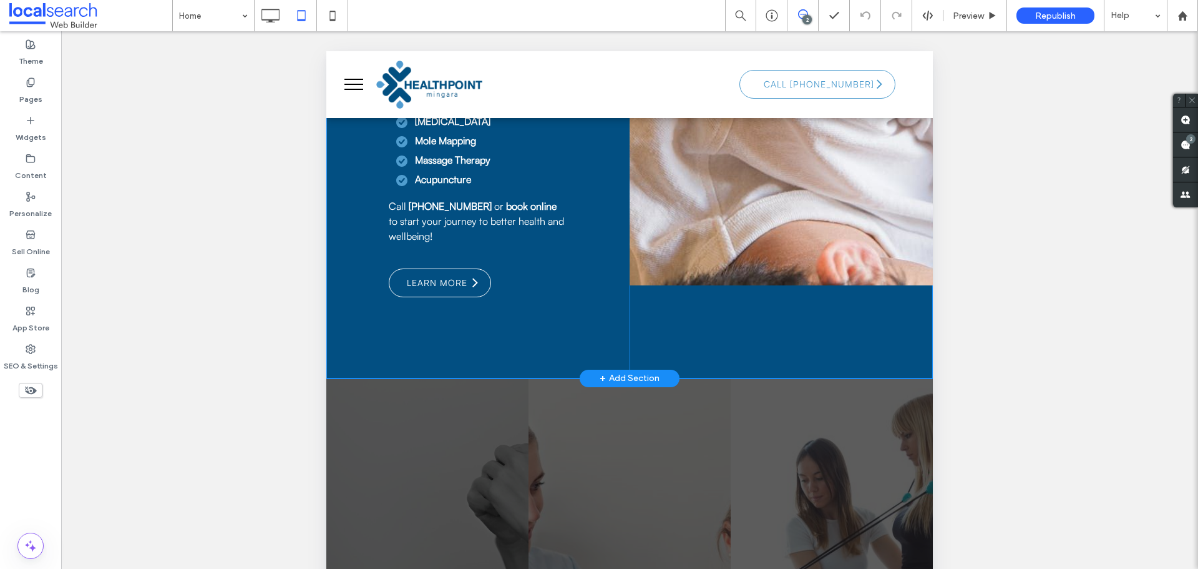
scroll to position [1248, 0]
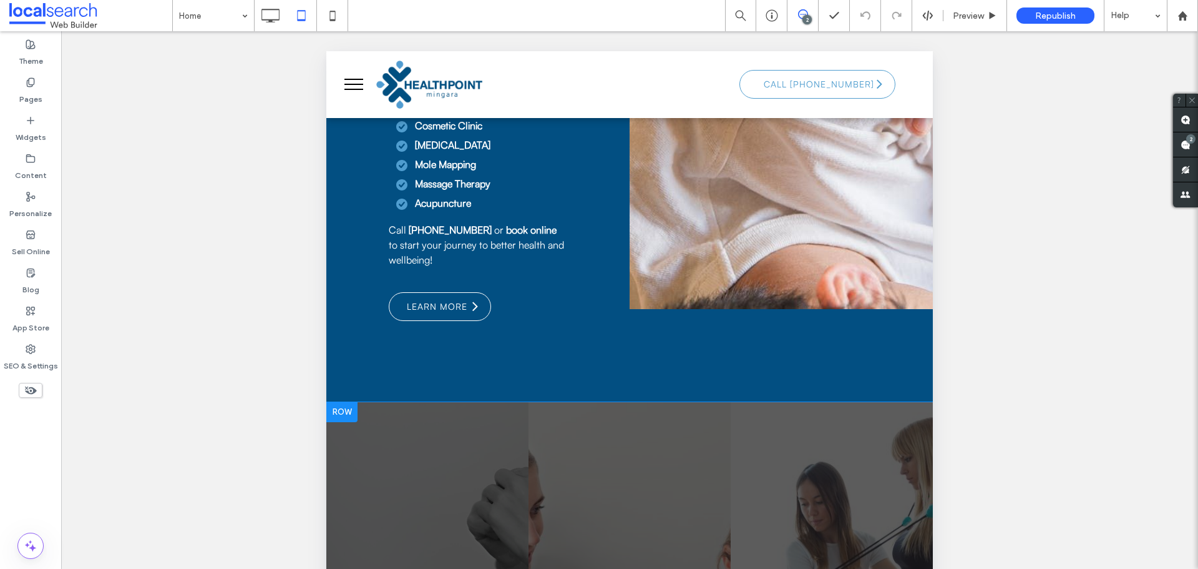
click at [335, 412] on div at bounding box center [341, 412] width 31 height 20
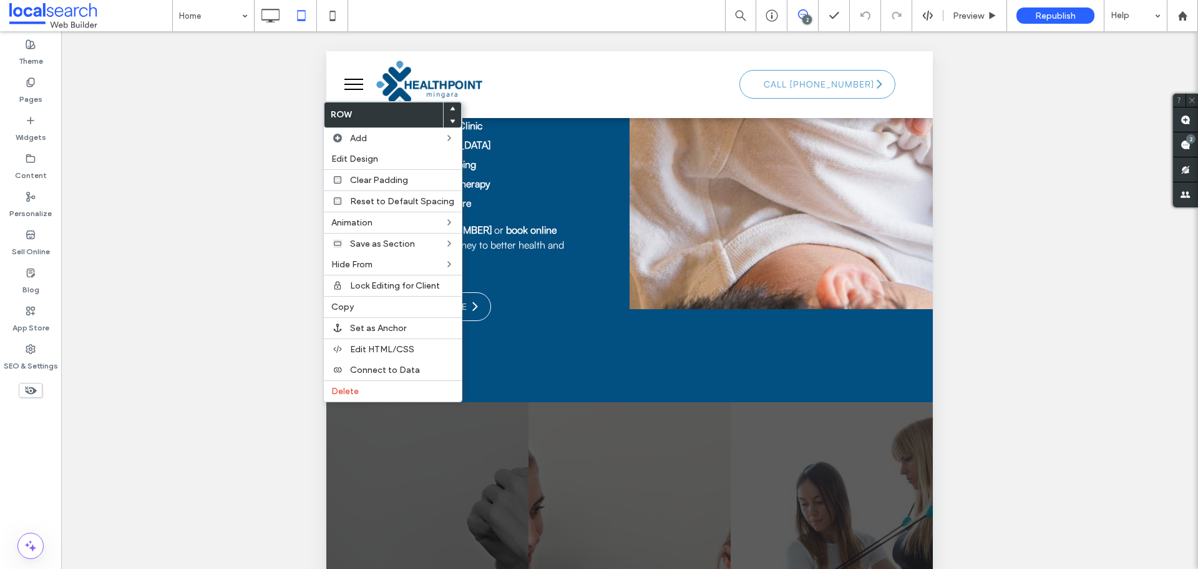
click at [126, 475] on div "Unhide? Yes Unhide? Yes Unhide? Yes Unhide? Yes" at bounding box center [629, 315] width 1137 height 569
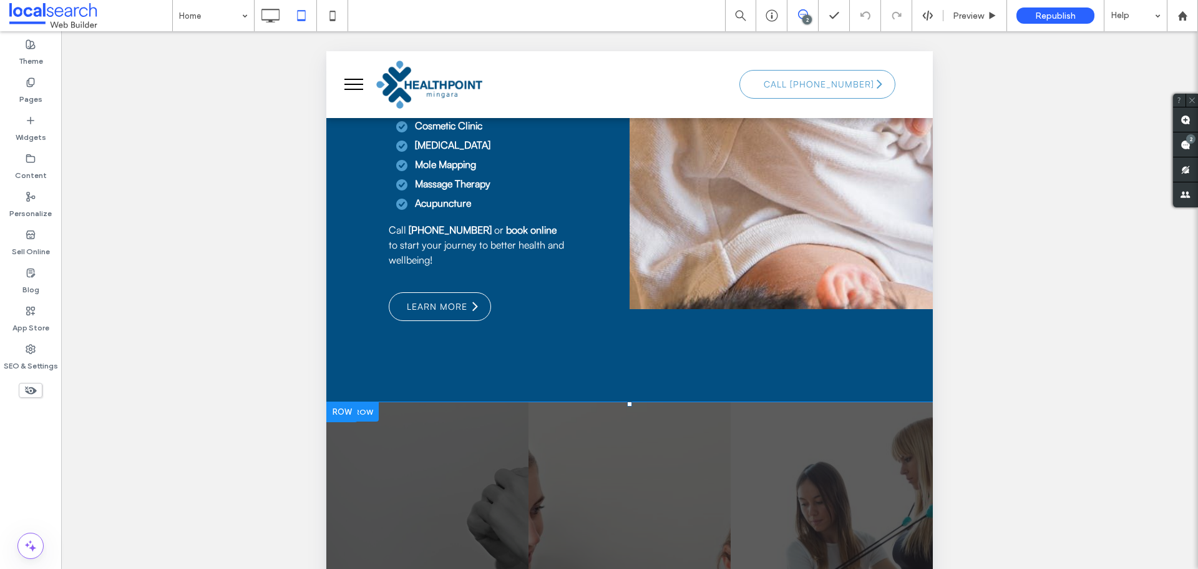
click at [369, 419] on div at bounding box center [352, 411] width 52 height 19
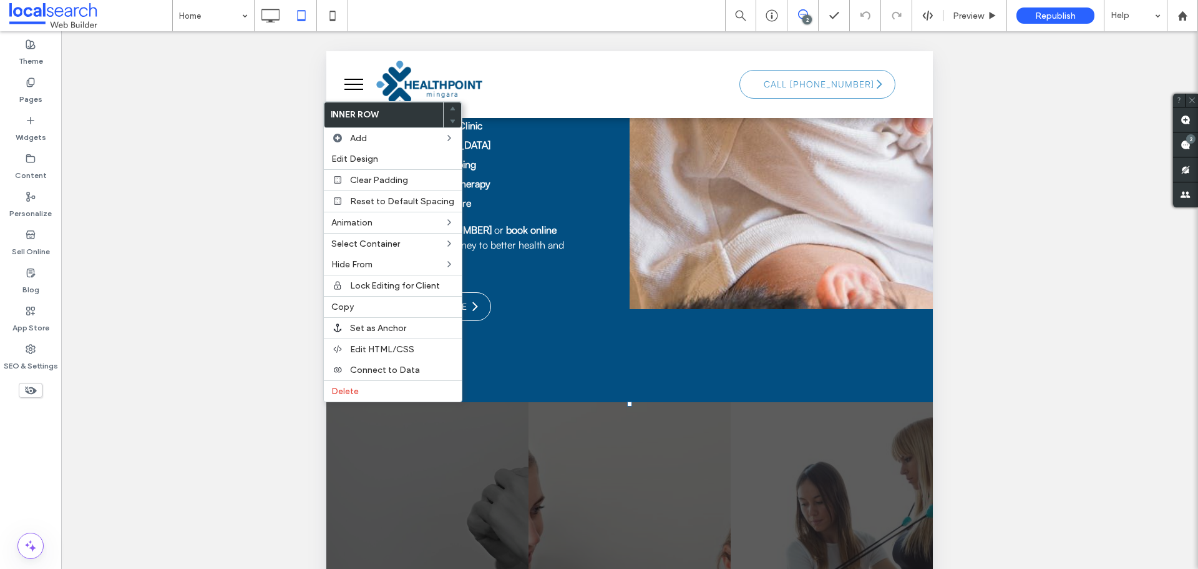
click at [171, 336] on div "Unhide? Yes Unhide? Yes Unhide? Yes Unhide? Yes" at bounding box center [629, 315] width 1137 height 569
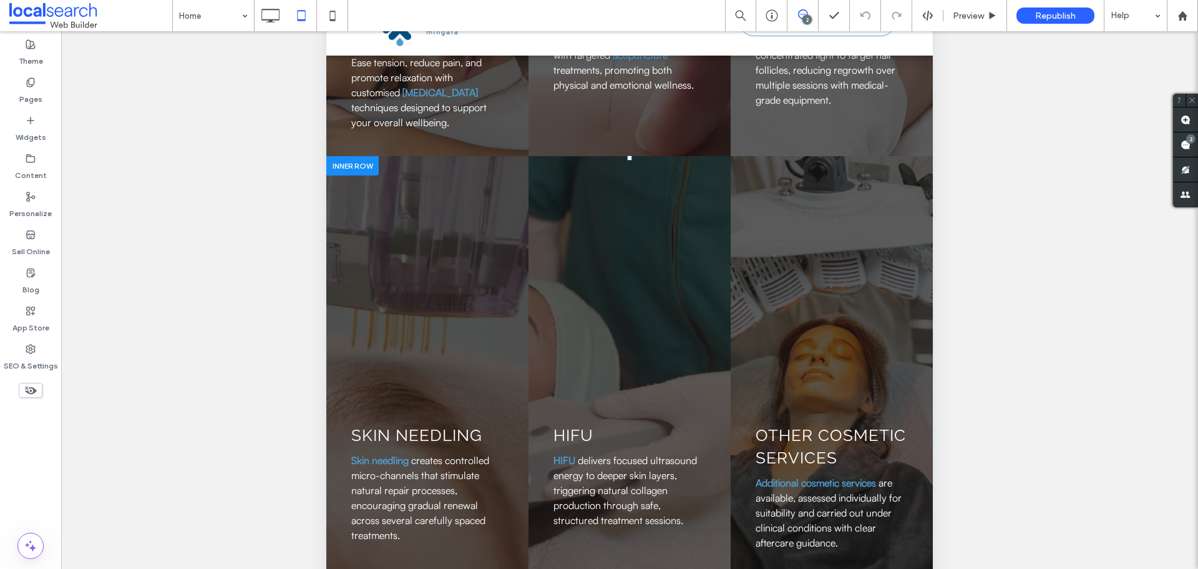
scroll to position [2574, 0]
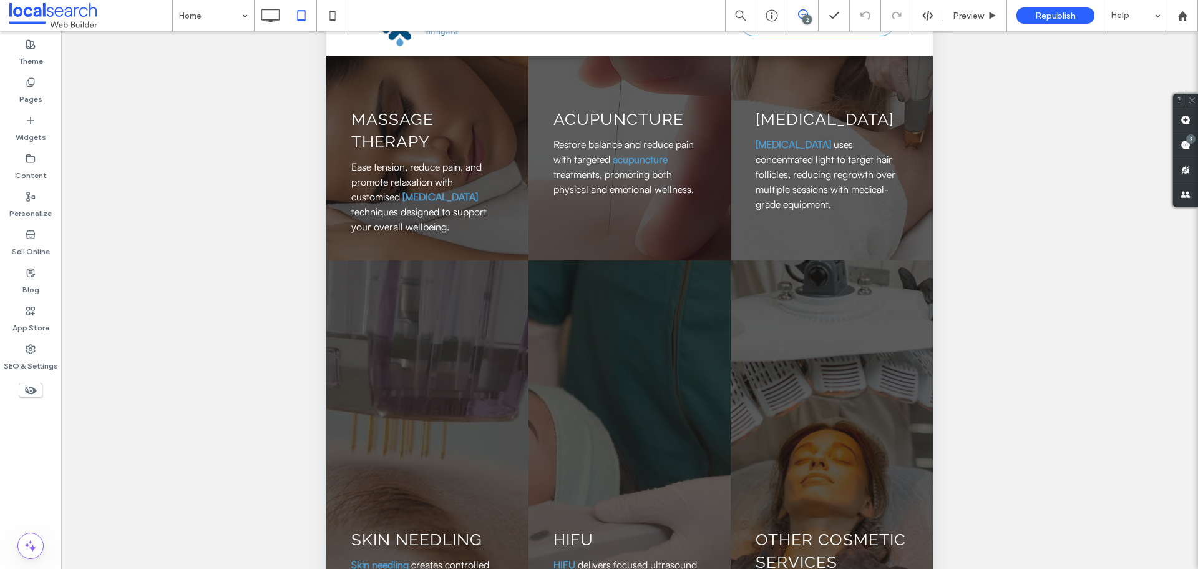
click at [34, 393] on use at bounding box center [31, 390] width 12 height 8
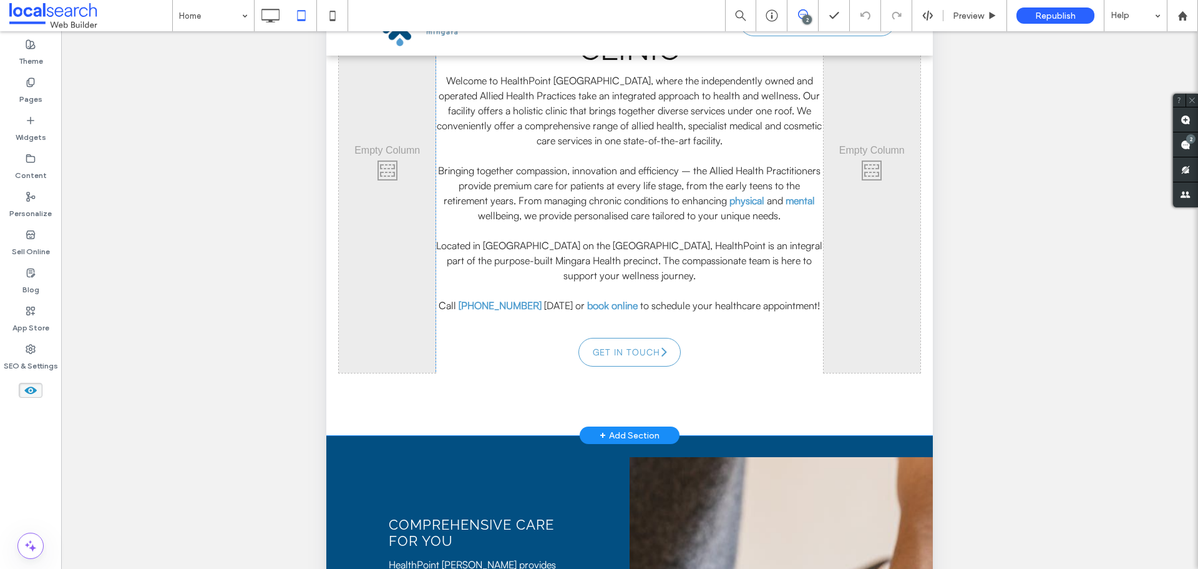
scroll to position [389, 0]
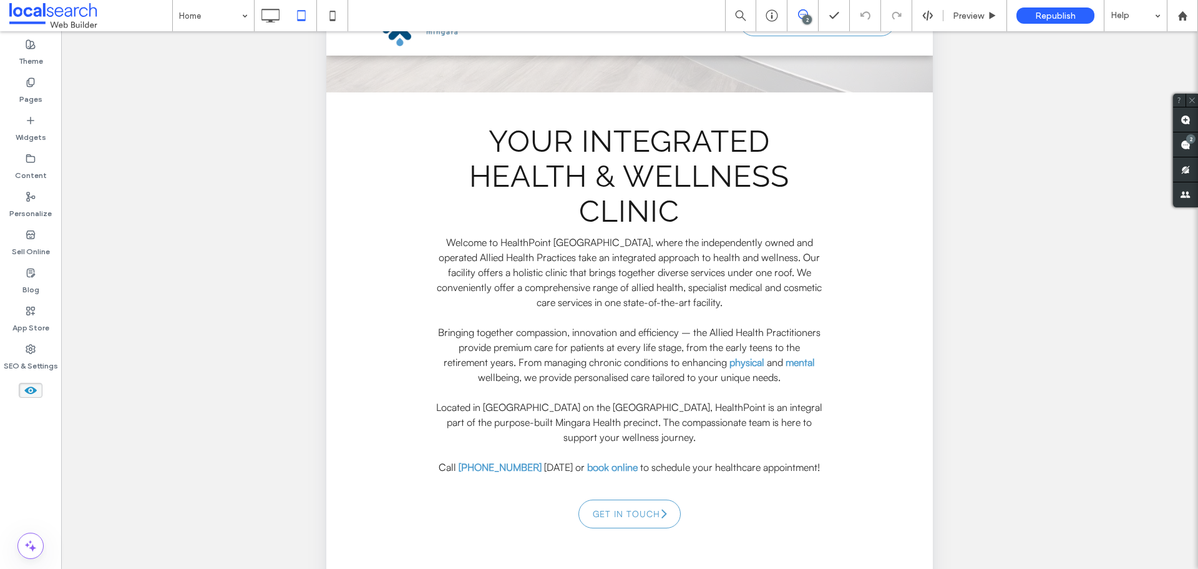
click at [33, 383] on span at bounding box center [31, 390] width 24 height 15
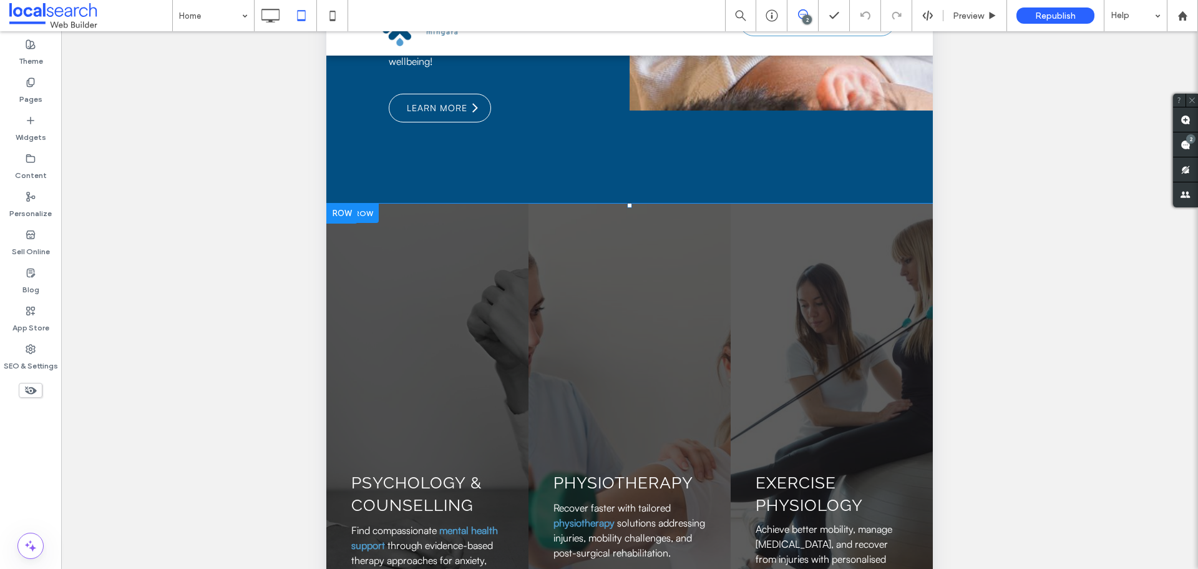
scroll to position [1388, 0]
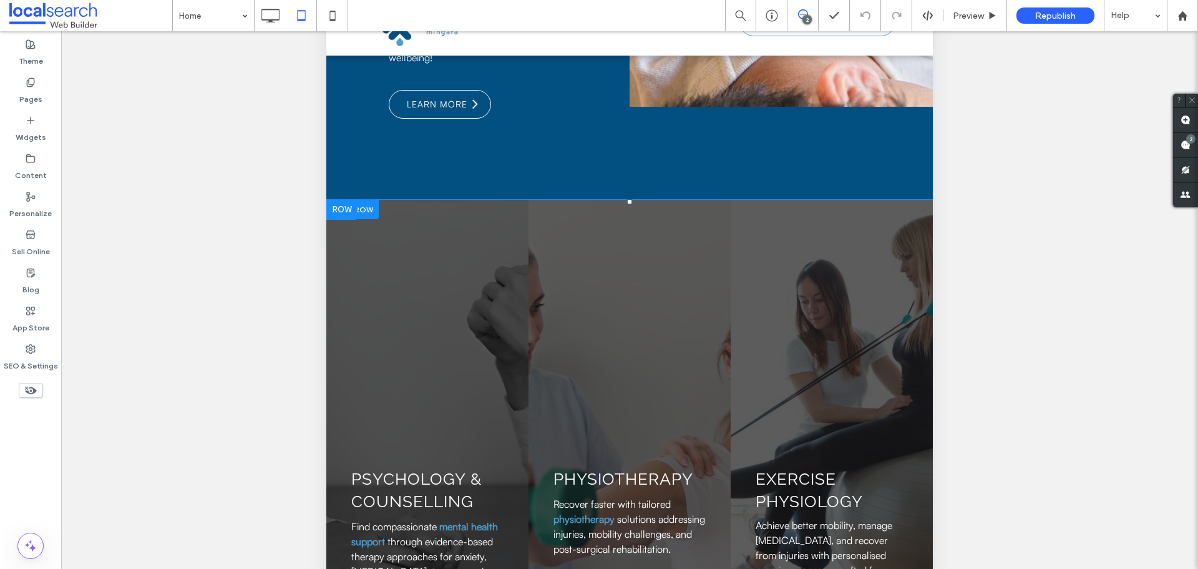
click at [368, 206] on div at bounding box center [352, 209] width 52 height 19
